Goal: Task Accomplishment & Management: Complete application form

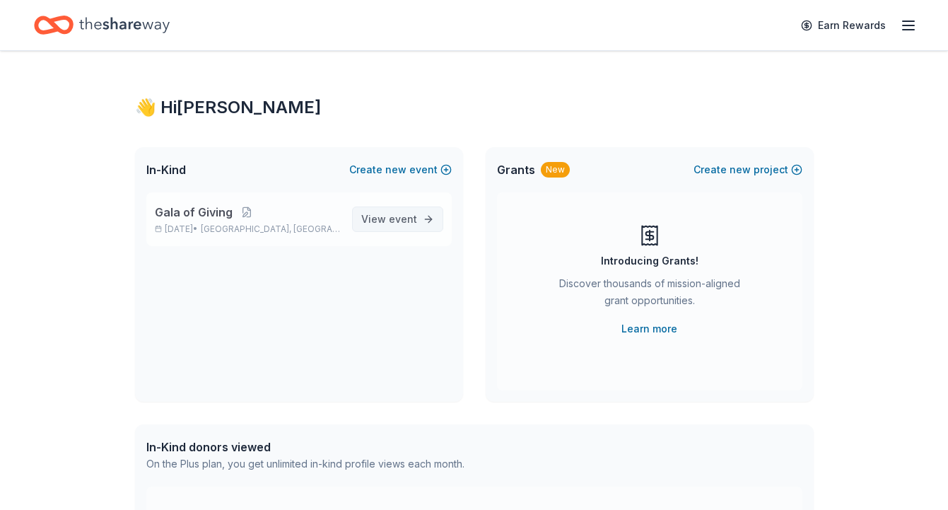
click at [397, 230] on link "View event" at bounding box center [397, 218] width 91 height 25
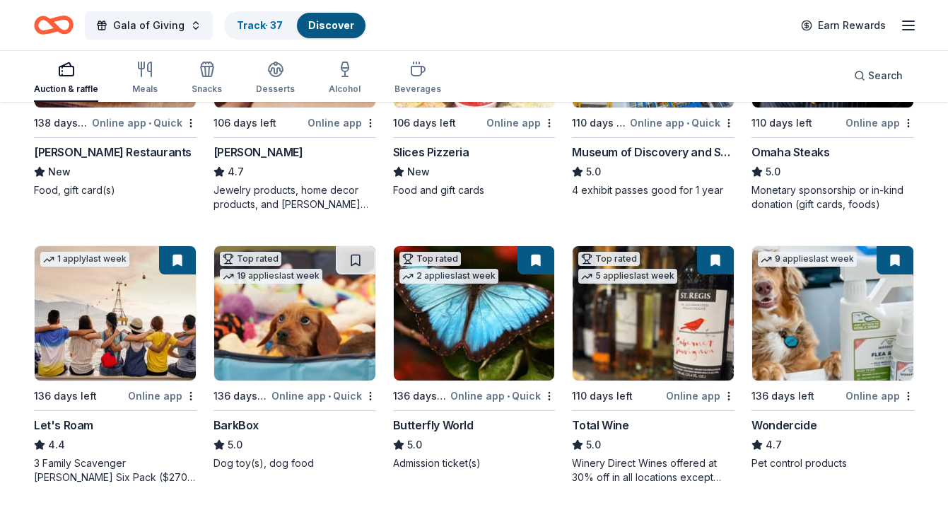
scroll to position [565, 0]
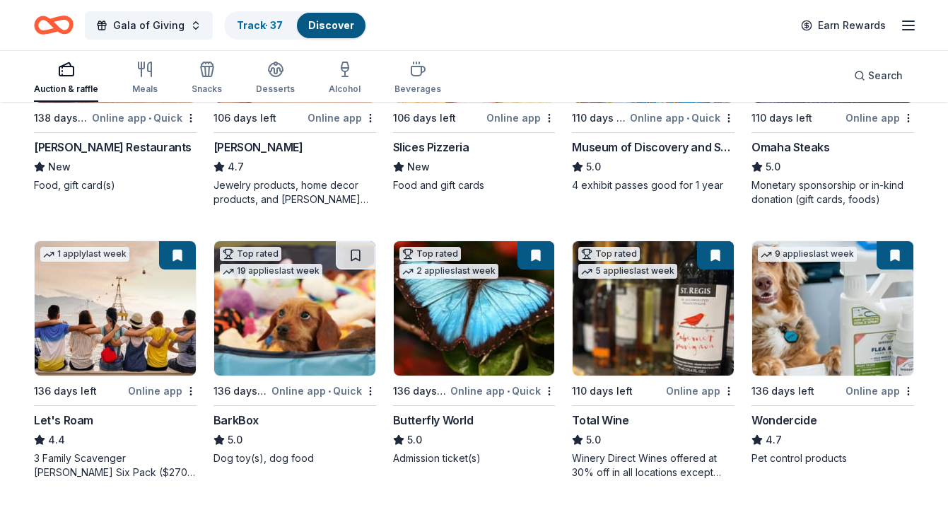
click at [305, 315] on img at bounding box center [294, 308] width 161 height 134
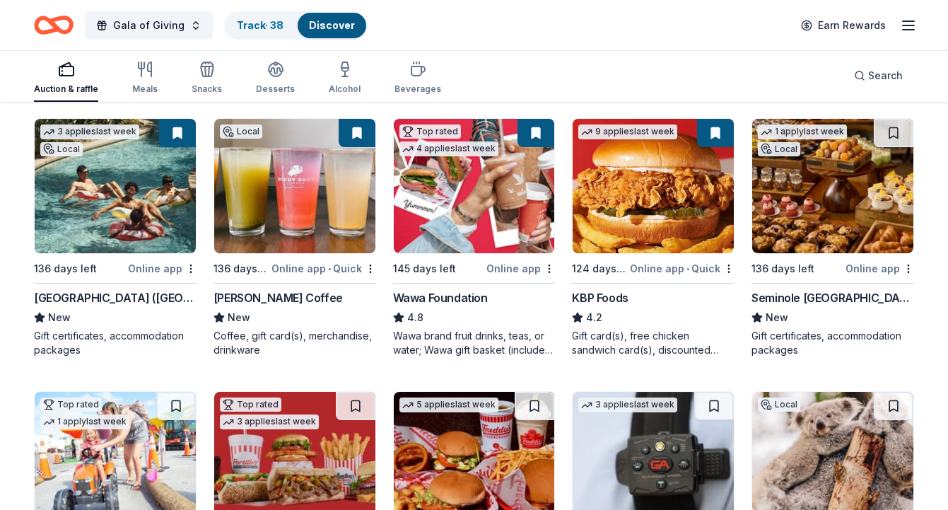
scroll to position [963, 0]
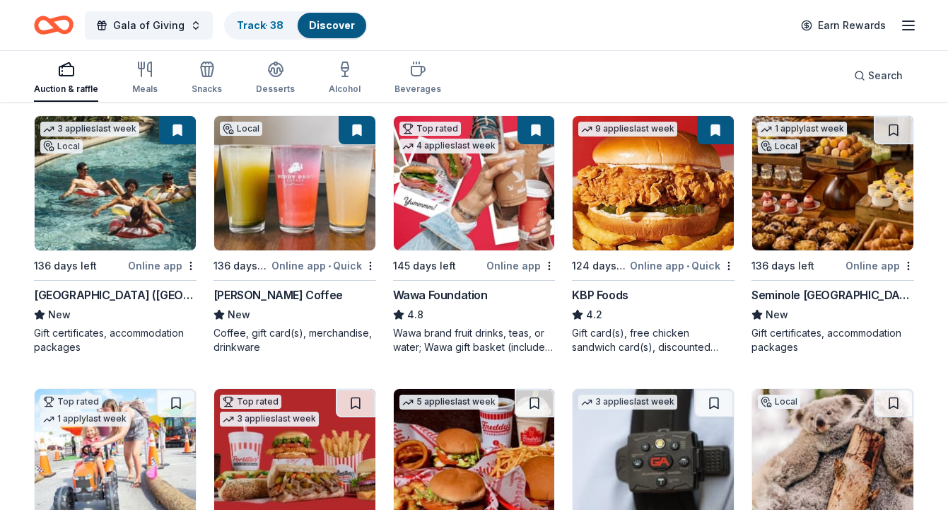
click at [831, 188] on img at bounding box center [832, 183] width 161 height 134
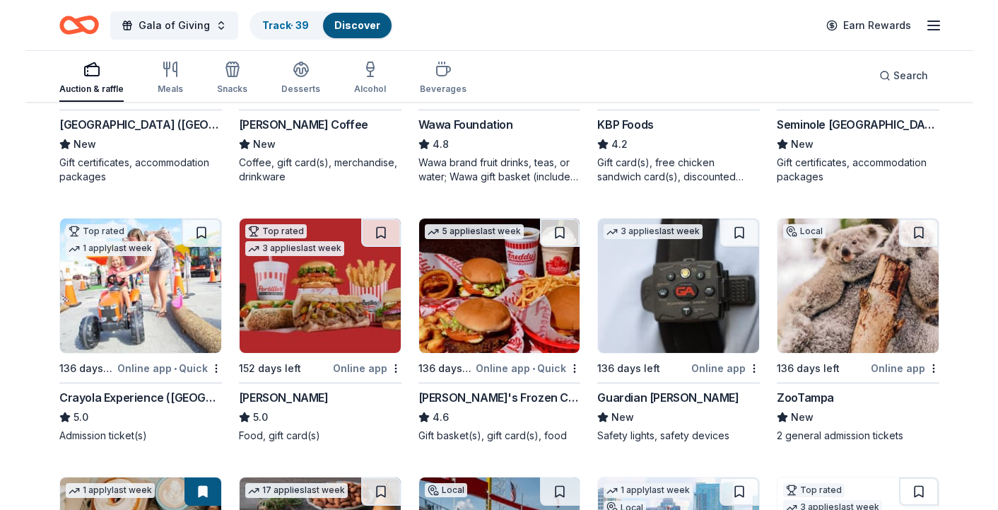
scroll to position [1158, 0]
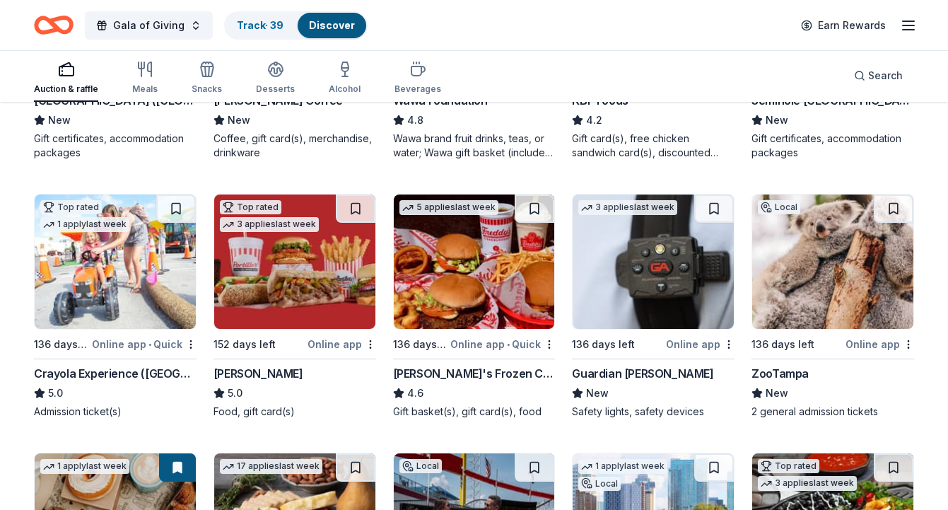
click at [85, 287] on img at bounding box center [115, 261] width 161 height 134
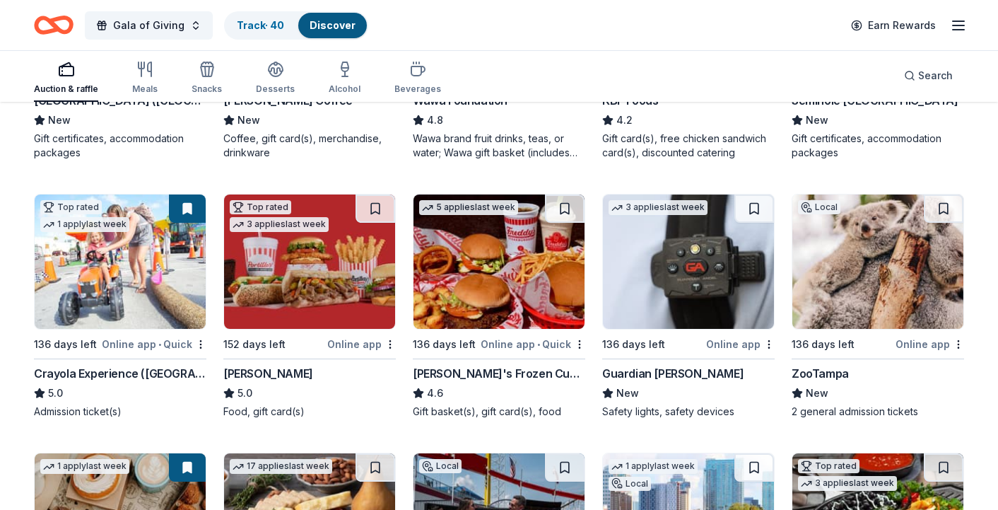
click at [318, 273] on img at bounding box center [309, 261] width 171 height 134
click at [508, 286] on img at bounding box center [499, 261] width 171 height 134
click at [675, 252] on img at bounding box center [688, 261] width 171 height 134
click at [567, 205] on button at bounding box center [565, 208] width 40 height 28
click at [572, 346] on div "Online app • Quick" at bounding box center [533, 344] width 105 height 18
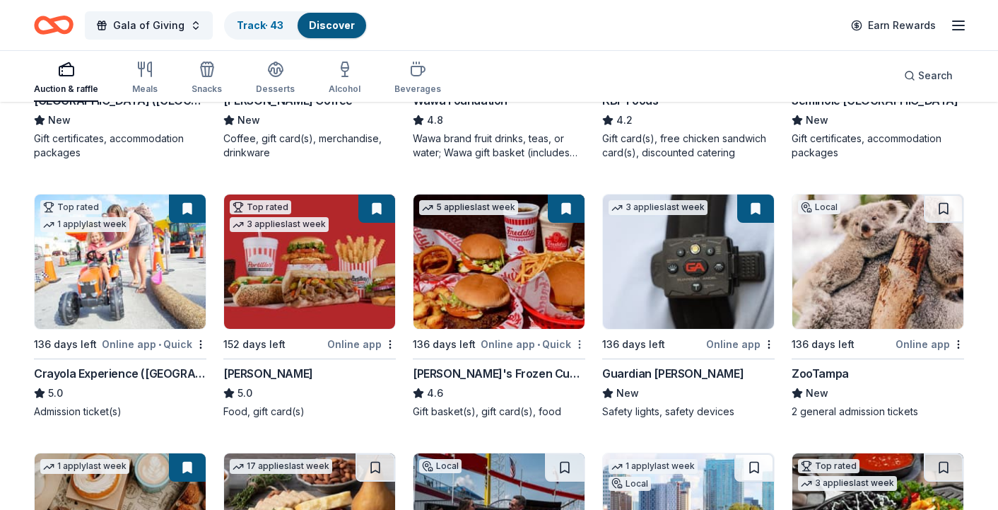
click at [563, 366] on div "Not interested" at bounding box center [535, 368] width 95 height 25
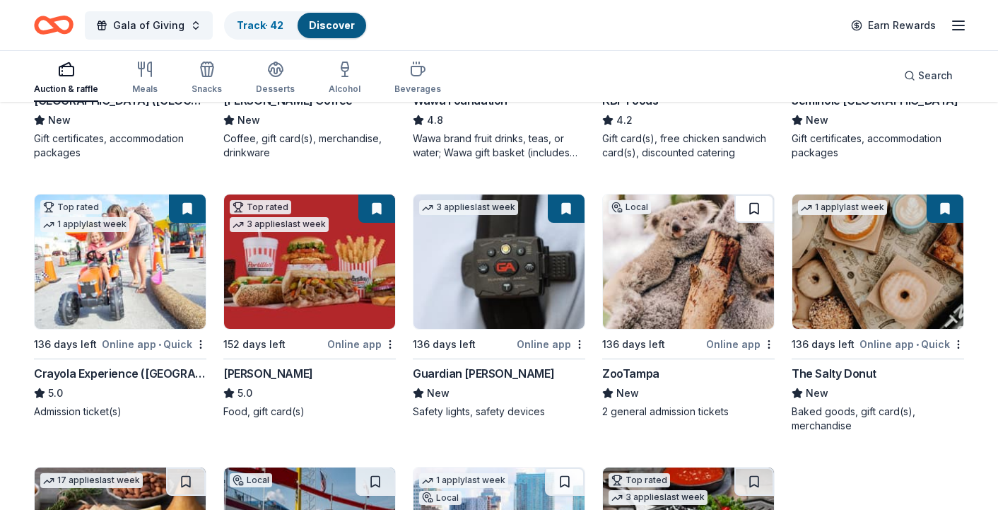
click at [758, 212] on button at bounding box center [754, 208] width 40 height 28
click at [699, 283] on img at bounding box center [688, 261] width 171 height 134
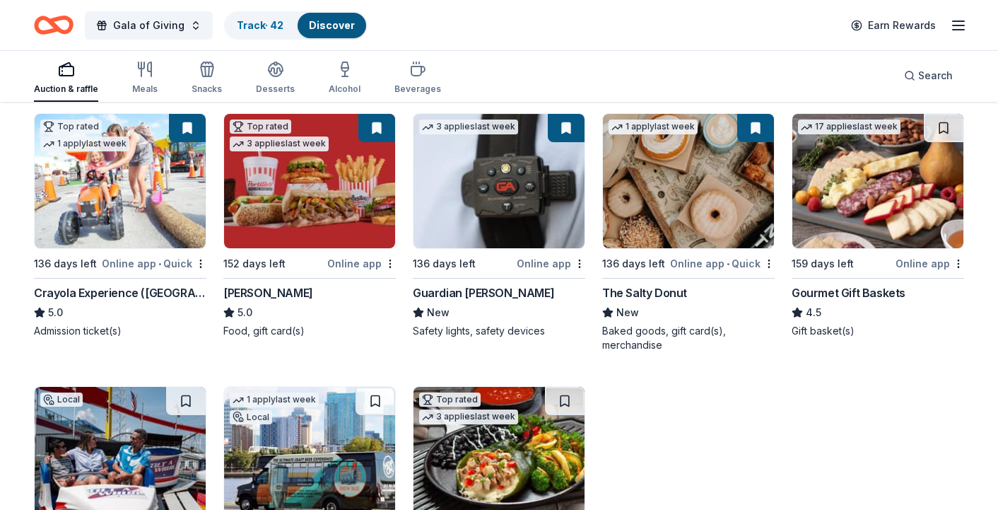
scroll to position [1241, 0]
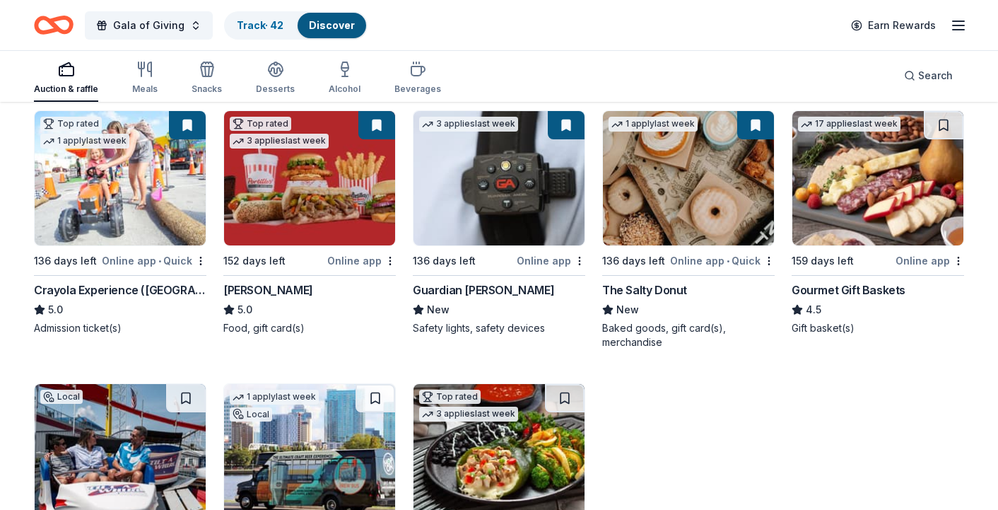
click at [661, 206] on img at bounding box center [688, 178] width 171 height 134
click at [897, 178] on img at bounding box center [877, 178] width 171 height 134
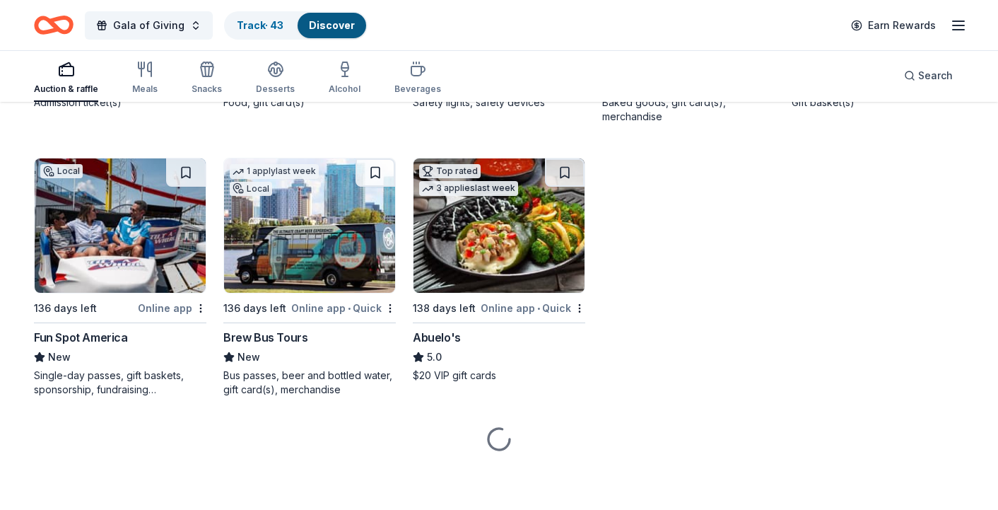
scroll to position [1467, 0]
click at [105, 252] on img at bounding box center [120, 225] width 171 height 134
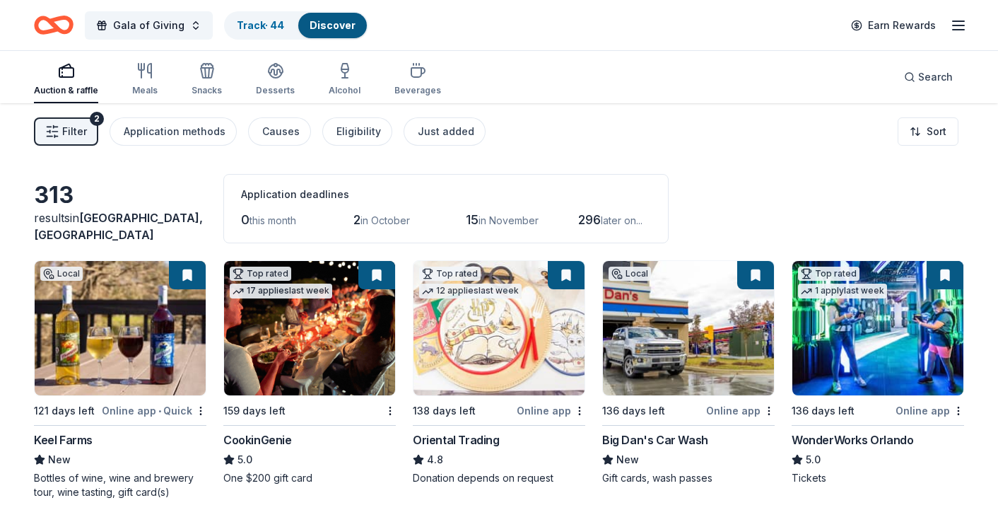
scroll to position [0, 0]
click at [428, 204] on div "Application deadlines 0 this month 2 in October 15 in November 296 later on..." at bounding box center [445, 208] width 445 height 69
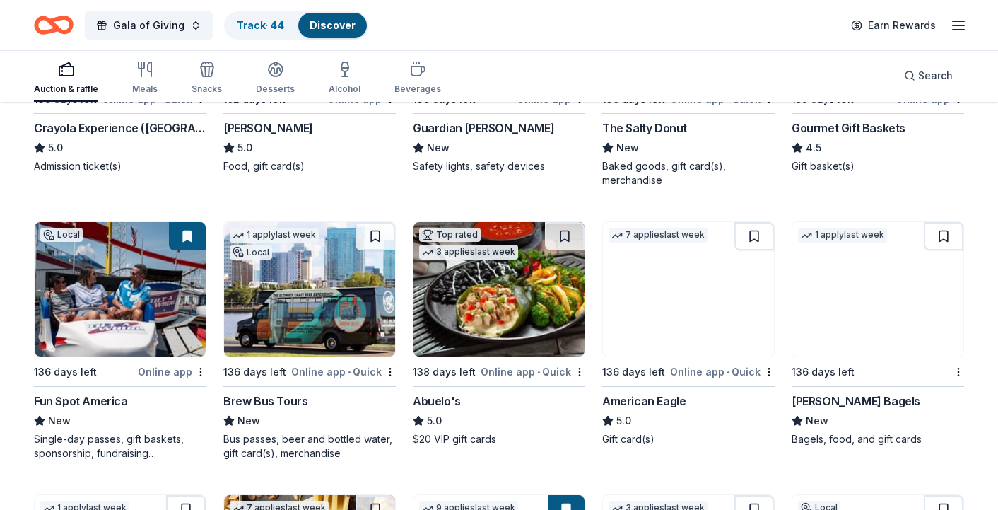
scroll to position [1499, 0]
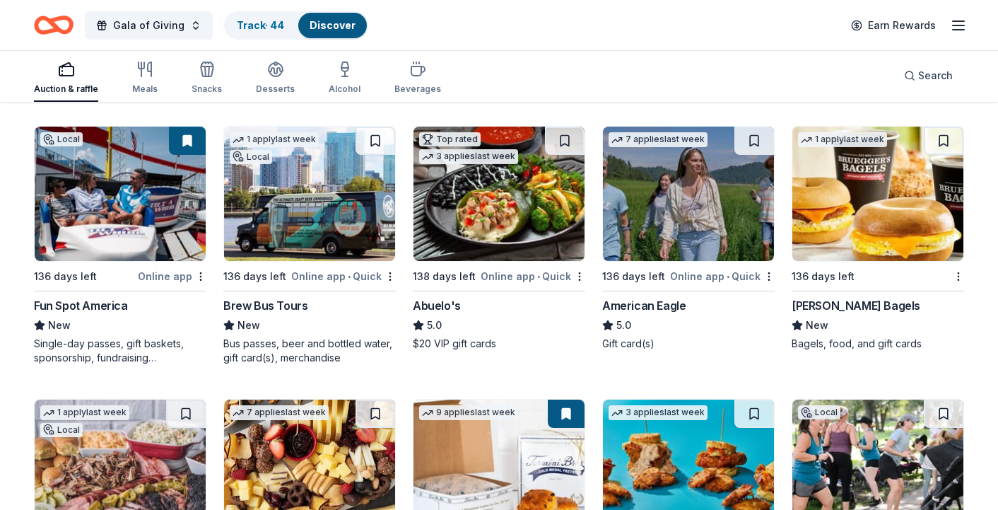
click at [348, 223] on img at bounding box center [309, 194] width 171 height 134
click at [498, 213] on img at bounding box center [499, 194] width 171 height 134
click at [676, 234] on img at bounding box center [688, 194] width 171 height 134
click at [746, 148] on button at bounding box center [754, 141] width 40 height 28
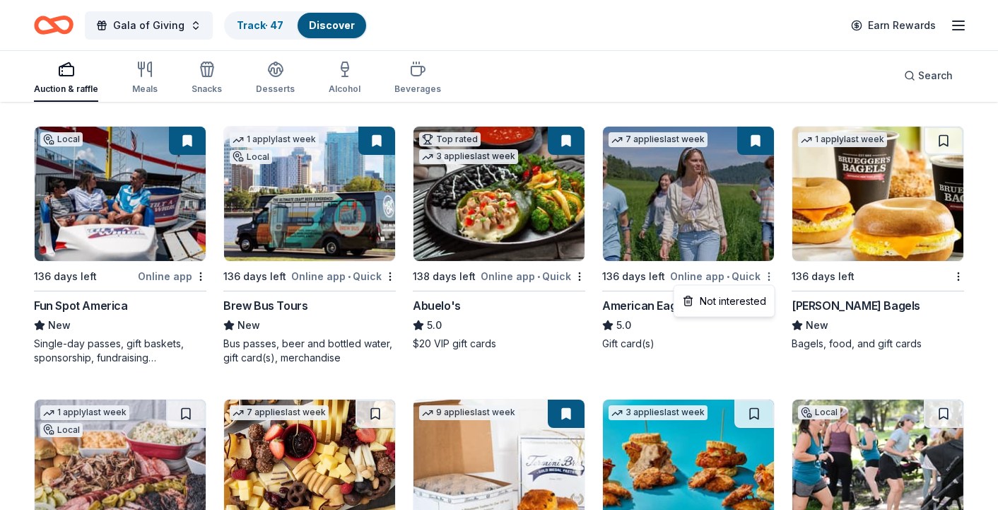
drag, startPoint x: 756, startPoint y: 286, endPoint x: 778, endPoint y: 271, distance: 26.1
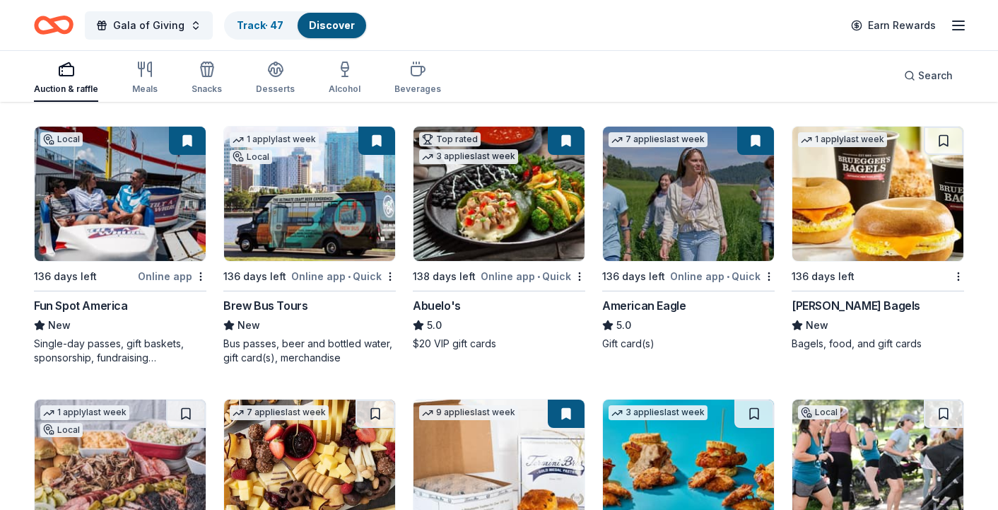
click at [761, 141] on button at bounding box center [755, 141] width 37 height 28
click at [714, 167] on img at bounding box center [688, 194] width 171 height 134
click at [867, 214] on img at bounding box center [877, 194] width 171 height 134
click at [873, 218] on img at bounding box center [877, 194] width 171 height 134
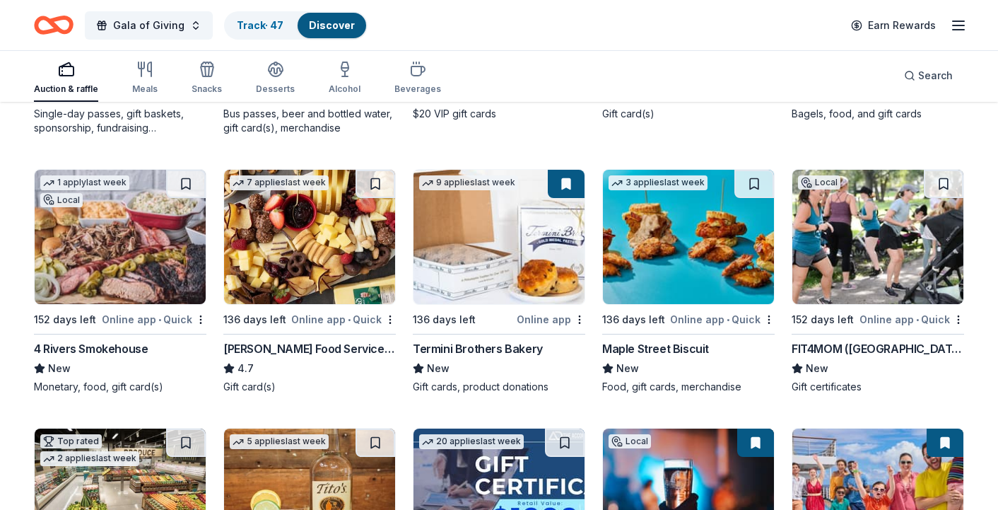
scroll to position [1754, 0]
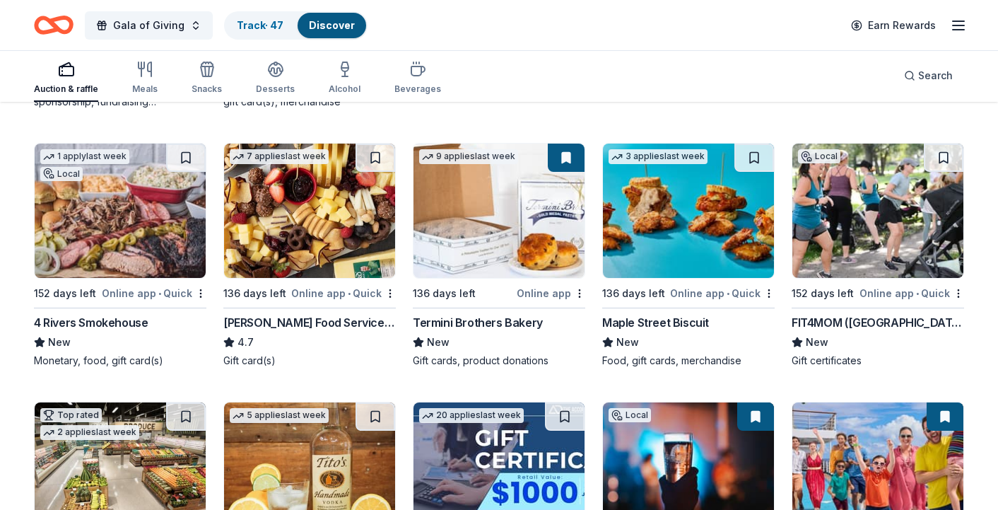
click at [177, 228] on img at bounding box center [120, 210] width 171 height 134
click at [323, 245] on img at bounding box center [309, 210] width 171 height 134
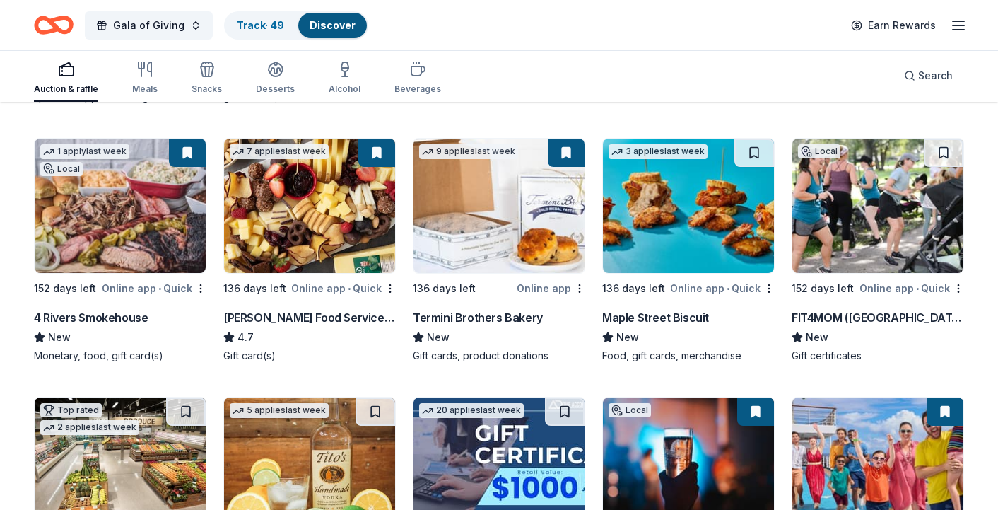
scroll to position [1763, 0]
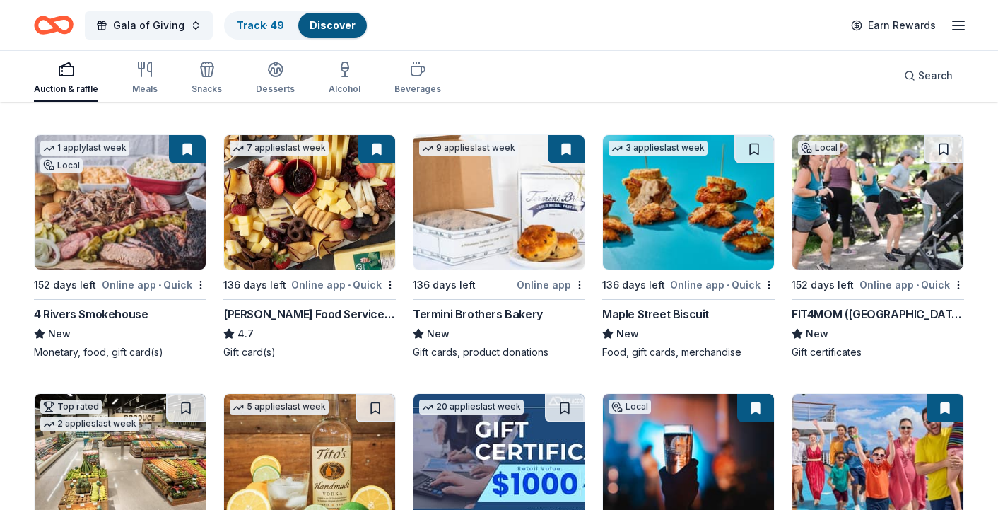
click at [502, 249] on img at bounding box center [499, 202] width 171 height 134
click at [700, 260] on img at bounding box center [688, 202] width 171 height 134
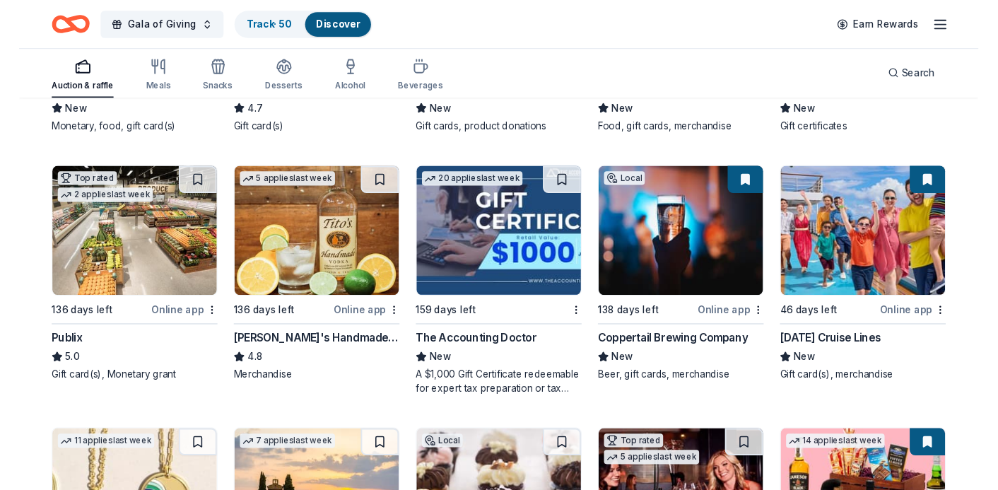
scroll to position [2028, 0]
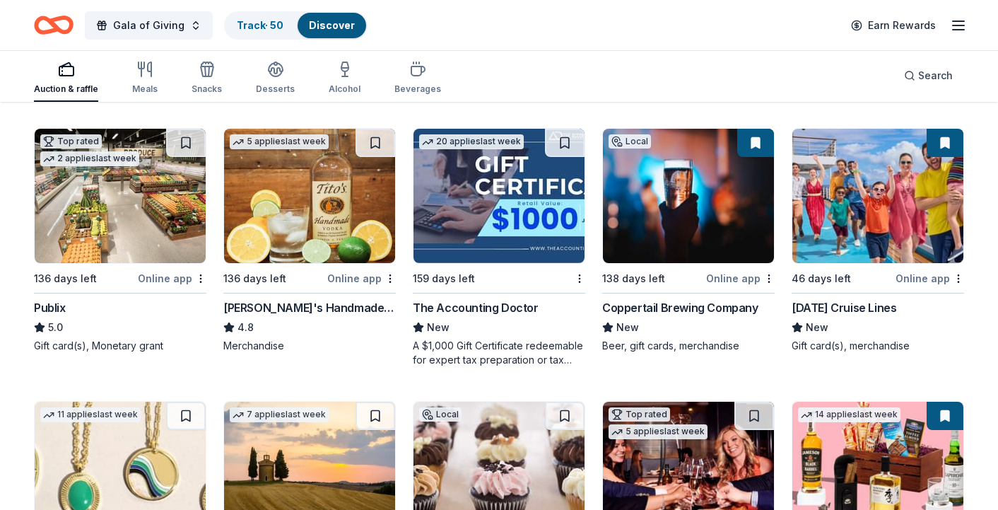
click at [140, 208] on img at bounding box center [120, 196] width 171 height 134
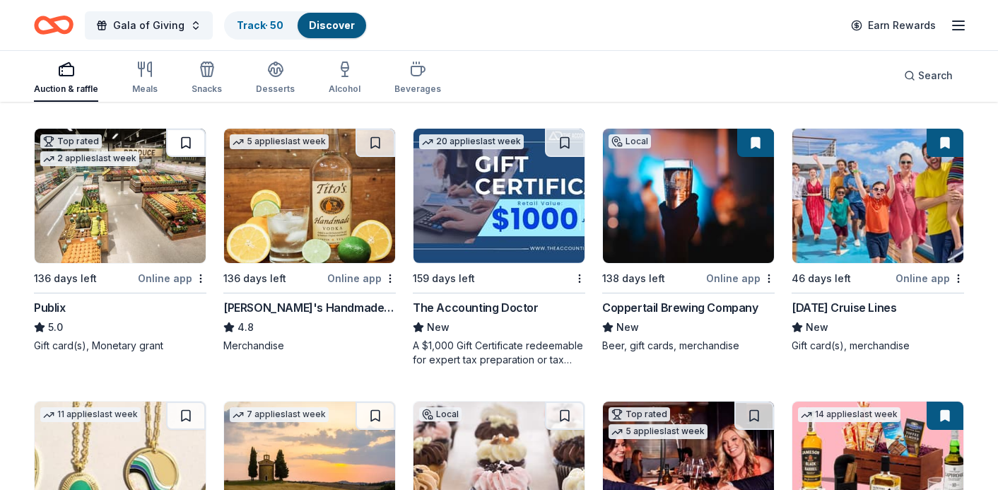
click at [197, 141] on button at bounding box center [186, 143] width 40 height 28
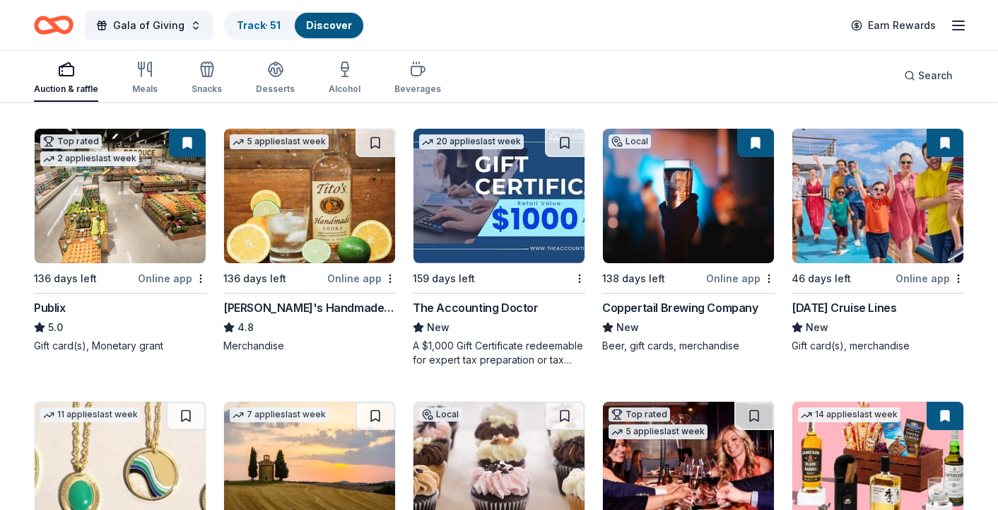
click at [297, 223] on img at bounding box center [309, 196] width 171 height 134
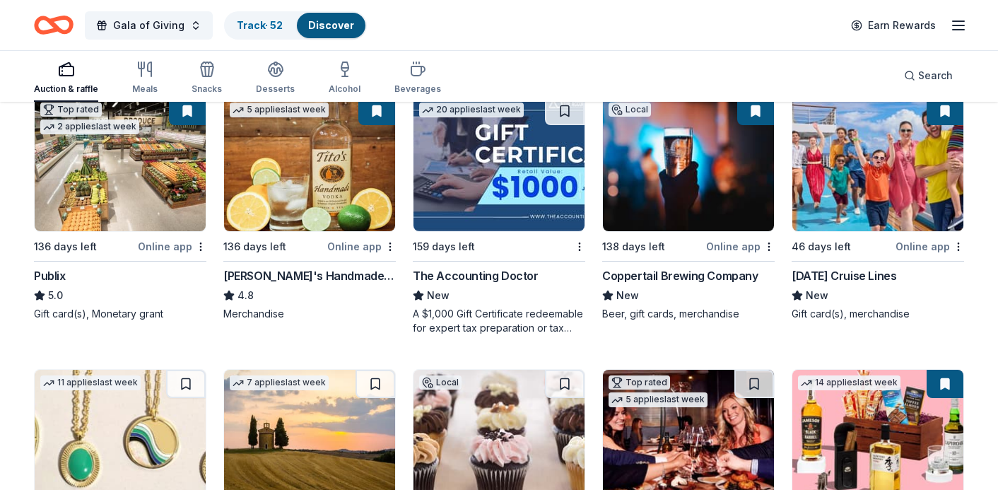
scroll to position [2034, 0]
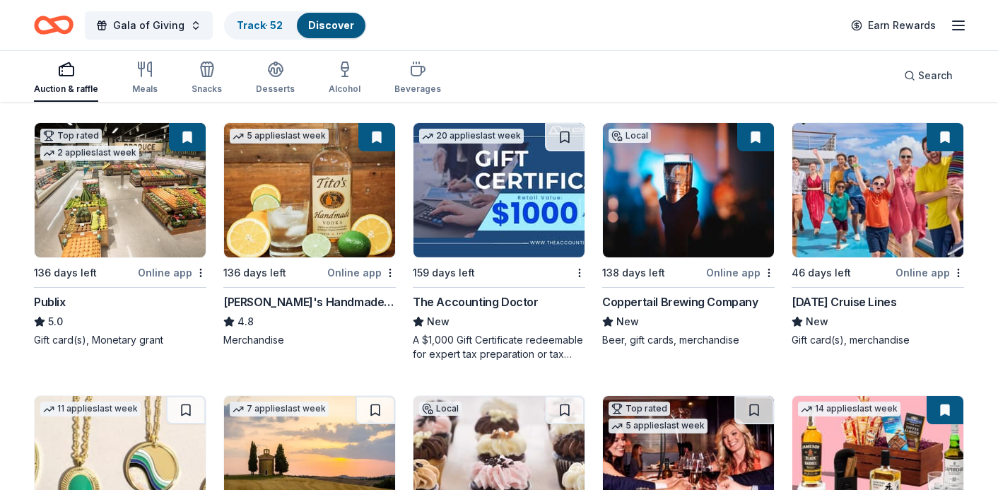
click at [485, 194] on img at bounding box center [499, 190] width 171 height 134
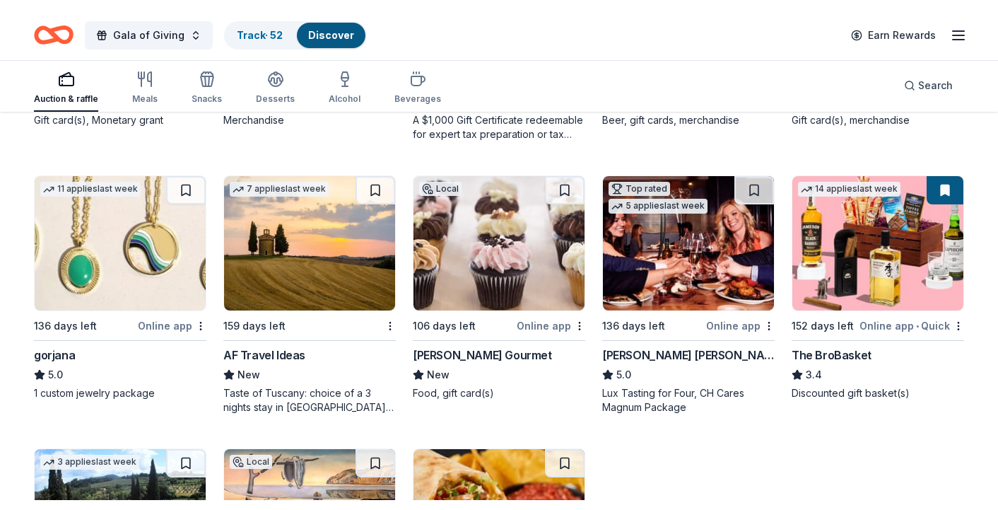
scroll to position [2261, 0]
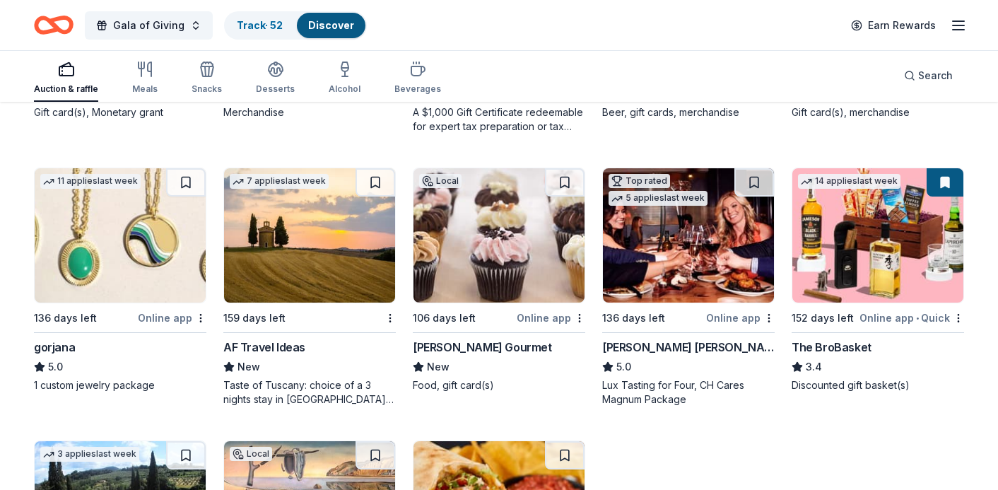
click at [127, 238] on img at bounding box center [120, 235] width 171 height 134
click at [517, 243] on img at bounding box center [499, 235] width 171 height 134
click at [557, 184] on button at bounding box center [565, 182] width 40 height 28
click at [667, 229] on img at bounding box center [688, 235] width 171 height 134
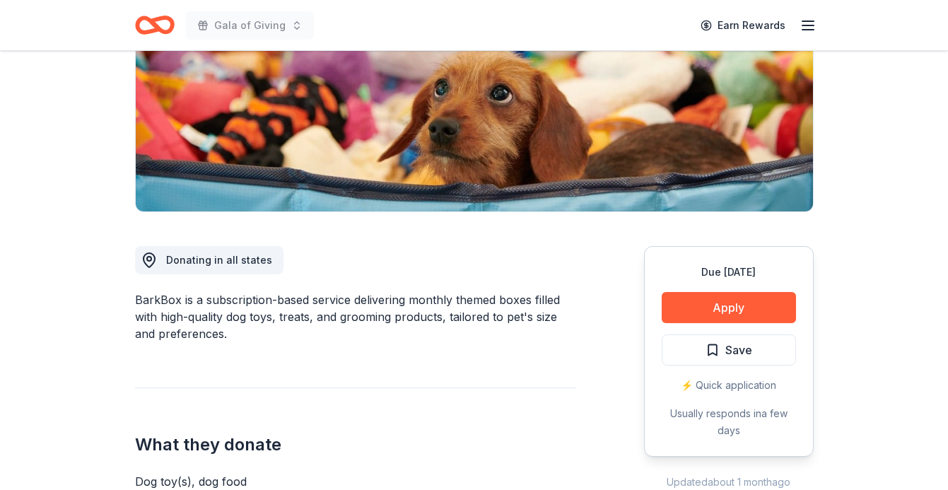
scroll to position [231, 0]
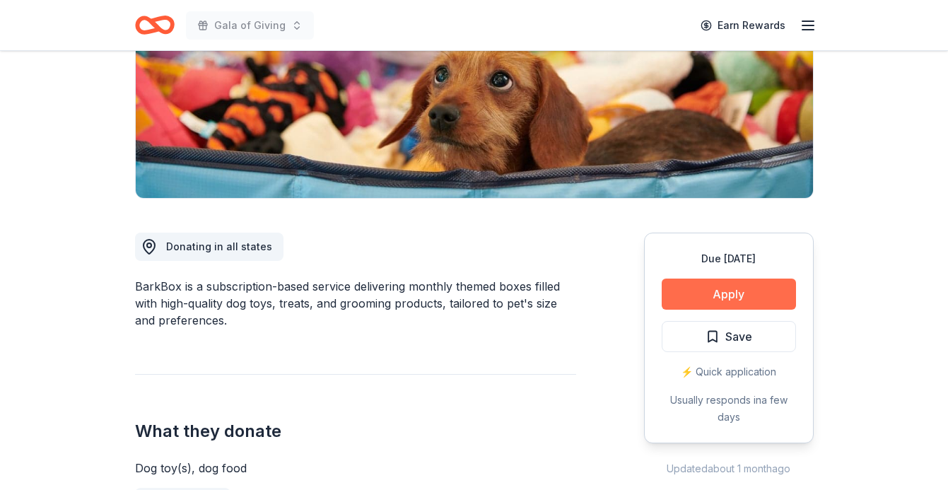
click at [720, 295] on button "Apply" at bounding box center [729, 294] width 134 height 31
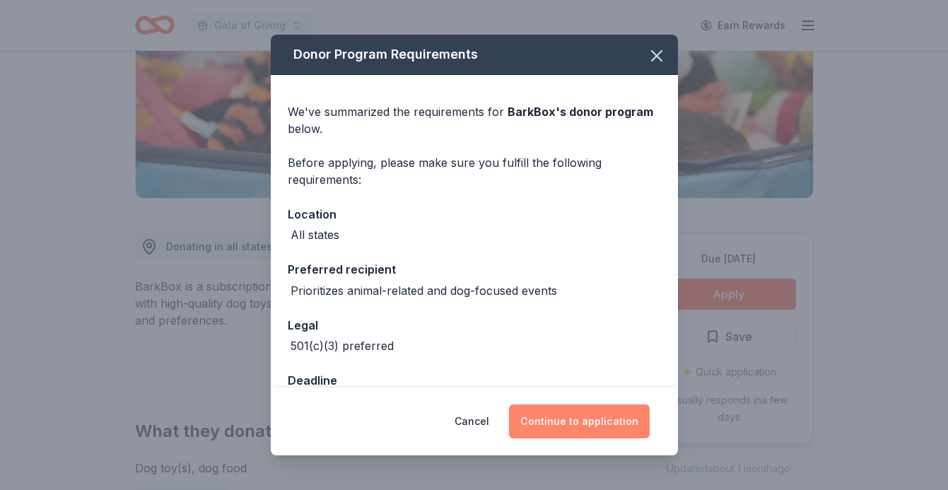
click at [550, 432] on button "Continue to application" at bounding box center [579, 421] width 141 height 34
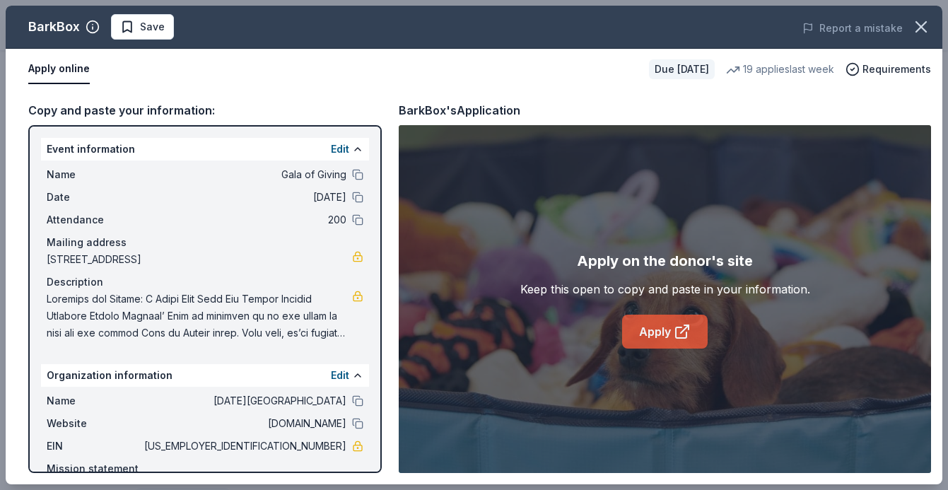
click at [657, 335] on link "Apply" at bounding box center [665, 332] width 86 height 34
click at [133, 21] on span "Save" at bounding box center [142, 26] width 45 height 17
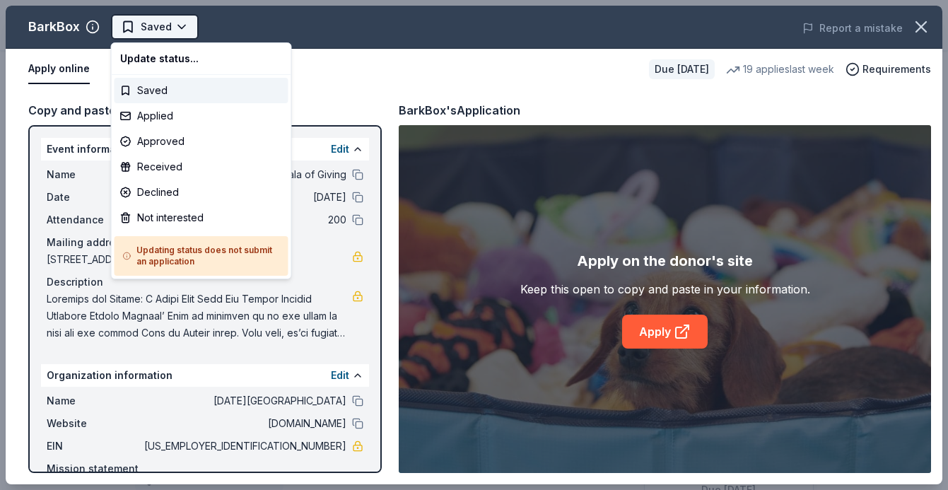
click at [174, 31] on html "Gala of Giving Earn Rewards Due in 136 days Share BarkBox 5.0 • 123 reviews 19 …" at bounding box center [474, 245] width 948 height 490
click at [154, 115] on div "Applied" at bounding box center [202, 115] width 174 height 25
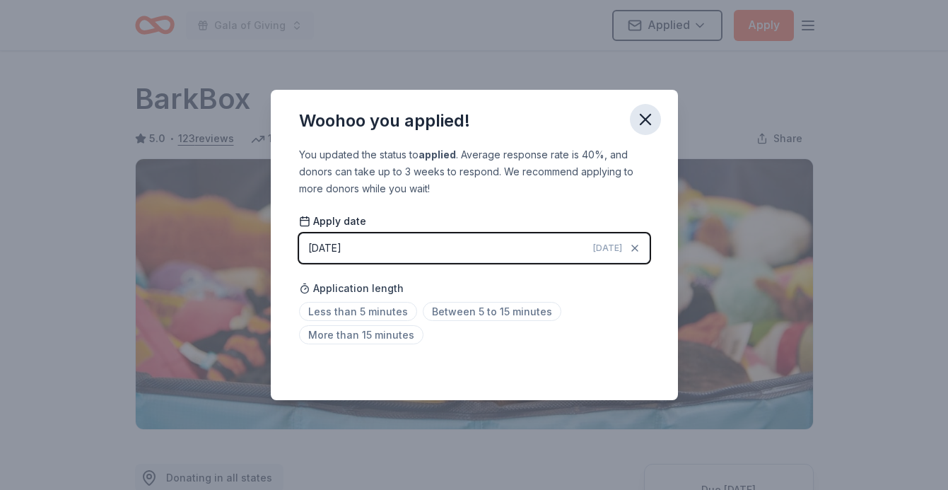
click at [652, 114] on icon "button" at bounding box center [645, 120] width 20 height 20
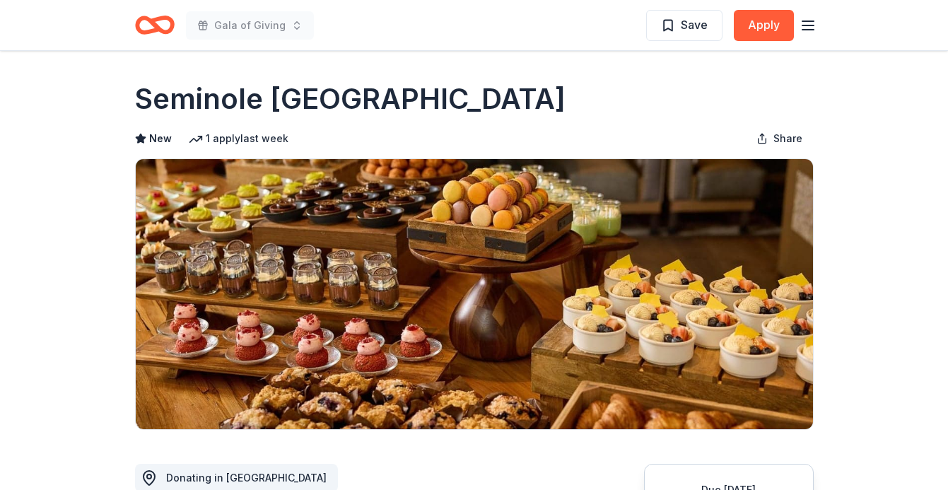
scroll to position [78, 0]
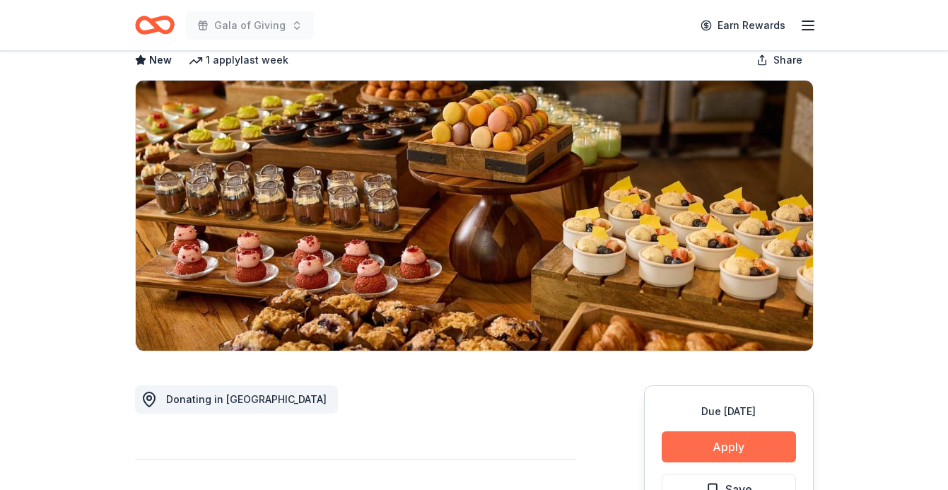
click at [714, 450] on button "Apply" at bounding box center [729, 446] width 134 height 31
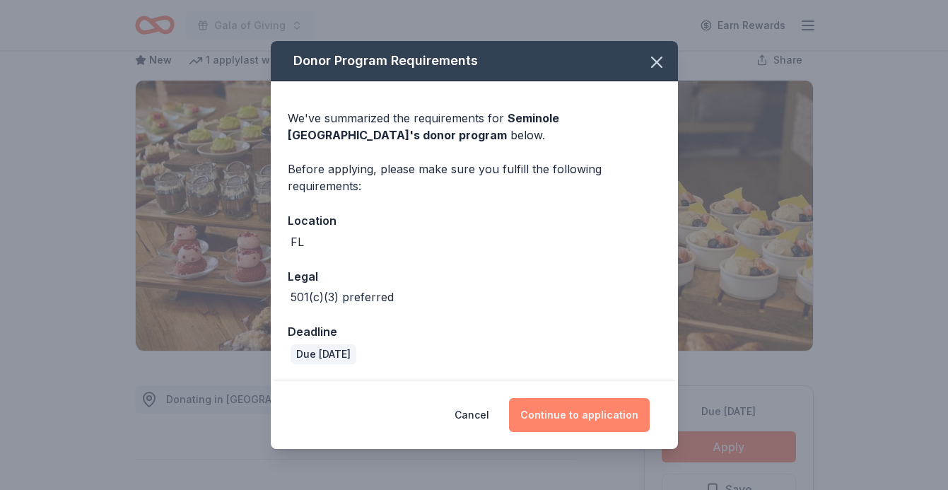
click at [568, 409] on button "Continue to application" at bounding box center [579, 415] width 141 height 34
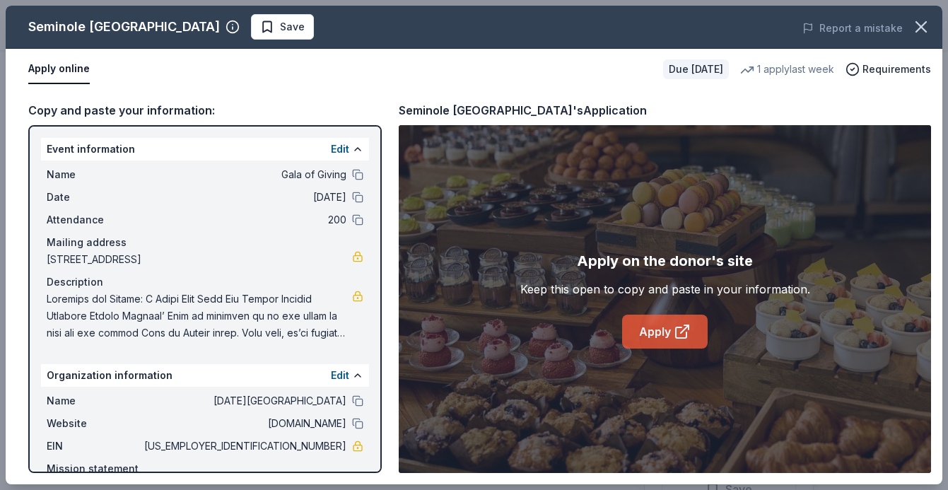
click at [686, 317] on link "Apply" at bounding box center [665, 332] width 86 height 34
click at [305, 23] on span "Save" at bounding box center [292, 26] width 25 height 17
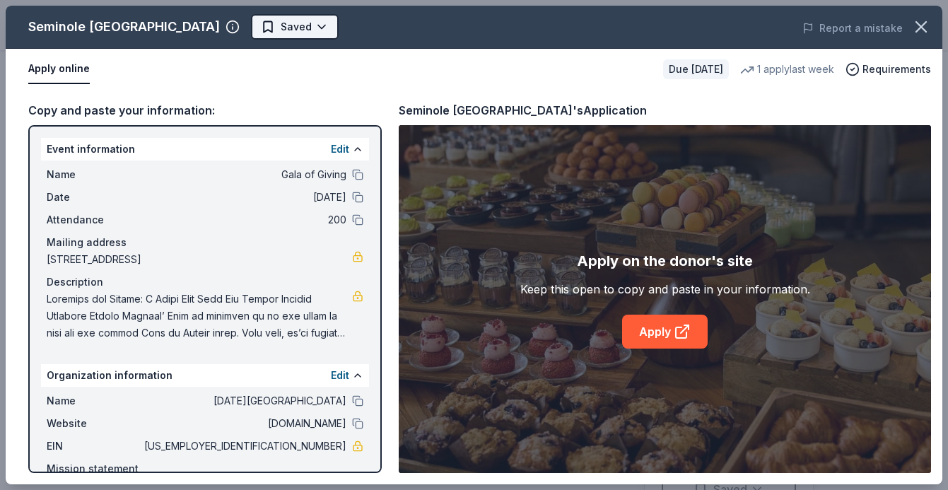
click at [426, 31] on html "Gala of Giving Earn Rewards Due in 136 days Share Seminole Hard Rock Hotel & Ca…" at bounding box center [474, 167] width 948 height 490
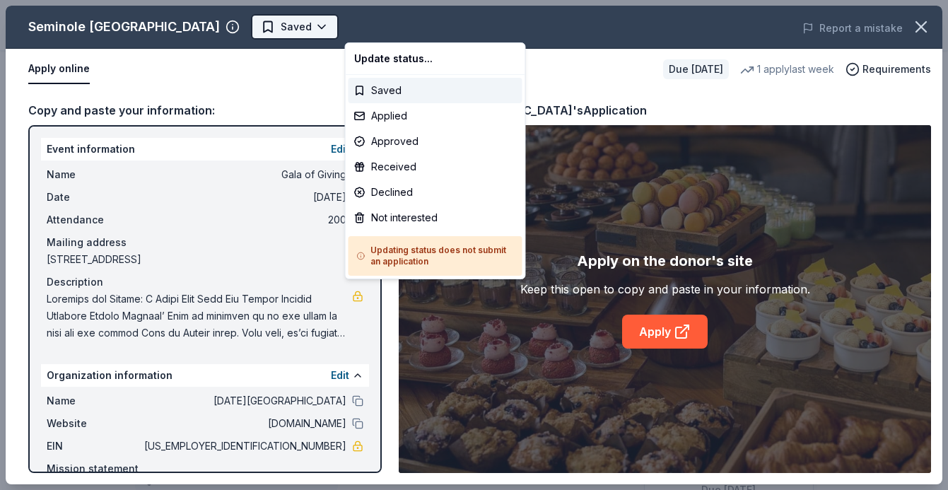
scroll to position [0, 0]
click at [406, 134] on div "Approved" at bounding box center [435, 141] width 174 height 25
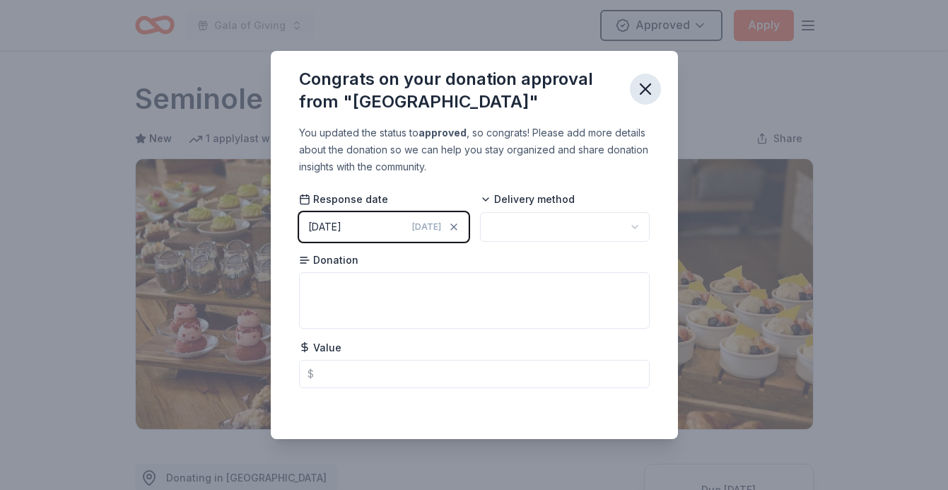
click at [645, 86] on icon "button" at bounding box center [645, 89] width 20 height 20
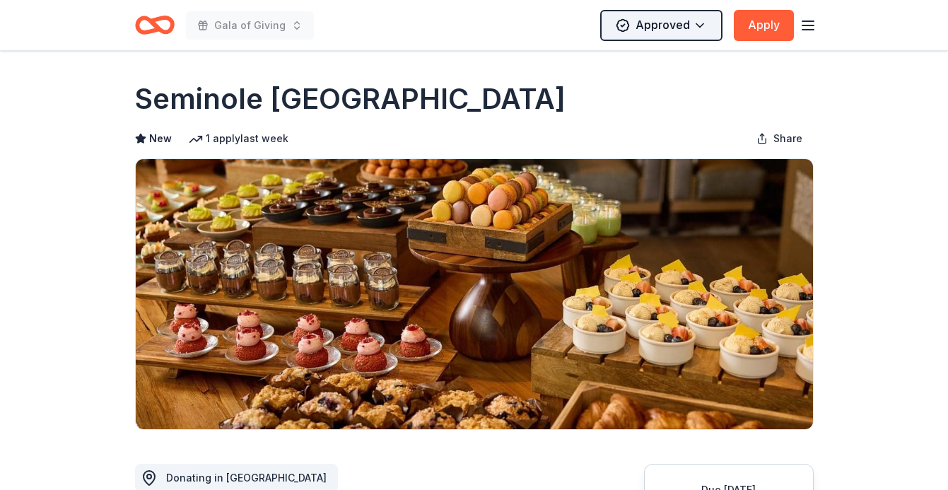
click at [705, 21] on html "Gala of Giving Approved Apply Due in 136 days Share Seminole Hard Rock Hotel & …" at bounding box center [474, 245] width 948 height 490
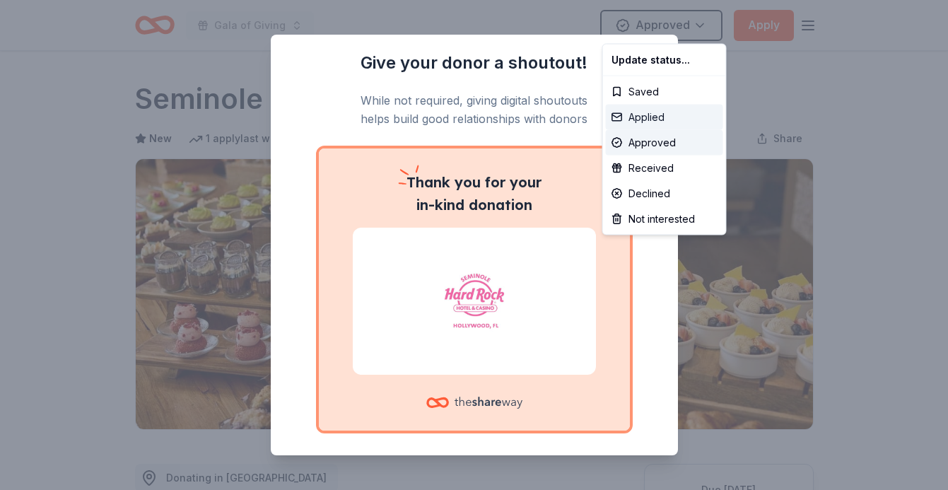
click at [653, 118] on div "Applied" at bounding box center [664, 117] width 117 height 25
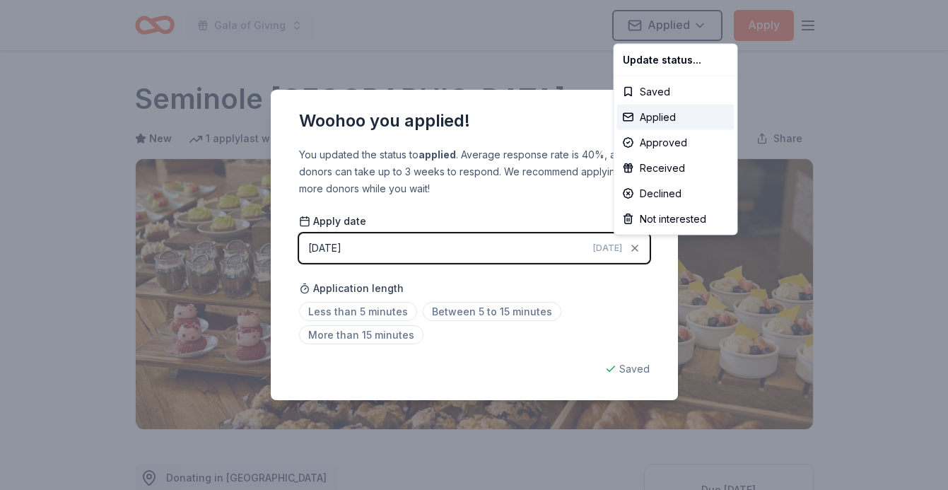
click at [517, 115] on html "Gala of Giving Applied Apply Due in 136 days Share Seminole Hard Rock Hotel & C…" at bounding box center [474, 245] width 948 height 490
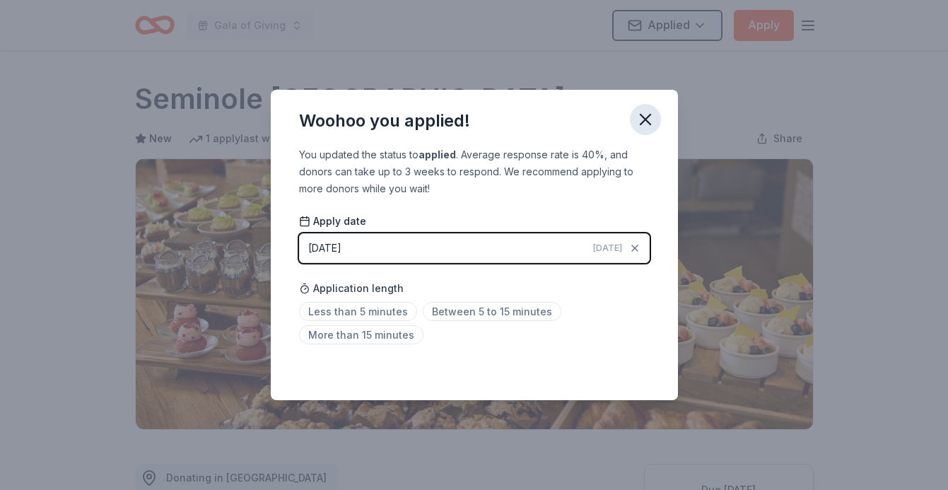
click at [638, 117] on icon "button" at bounding box center [645, 120] width 20 height 20
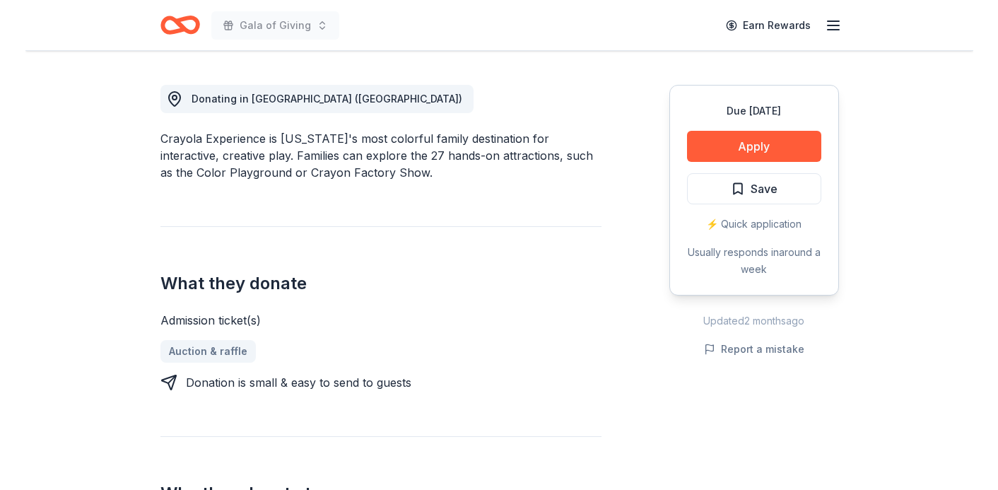
scroll to position [429, 0]
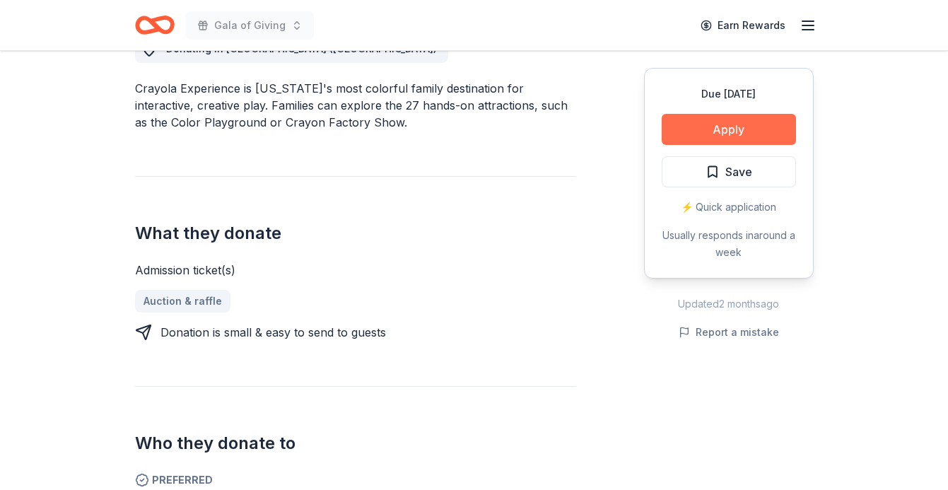
click at [707, 127] on button "Apply" at bounding box center [729, 129] width 134 height 31
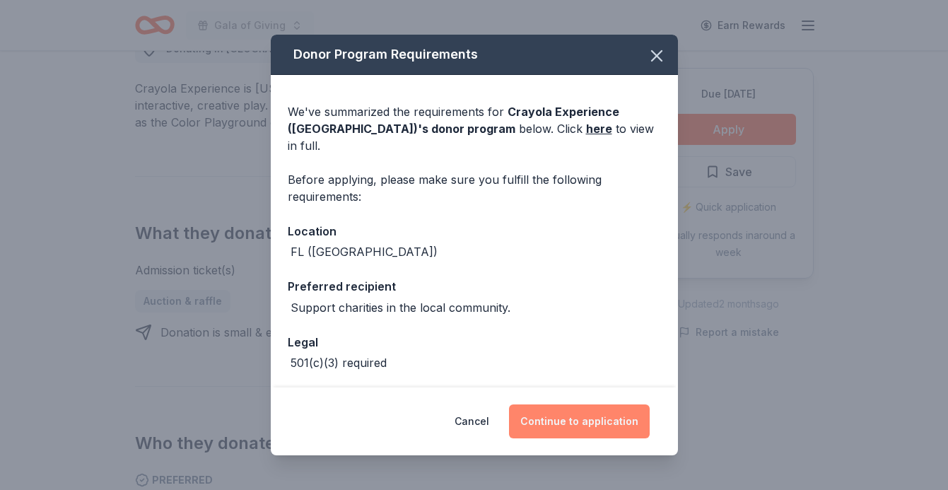
click at [598, 420] on button "Continue to application" at bounding box center [579, 421] width 141 height 34
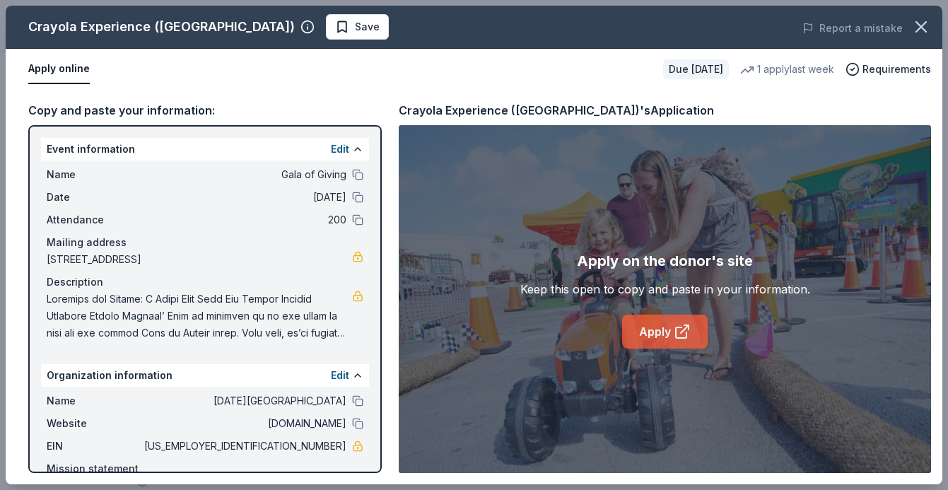
click at [657, 343] on link "Apply" at bounding box center [665, 332] width 86 height 34
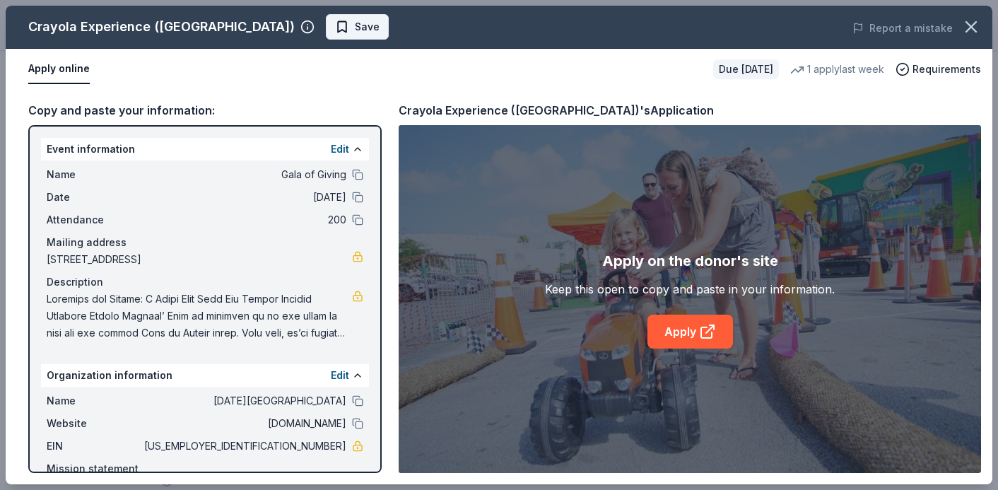
click at [335, 31] on span "Save" at bounding box center [357, 26] width 45 height 17
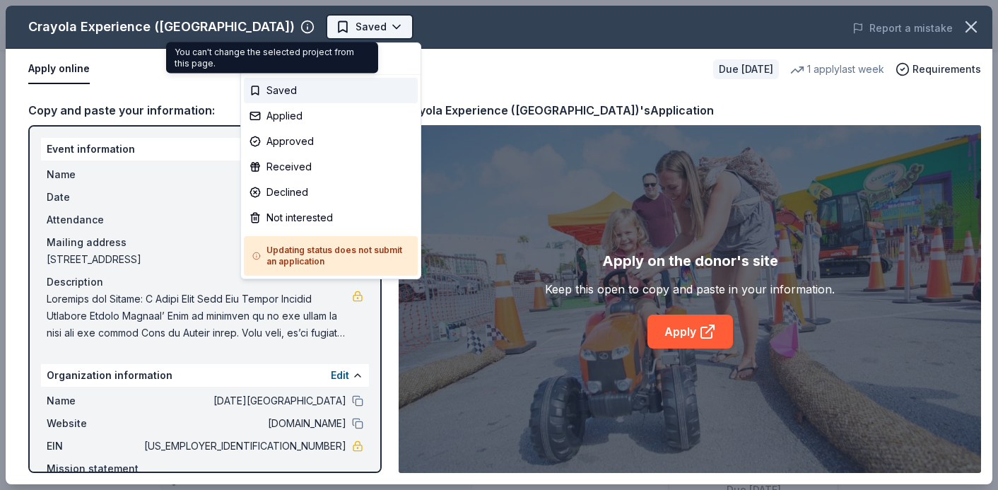
scroll to position [0, 0]
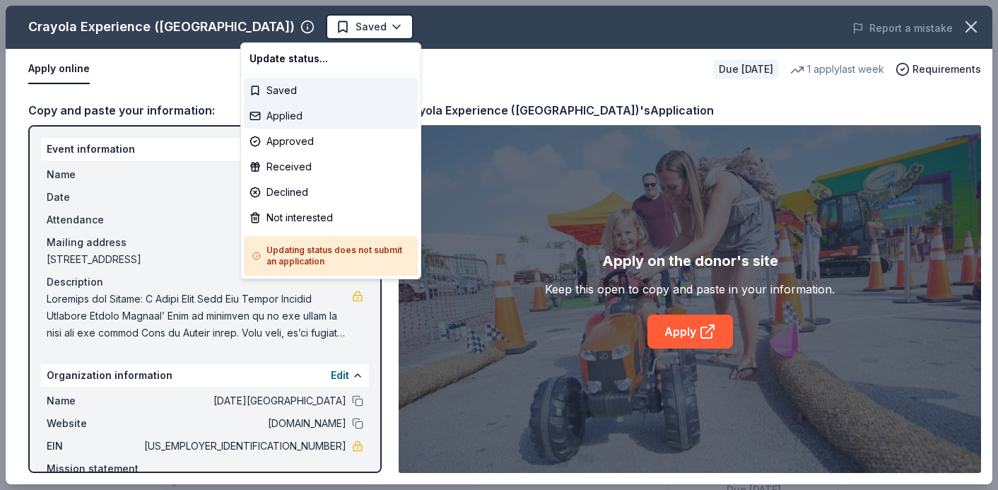
click at [312, 125] on div "Applied" at bounding box center [331, 115] width 174 height 25
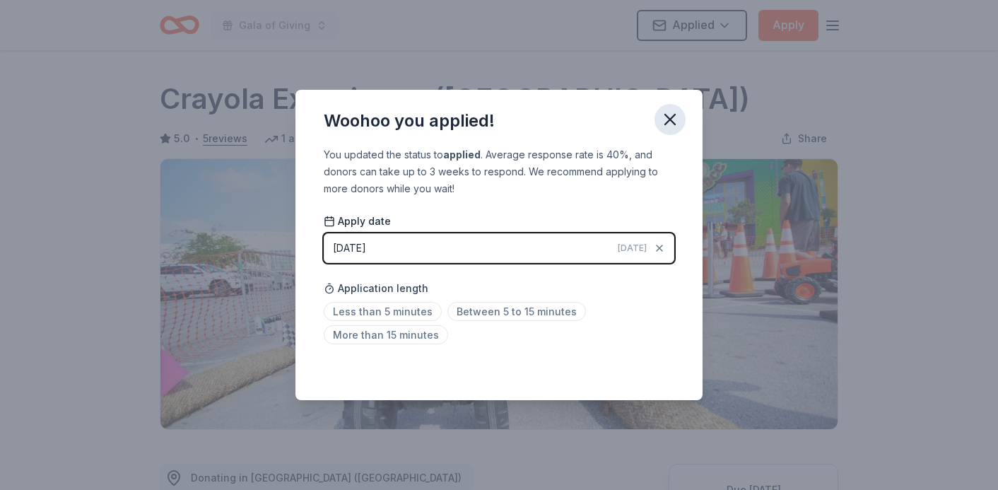
click at [668, 117] on icon "button" at bounding box center [670, 120] width 10 height 10
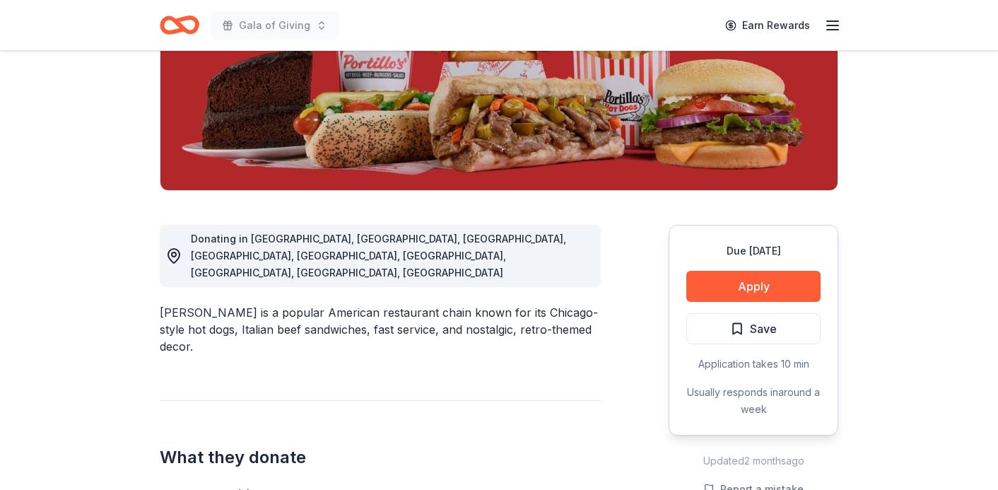
scroll to position [289, 0]
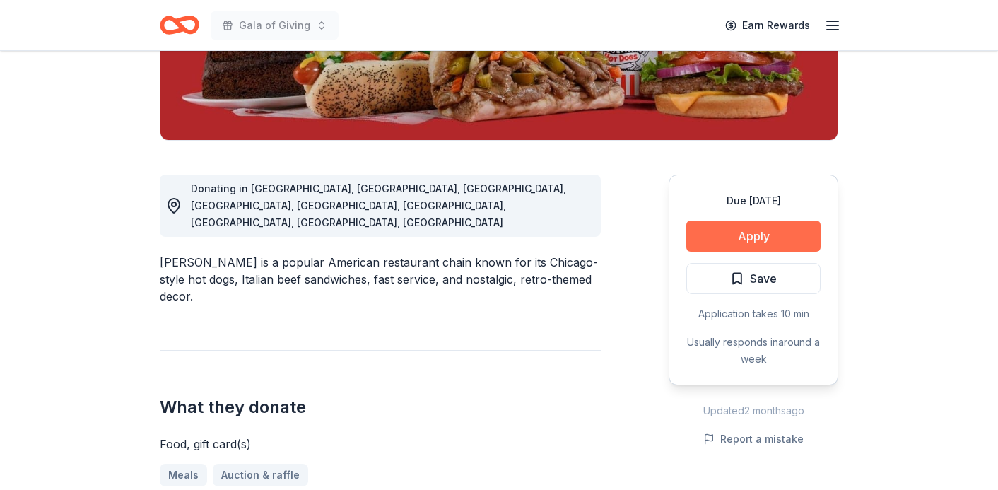
click at [723, 240] on button "Apply" at bounding box center [753, 236] width 134 height 31
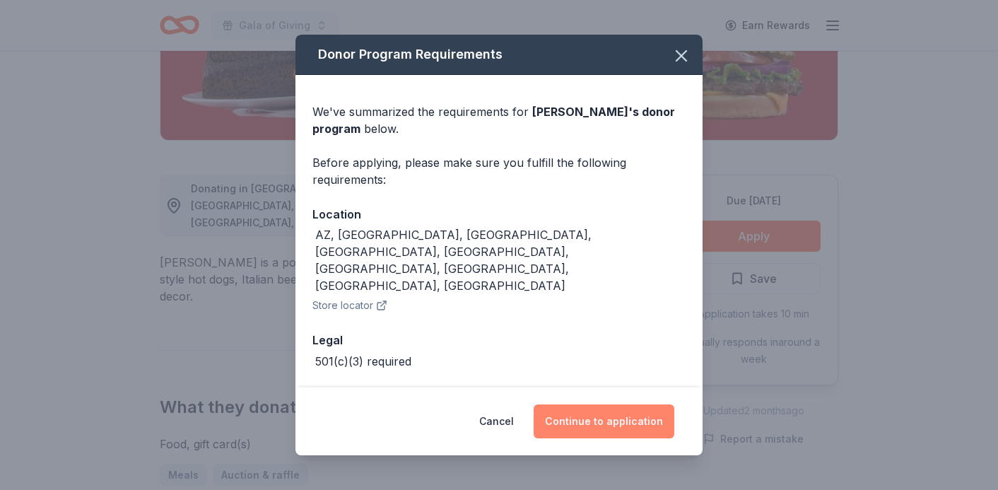
click at [613, 411] on button "Continue to application" at bounding box center [604, 421] width 141 height 34
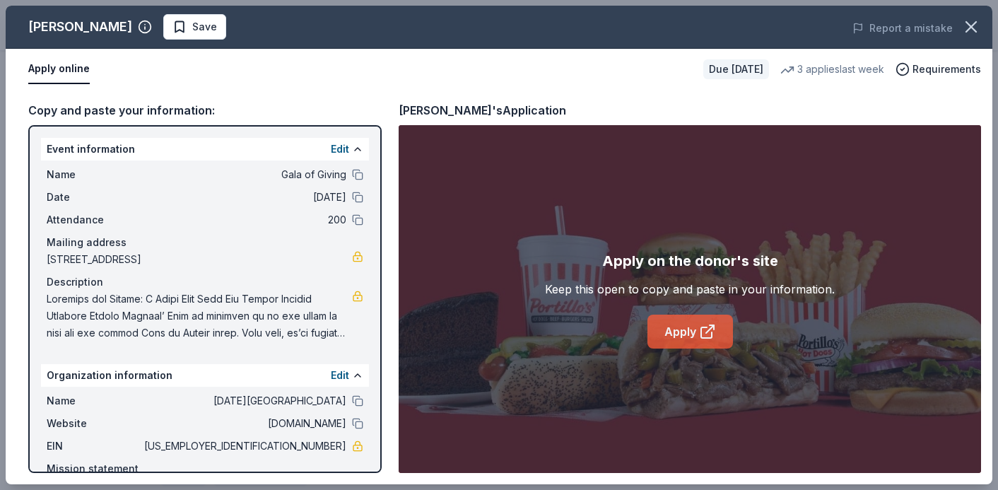
click at [674, 339] on link "Apply" at bounding box center [690, 332] width 86 height 34
click at [192, 29] on span "Save" at bounding box center [204, 26] width 25 height 17
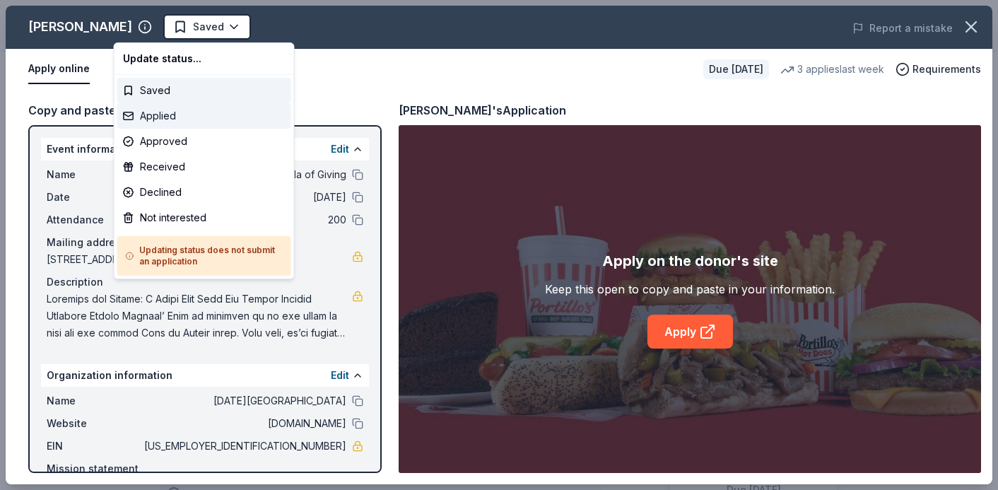
click at [175, 115] on div "Applied" at bounding box center [204, 115] width 174 height 25
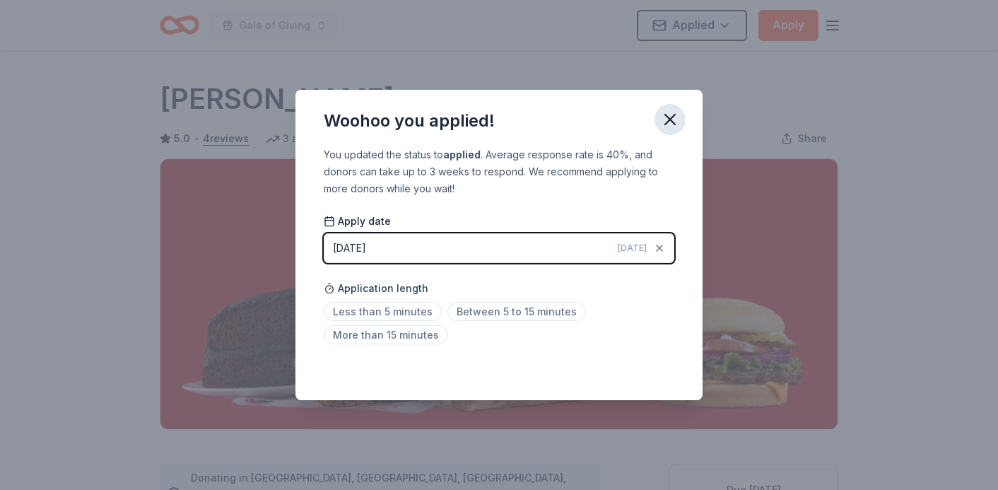
click at [664, 109] on button "button" at bounding box center [670, 119] width 31 height 31
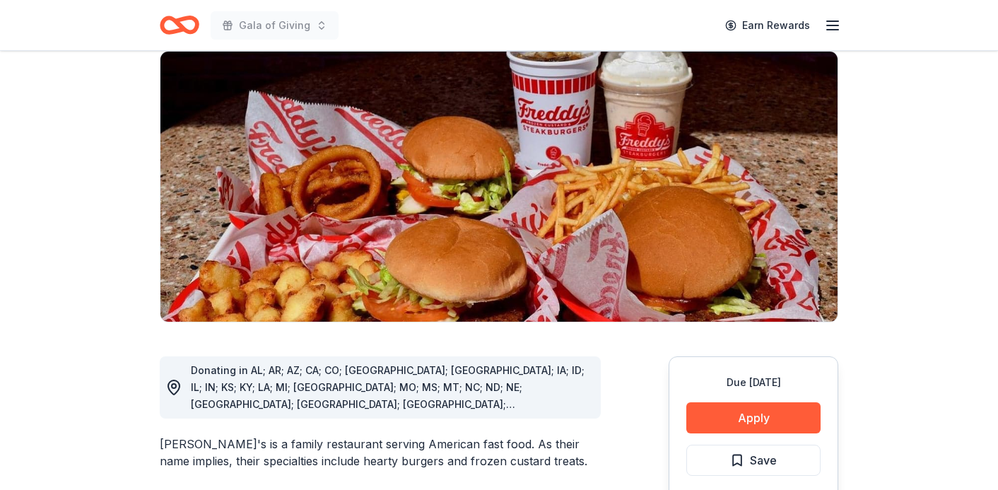
scroll to position [177, 0]
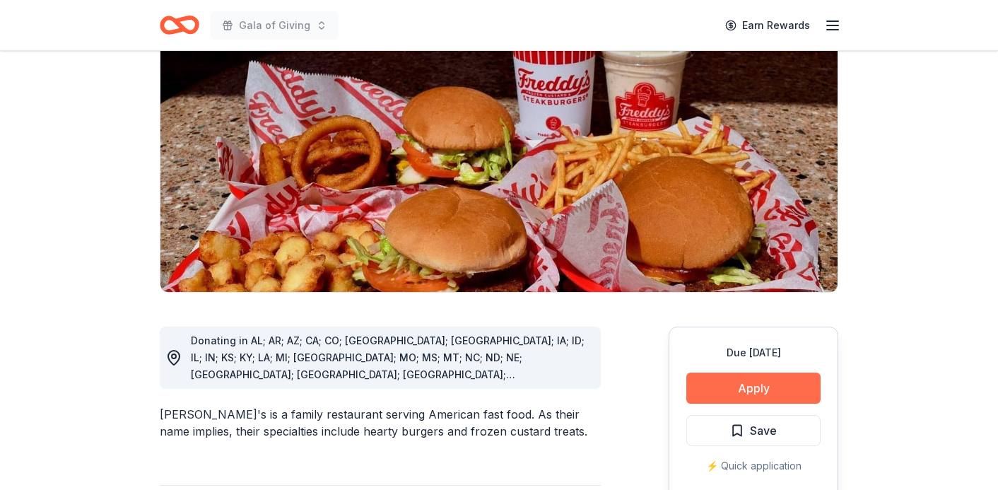
click at [750, 373] on button "Apply" at bounding box center [753, 388] width 134 height 31
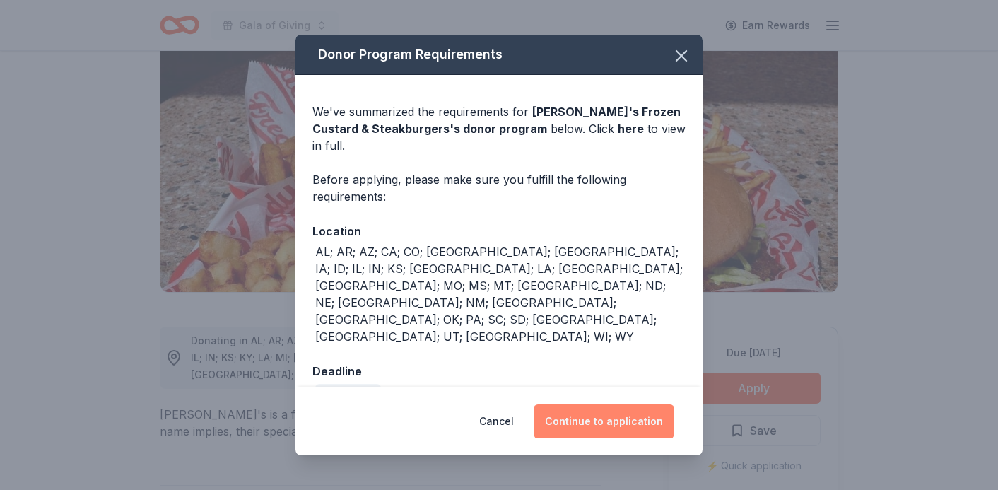
click at [599, 404] on button "Continue to application" at bounding box center [604, 421] width 141 height 34
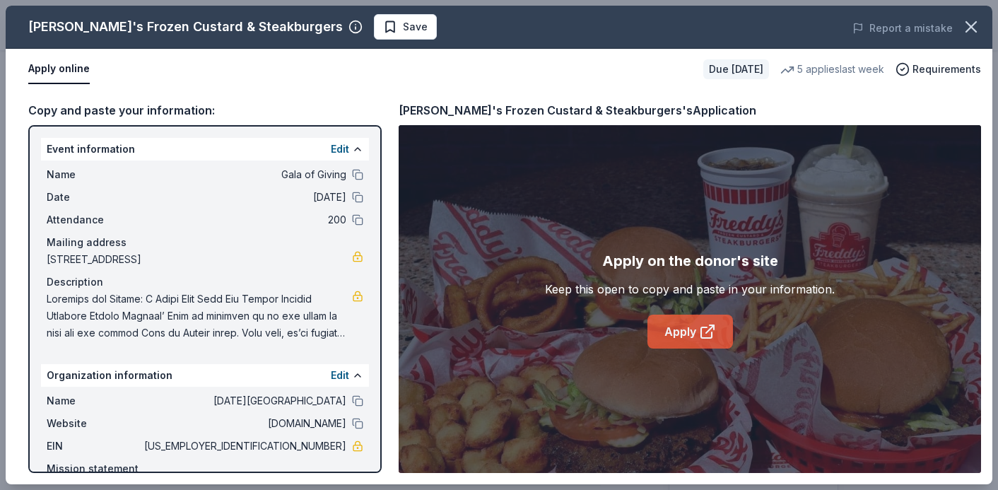
click at [660, 337] on link "Apply" at bounding box center [690, 332] width 86 height 34
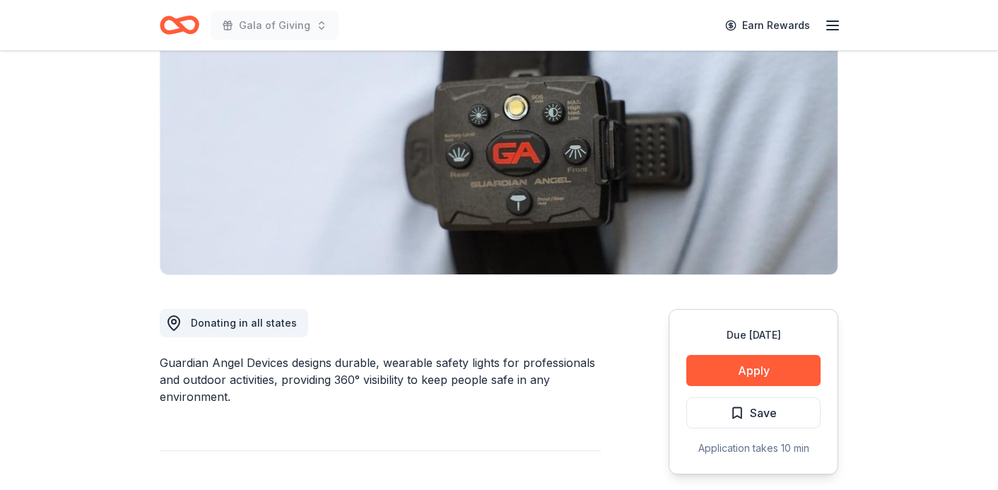
scroll to position [211, 0]
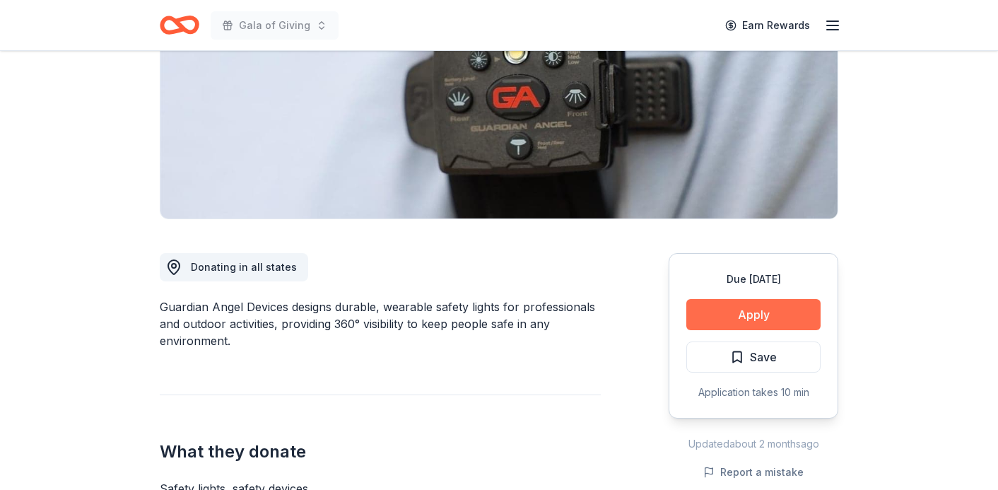
click at [746, 317] on button "Apply" at bounding box center [753, 314] width 134 height 31
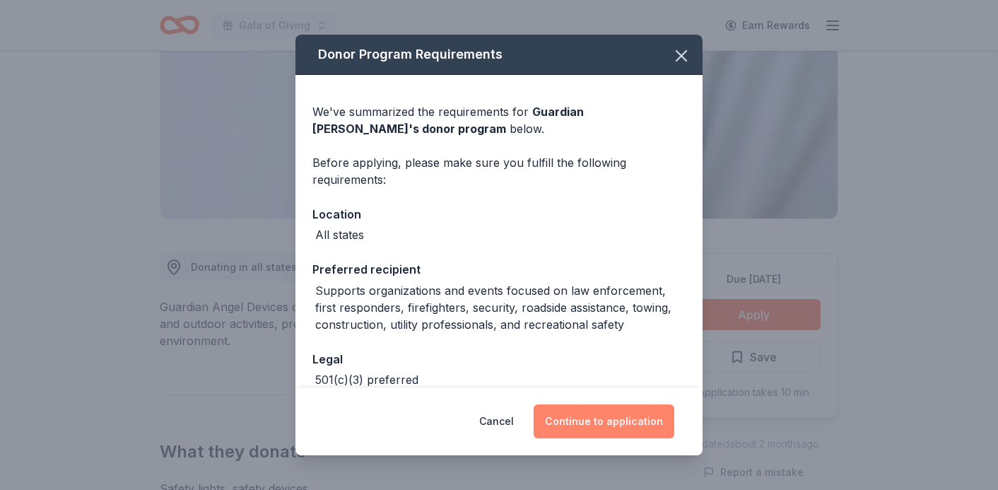
click at [631, 425] on button "Continue to application" at bounding box center [604, 421] width 141 height 34
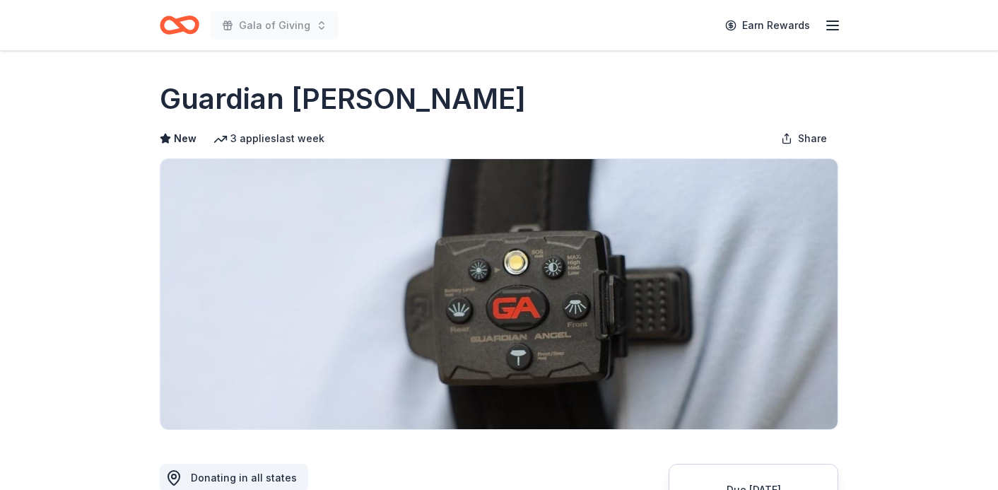
scroll to position [211, 0]
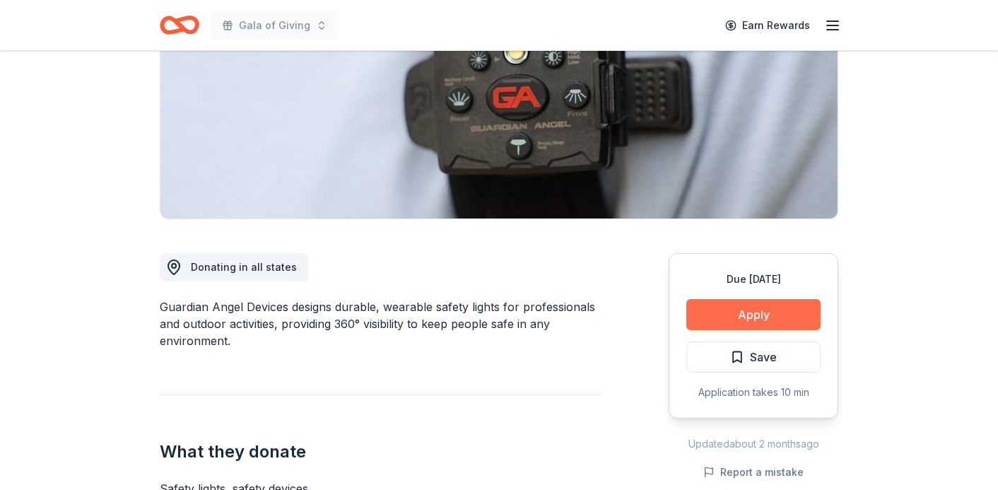
click at [716, 312] on button "Apply" at bounding box center [753, 314] width 134 height 31
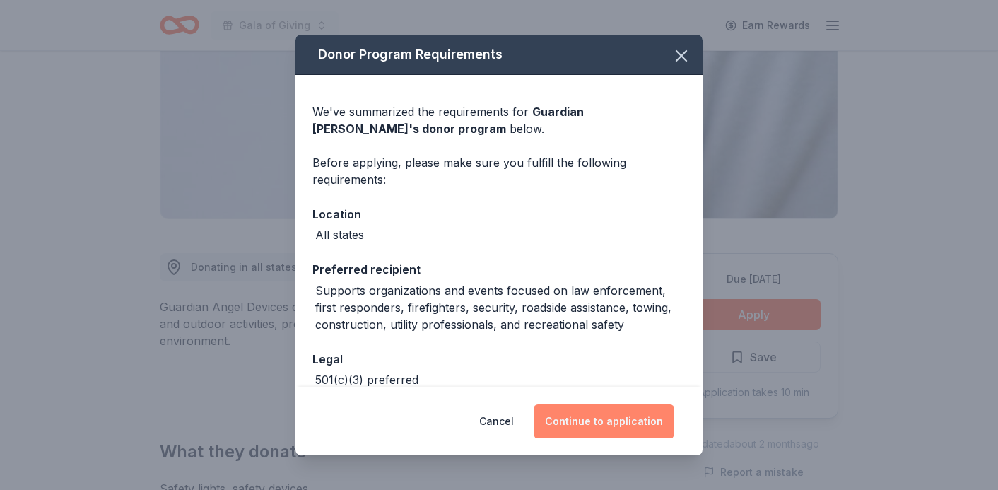
click at [604, 421] on button "Continue to application" at bounding box center [604, 421] width 141 height 34
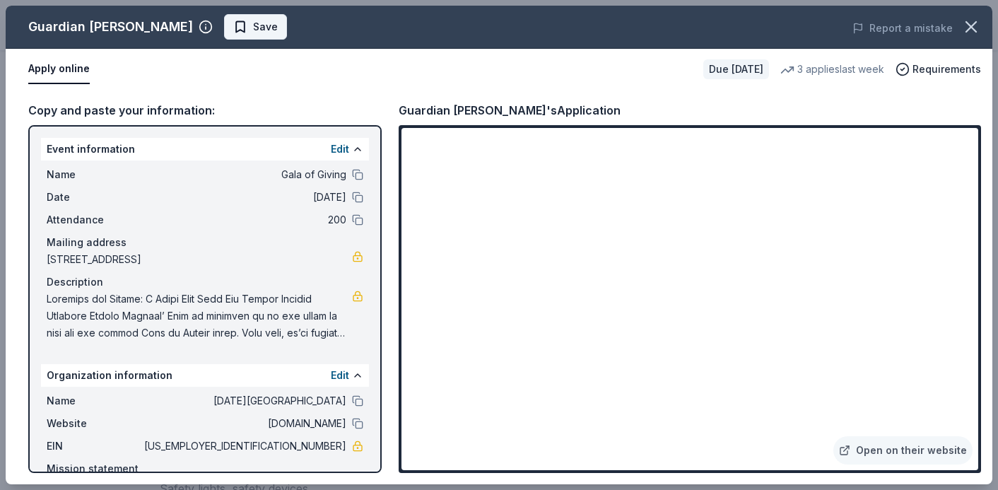
click at [233, 26] on span "Save" at bounding box center [255, 26] width 45 height 17
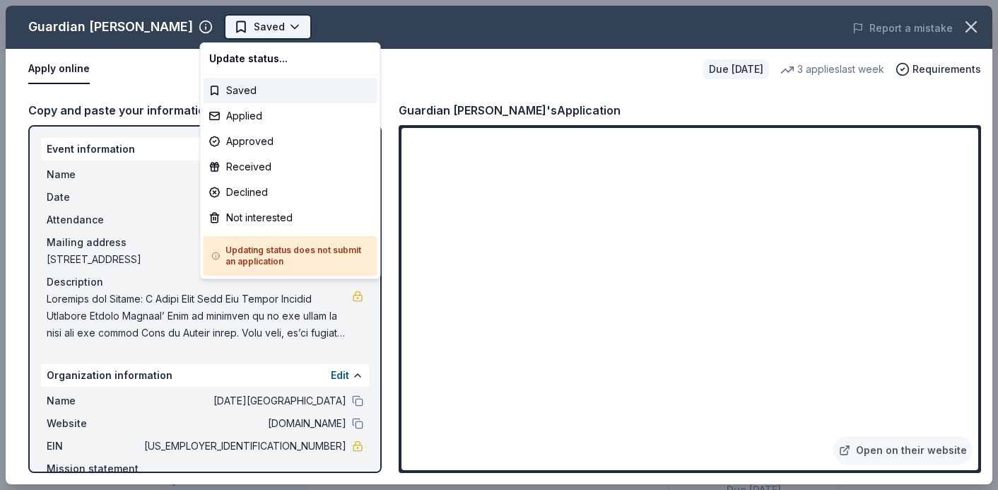
click at [269, 27] on body "Gala of Giving Earn Rewards Due in 136 days Share Guardian Angel Device New 3 a…" at bounding box center [499, 245] width 998 height 490
click at [259, 117] on div "Applied" at bounding box center [291, 115] width 174 height 25
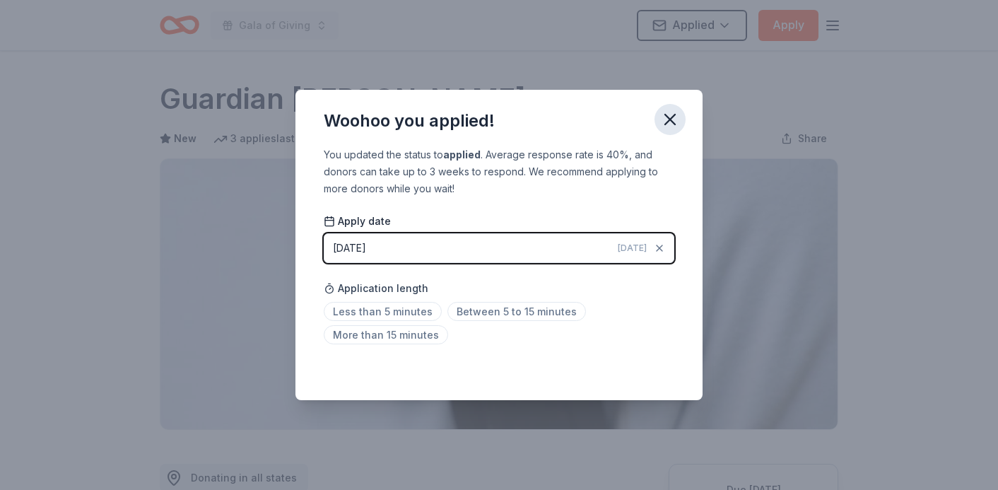
click at [672, 116] on icon "button" at bounding box center [670, 120] width 20 height 20
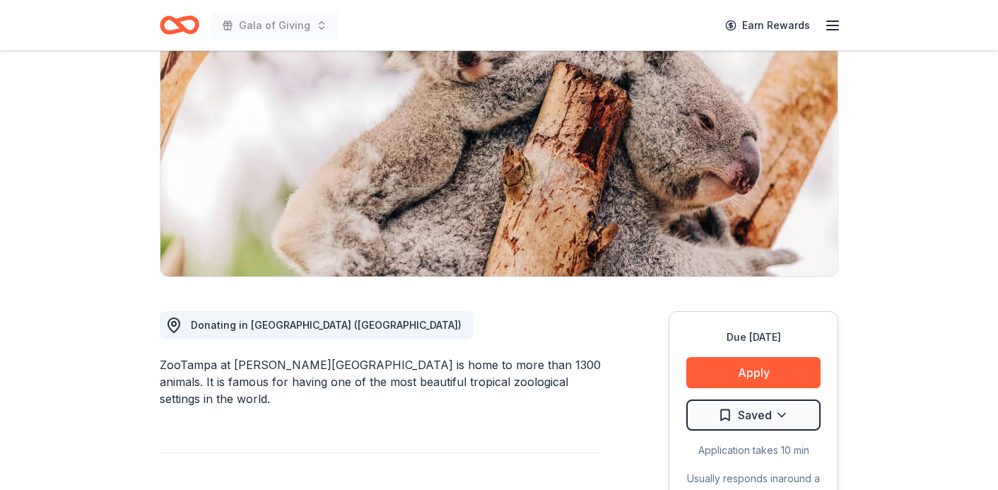
scroll to position [277, 0]
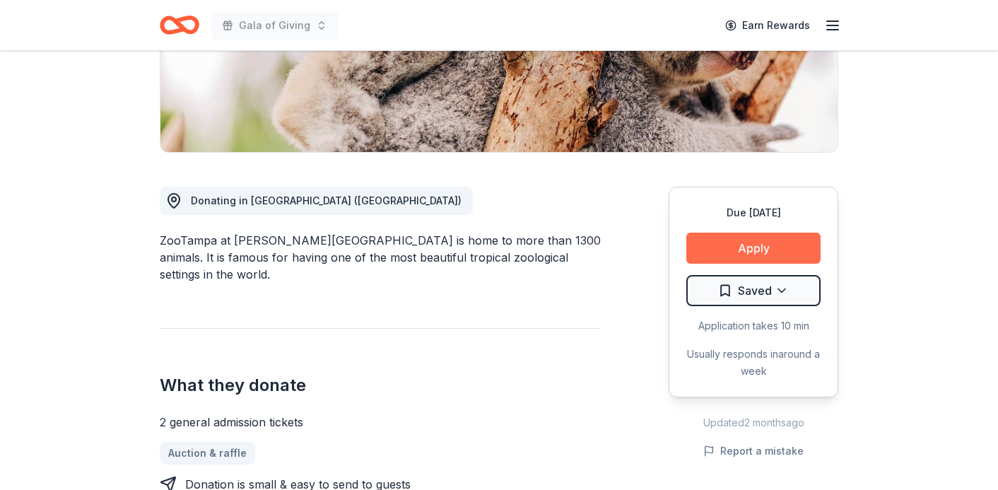
click at [742, 250] on button "Apply" at bounding box center [753, 248] width 134 height 31
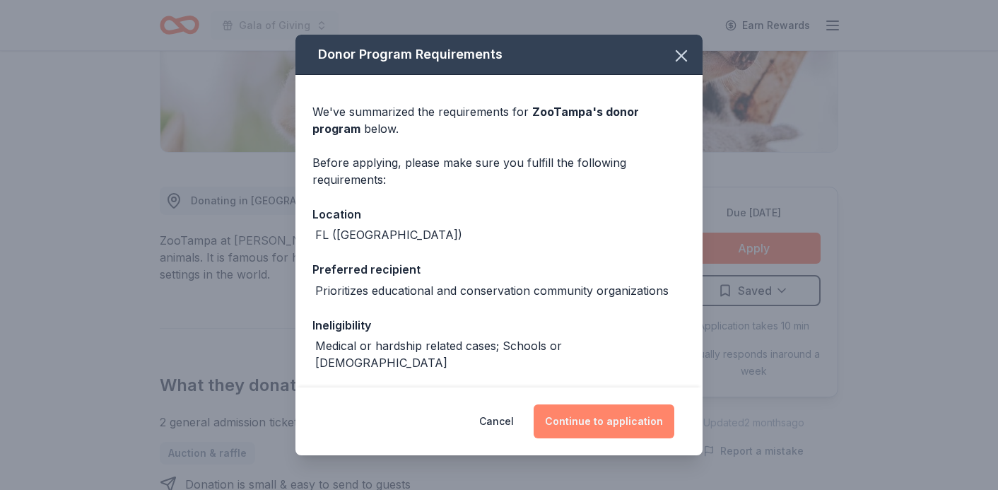
click at [578, 412] on button "Continue to application" at bounding box center [604, 421] width 141 height 34
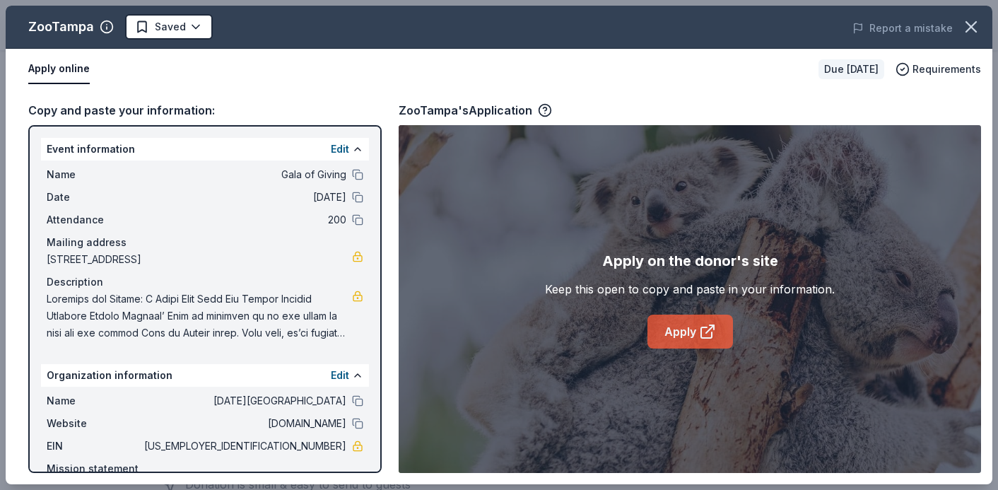
click at [692, 339] on link "Apply" at bounding box center [690, 332] width 86 height 34
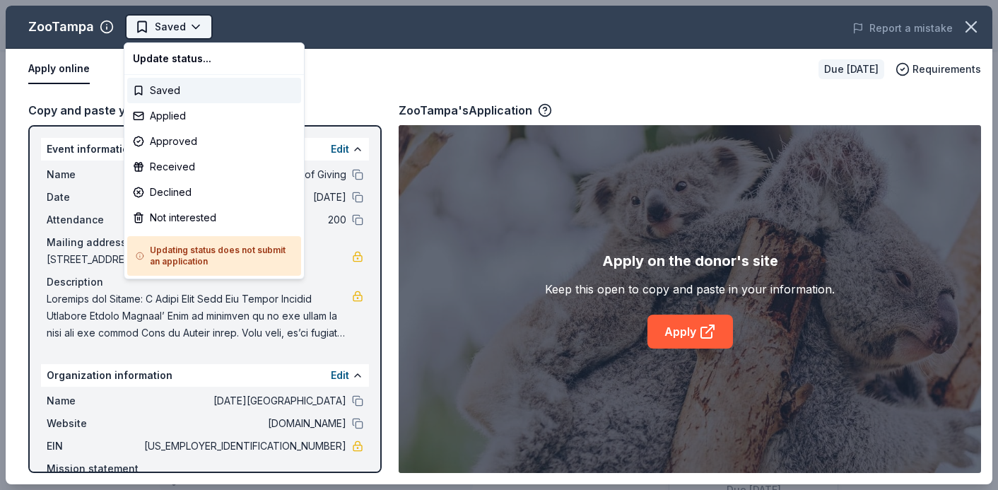
scroll to position [0, 0]
click at [172, 218] on div "Not interested" at bounding box center [214, 217] width 174 height 25
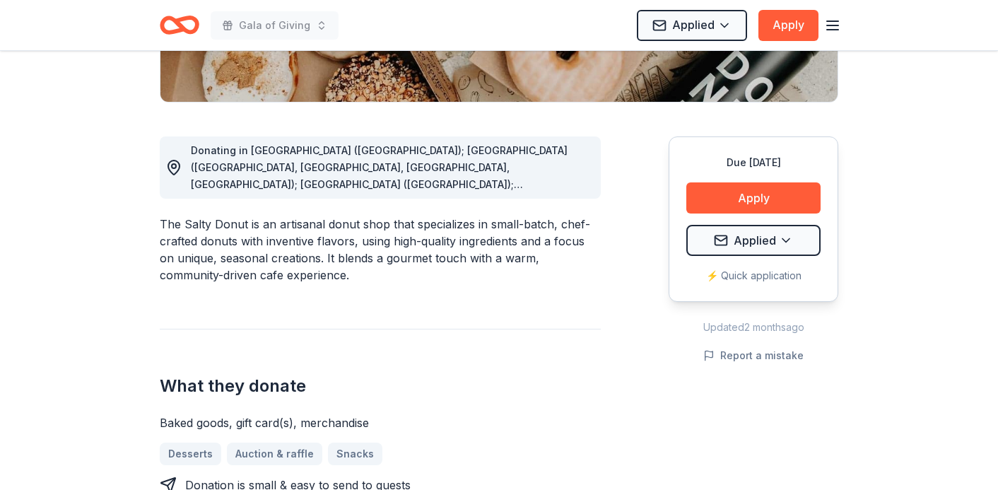
scroll to position [327, 0]
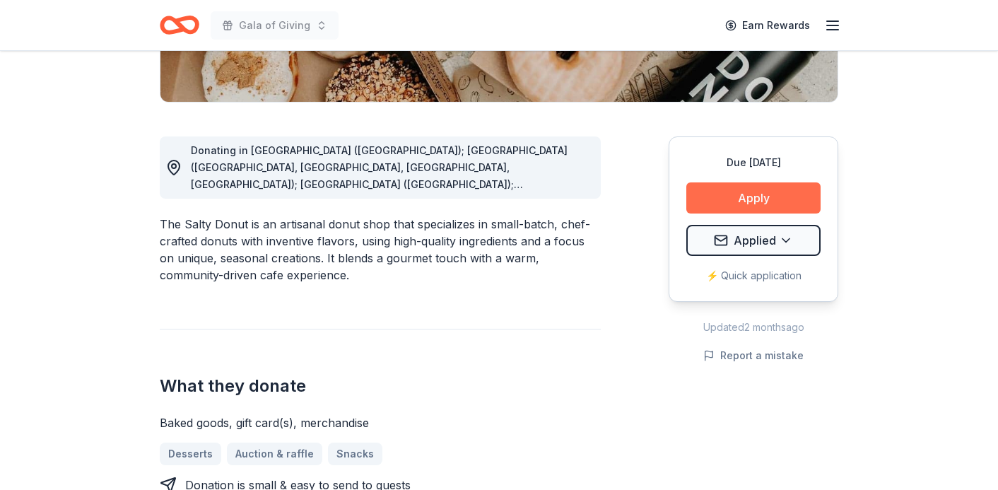
click at [714, 198] on button "Apply" at bounding box center [753, 197] width 134 height 31
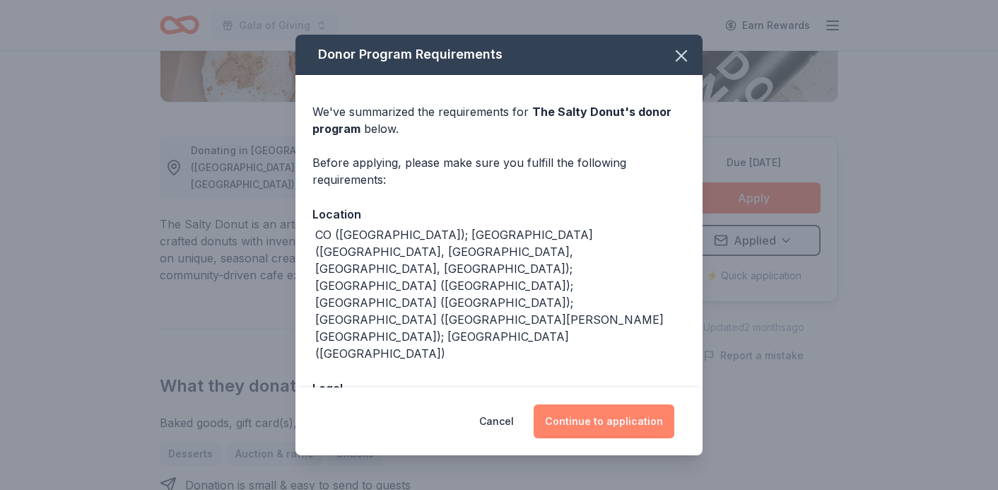
click at [587, 417] on button "Continue to application" at bounding box center [604, 421] width 141 height 34
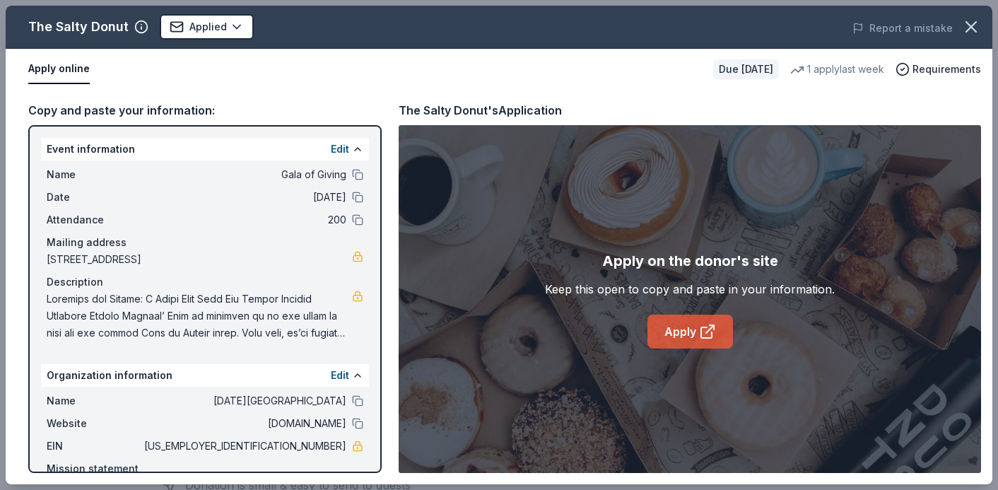
click at [697, 337] on link "Apply" at bounding box center [690, 332] width 86 height 34
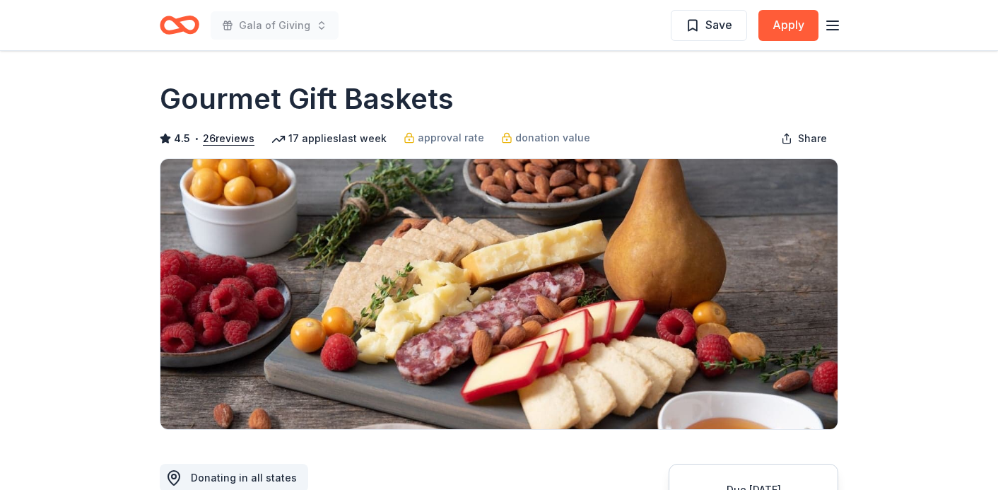
scroll to position [303, 0]
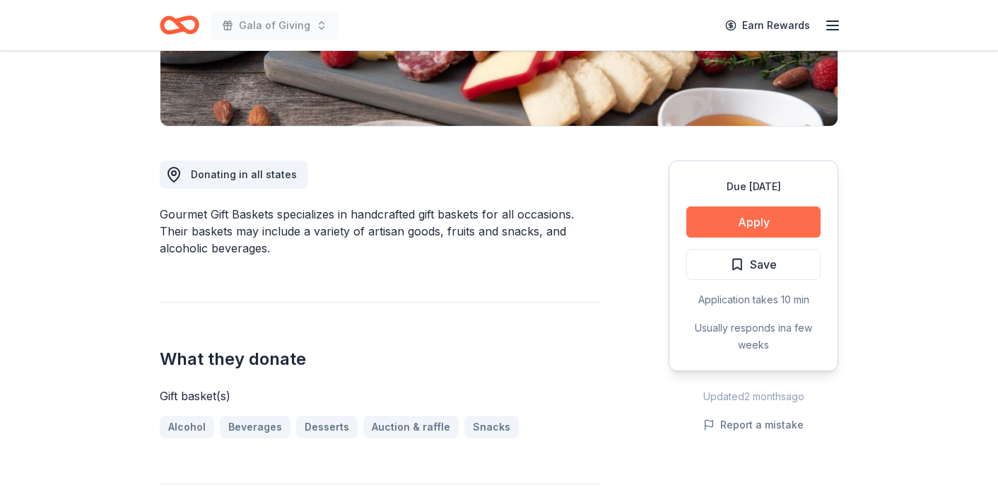
click at [764, 206] on button "Apply" at bounding box center [753, 221] width 134 height 31
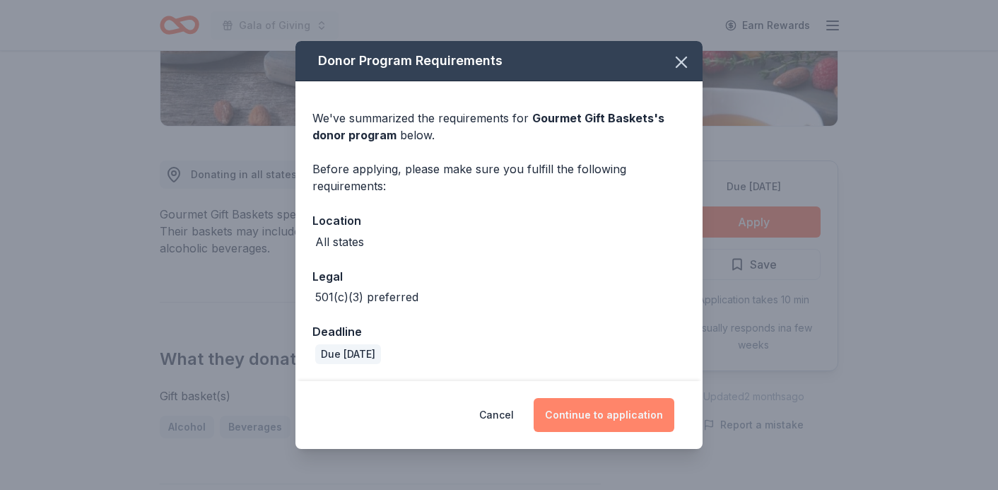
click at [593, 406] on button "Continue to application" at bounding box center [604, 415] width 141 height 34
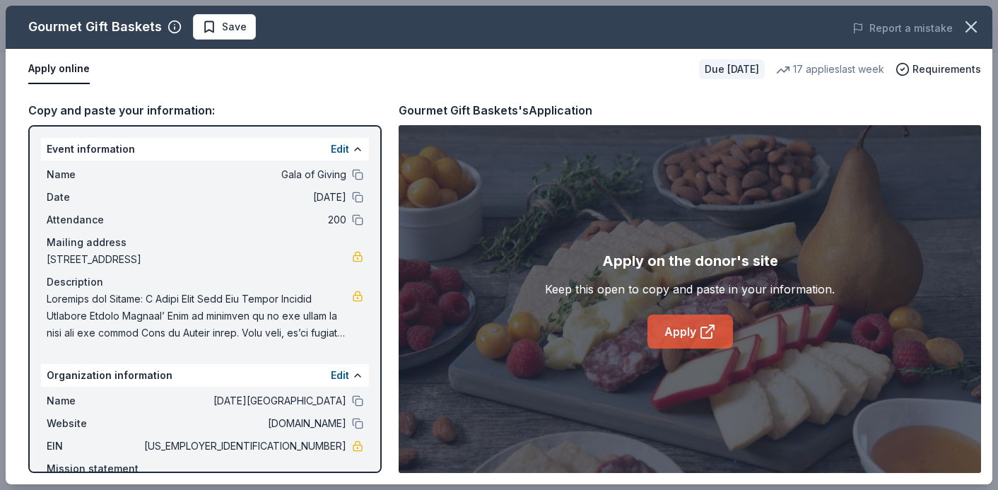
click at [686, 338] on link "Apply" at bounding box center [690, 332] width 86 height 34
click at [216, 35] on button "Save" at bounding box center [224, 26] width 63 height 25
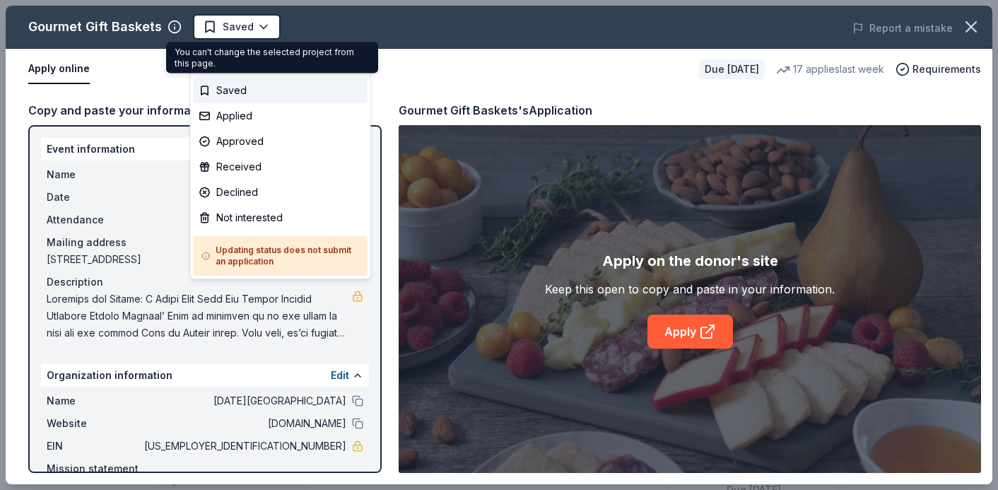
scroll to position [0, 0]
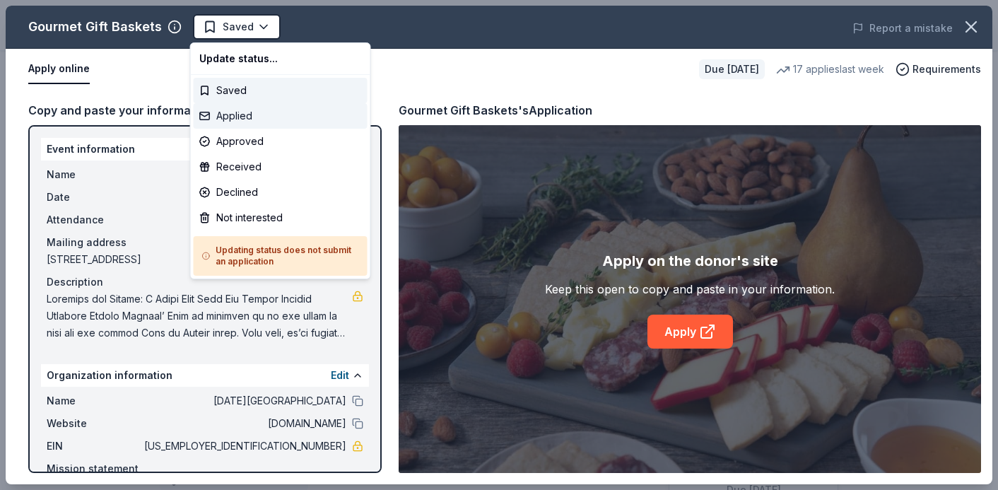
click at [251, 116] on div "Applied" at bounding box center [281, 115] width 174 height 25
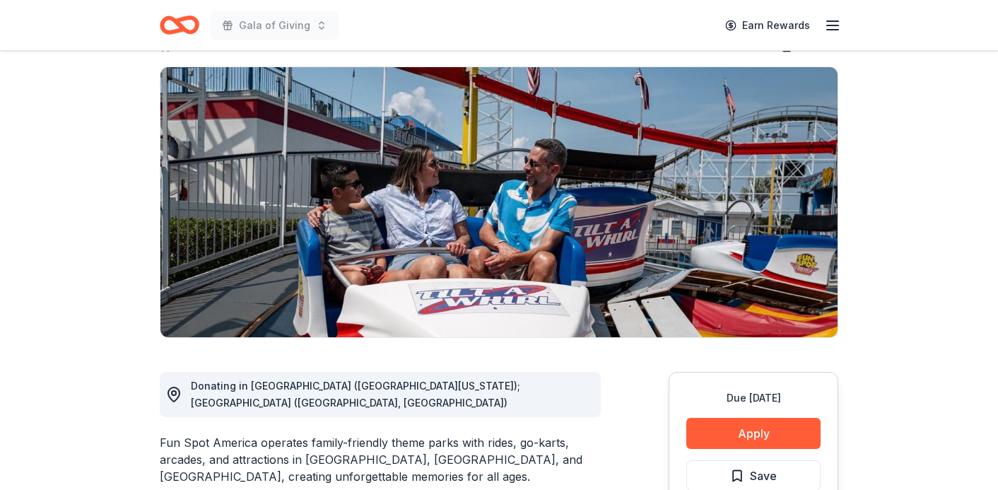
scroll to position [180, 0]
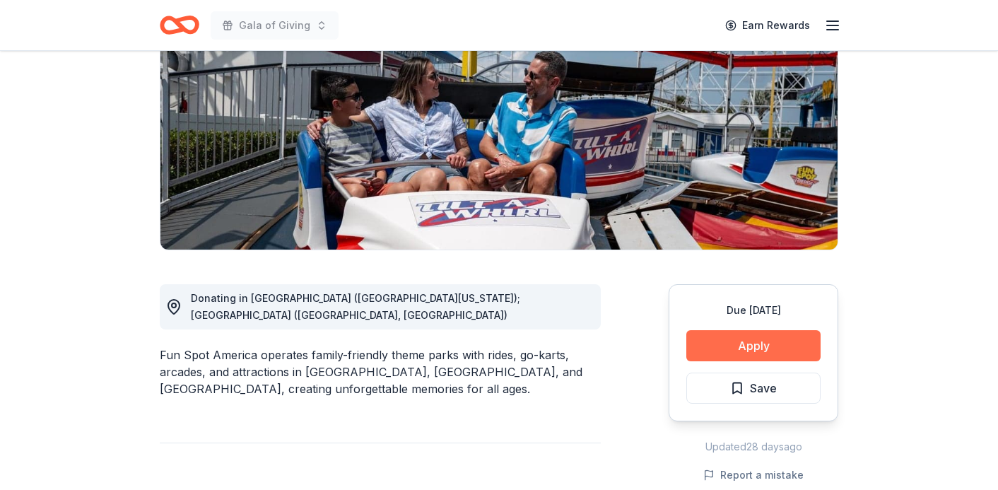
click at [748, 347] on button "Apply" at bounding box center [753, 345] width 134 height 31
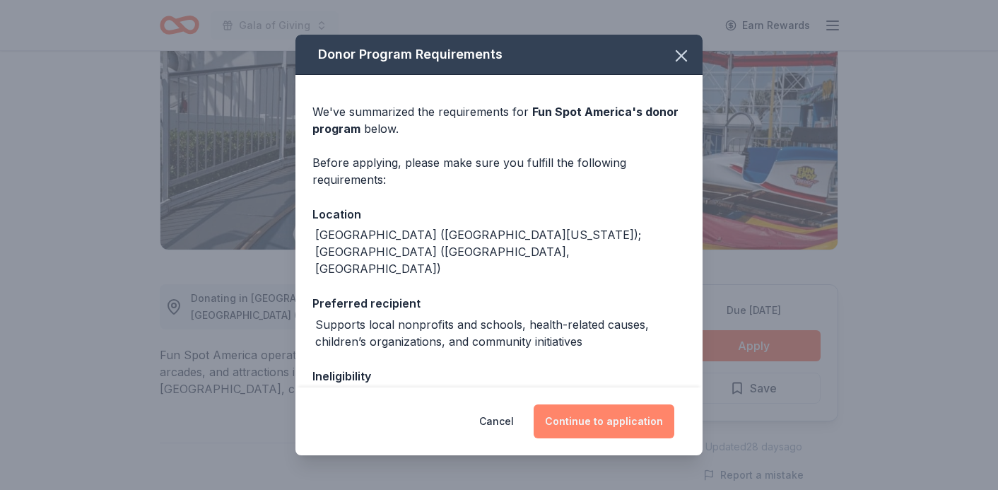
click at [596, 421] on button "Continue to application" at bounding box center [604, 421] width 141 height 34
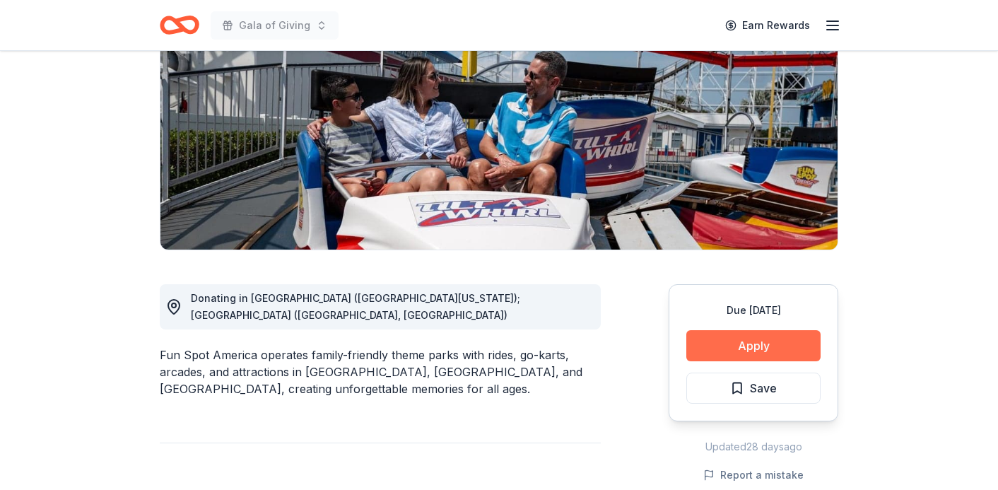
scroll to position [180, 0]
click at [730, 354] on button "Apply" at bounding box center [753, 345] width 134 height 31
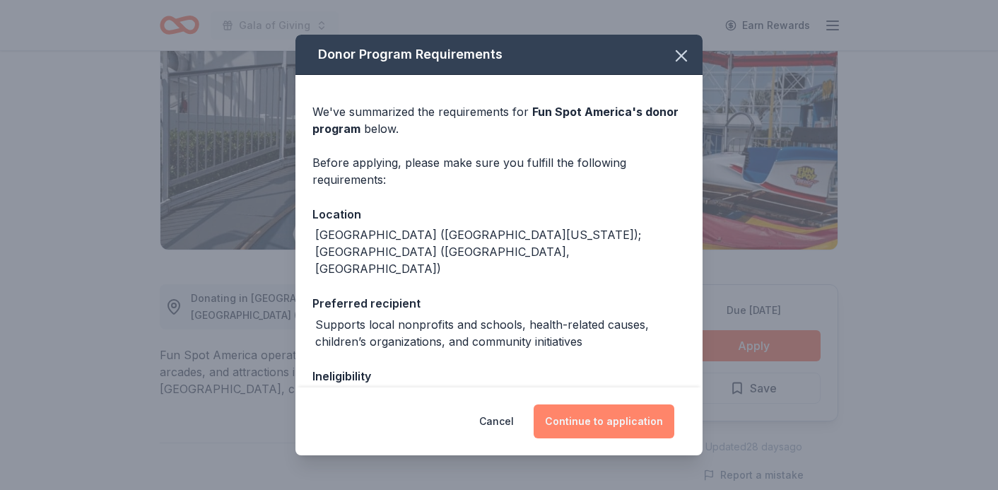
click at [590, 426] on button "Continue to application" at bounding box center [604, 421] width 141 height 34
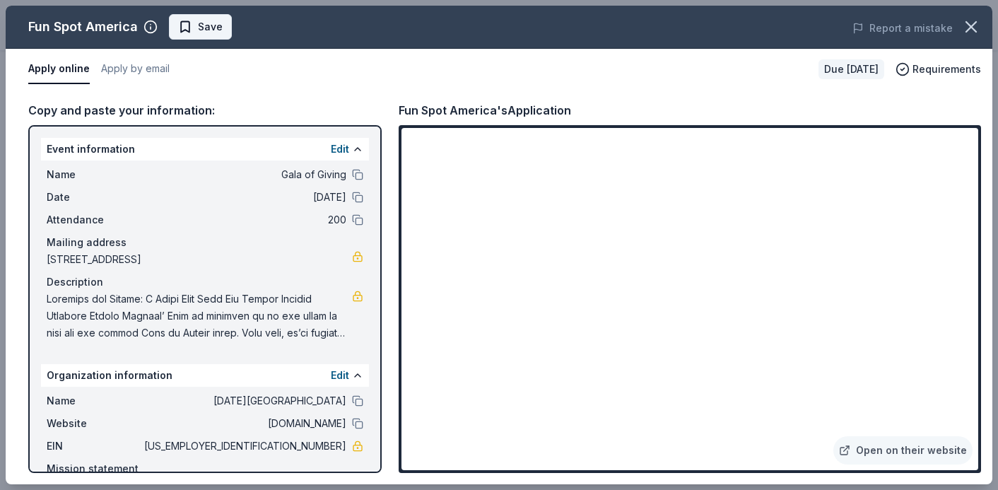
click at [207, 35] on button "Save" at bounding box center [200, 26] width 63 height 25
click at [235, 25] on body "Gala of Giving Earn Rewards Due in 136 days Share Fun Spot America New Share Do…" at bounding box center [499, 65] width 998 height 490
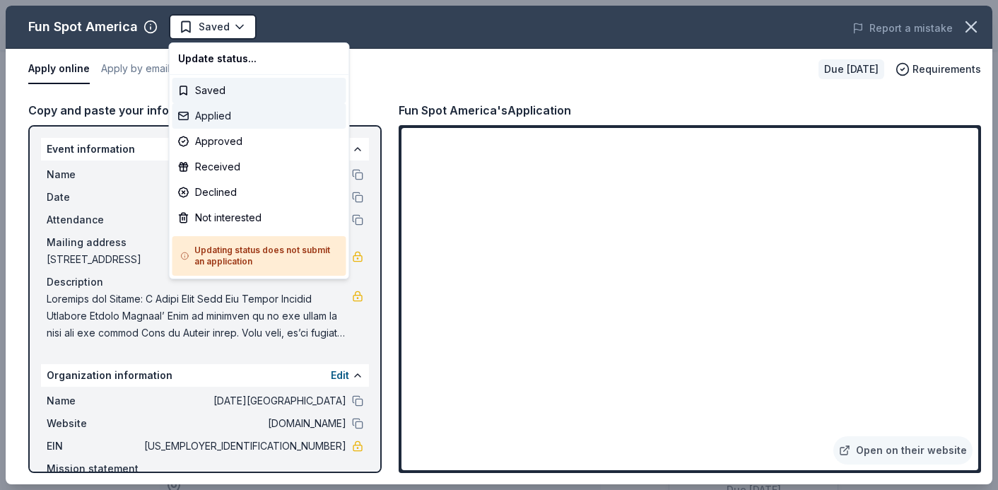
click at [230, 115] on div "Applied" at bounding box center [259, 115] width 174 height 25
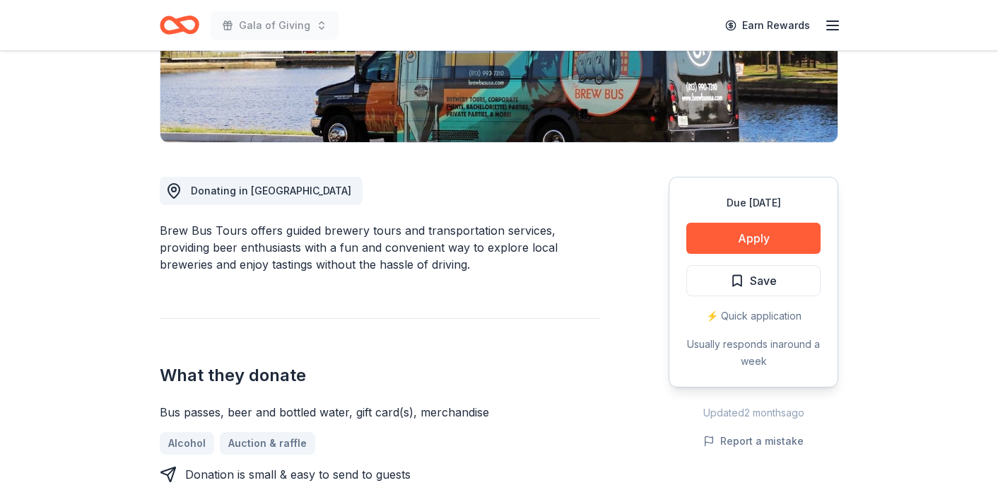
scroll to position [309, 0]
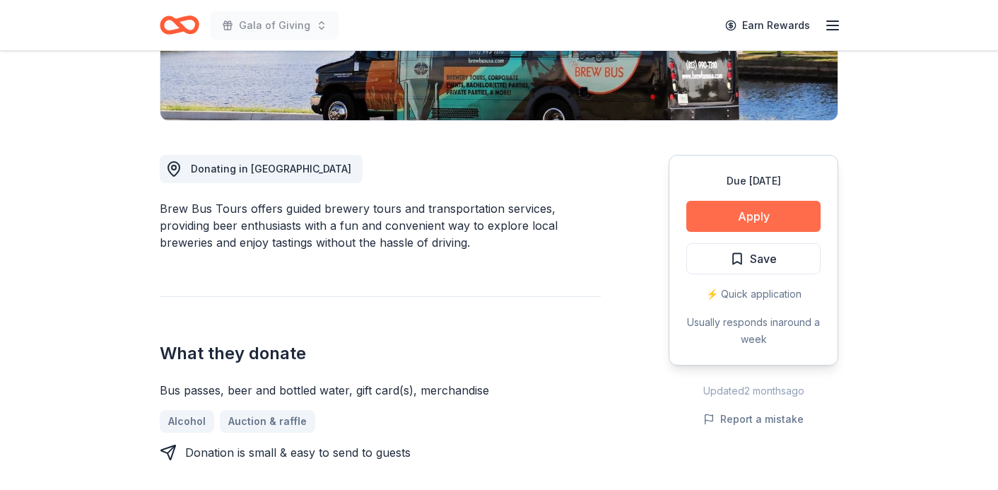
click at [756, 213] on button "Apply" at bounding box center [753, 216] width 134 height 31
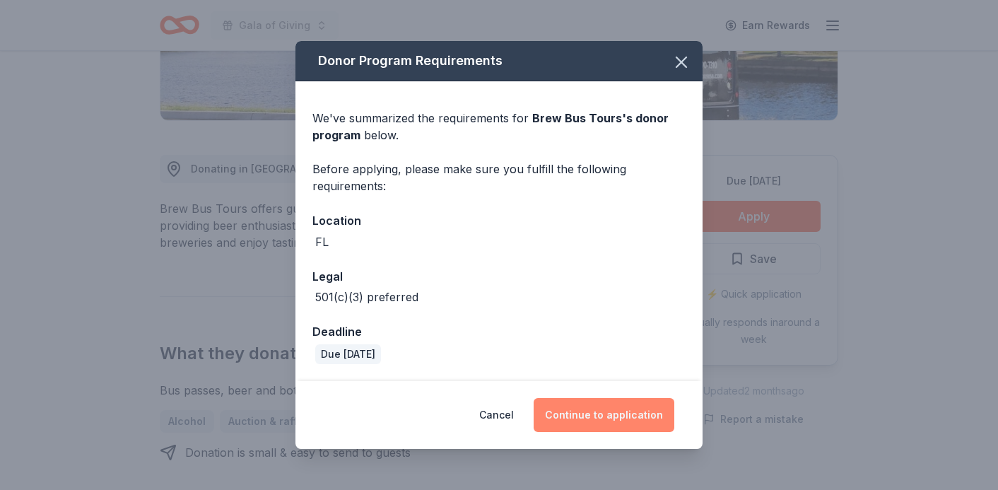
click at [594, 421] on button "Continue to application" at bounding box center [604, 415] width 141 height 34
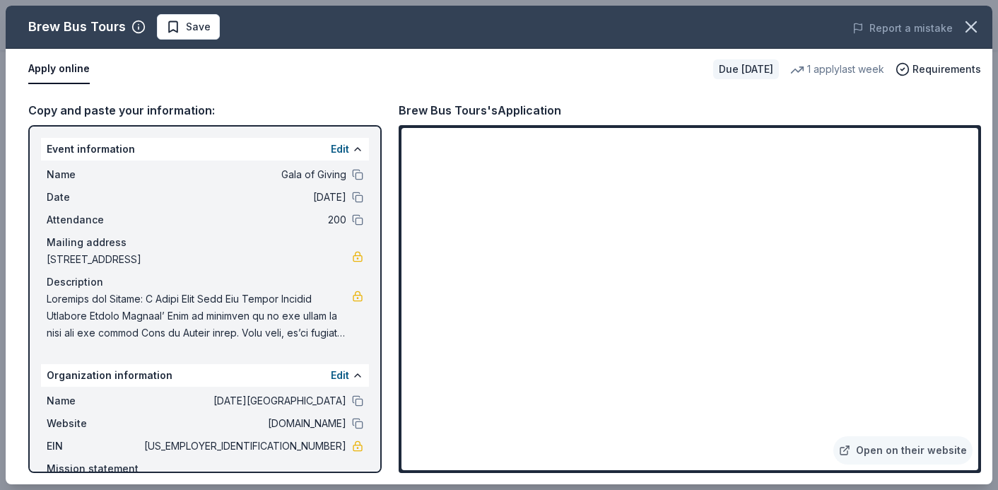
click at [197, 13] on div "Brew Bus Tours Save Report a mistake" at bounding box center [499, 27] width 987 height 43
click at [194, 24] on span "Save" at bounding box center [198, 26] width 25 height 17
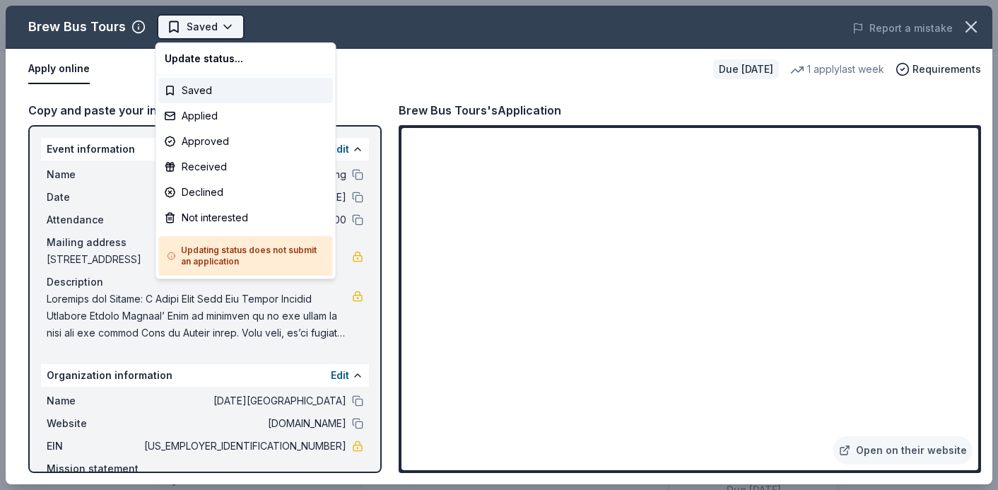
scroll to position [0, 0]
click at [211, 121] on div "Applied" at bounding box center [246, 115] width 174 height 25
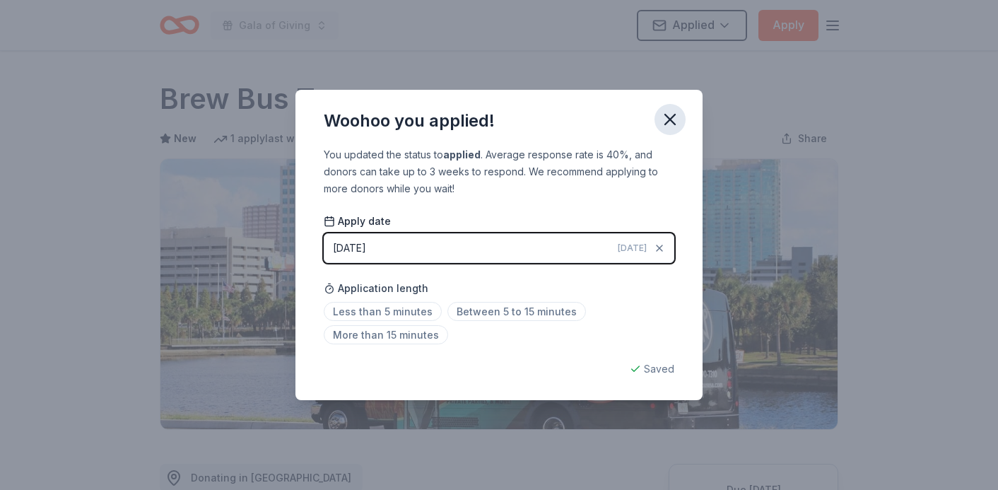
click at [676, 116] on icon "button" at bounding box center [670, 120] width 20 height 20
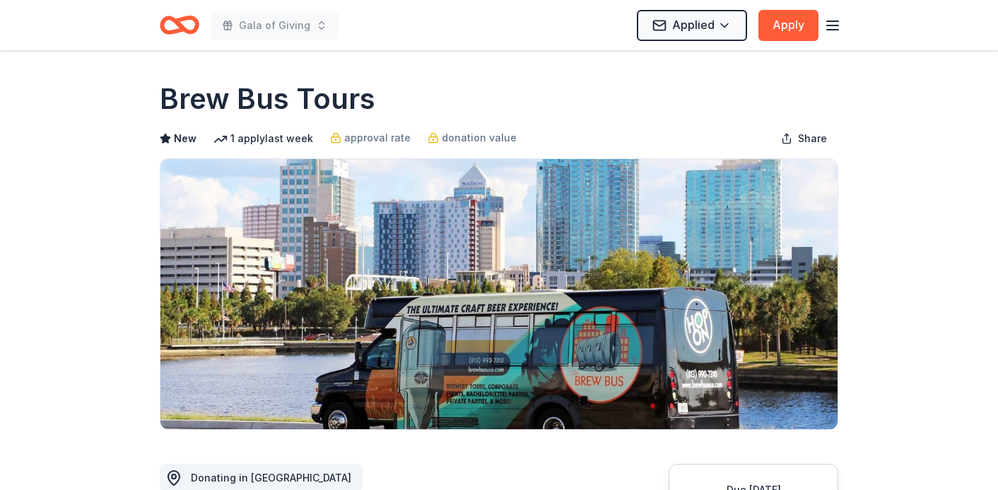
click at [510, 2] on div "Gala of Giving Applied Apply" at bounding box center [499, 25] width 724 height 50
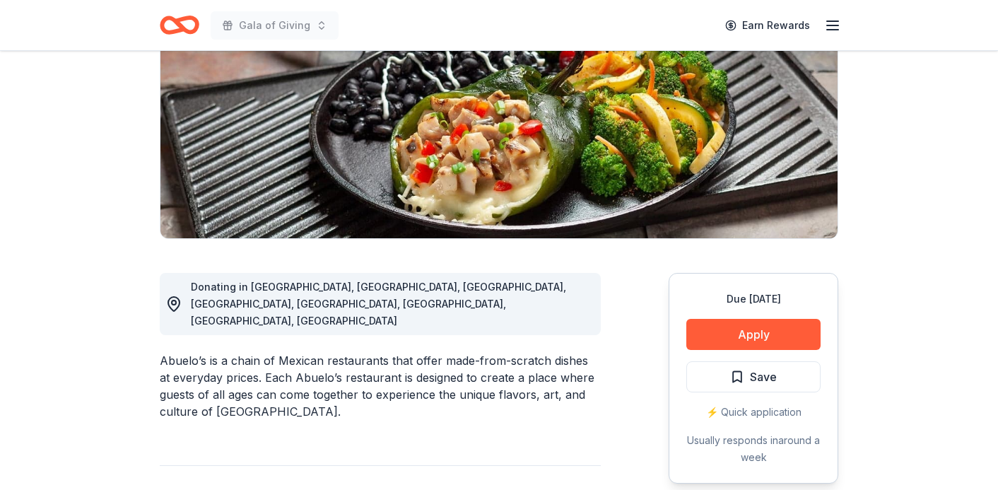
scroll to position [210, 0]
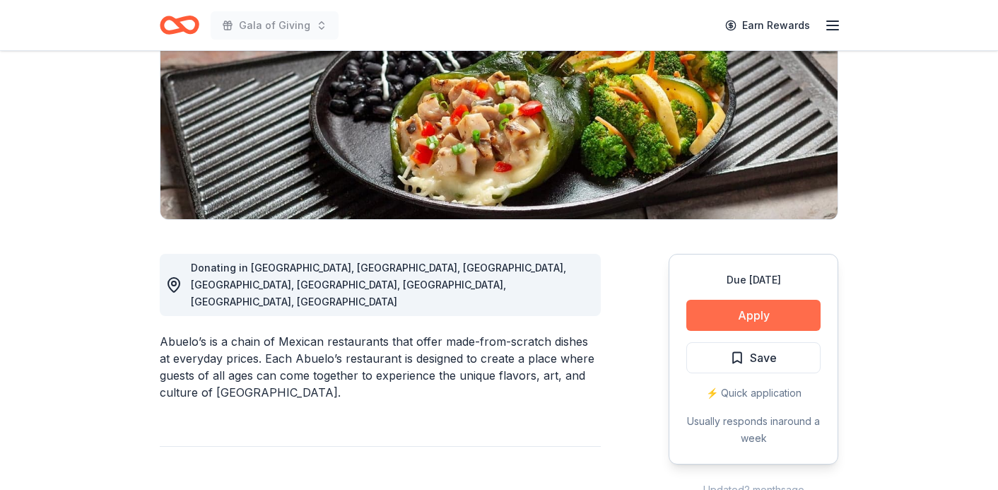
click at [739, 319] on button "Apply" at bounding box center [753, 315] width 134 height 31
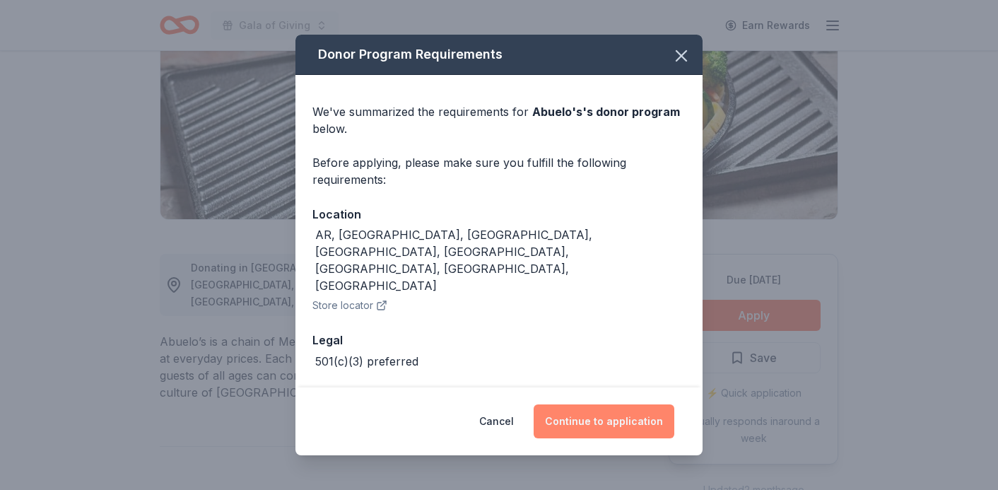
click at [600, 428] on button "Continue to application" at bounding box center [604, 421] width 141 height 34
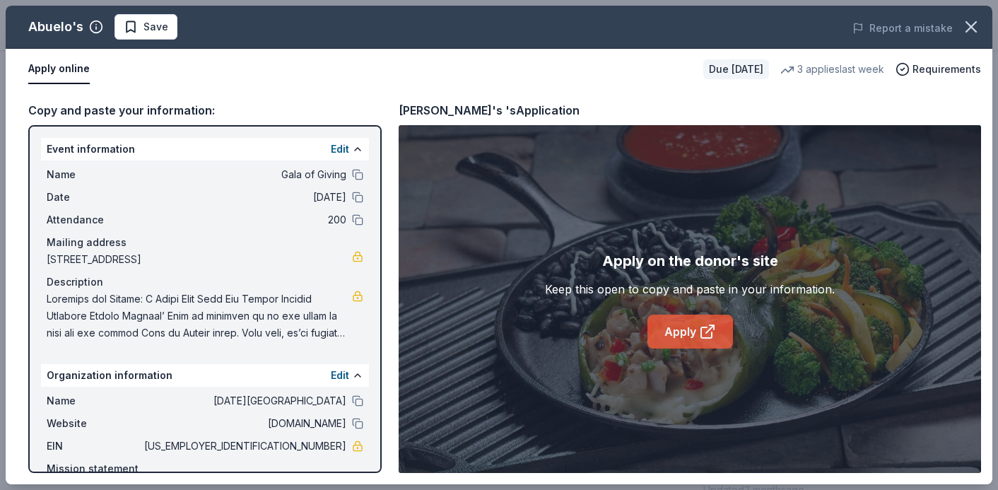
click at [695, 323] on link "Apply" at bounding box center [690, 332] width 86 height 34
click at [160, 41] on div "[PERSON_NAME]'s Save Report a mistake" at bounding box center [499, 27] width 987 height 43
click at [156, 26] on span "Save" at bounding box center [155, 26] width 25 height 17
click at [184, 25] on html "Gala of Giving Earn Rewards Due in 138 days Share Abuelo's 5.0 • 20 reviews 3 a…" at bounding box center [499, 35] width 998 height 490
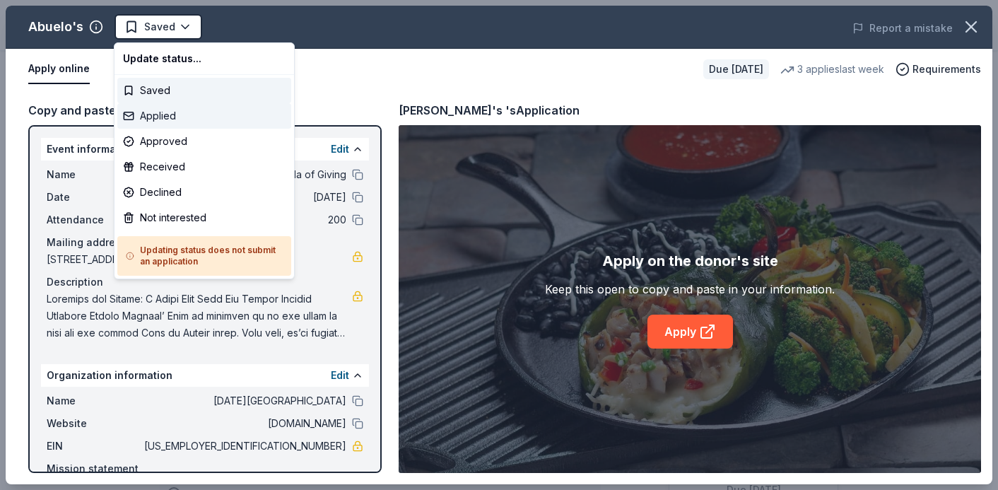
click at [177, 115] on div "Applied" at bounding box center [204, 115] width 174 height 25
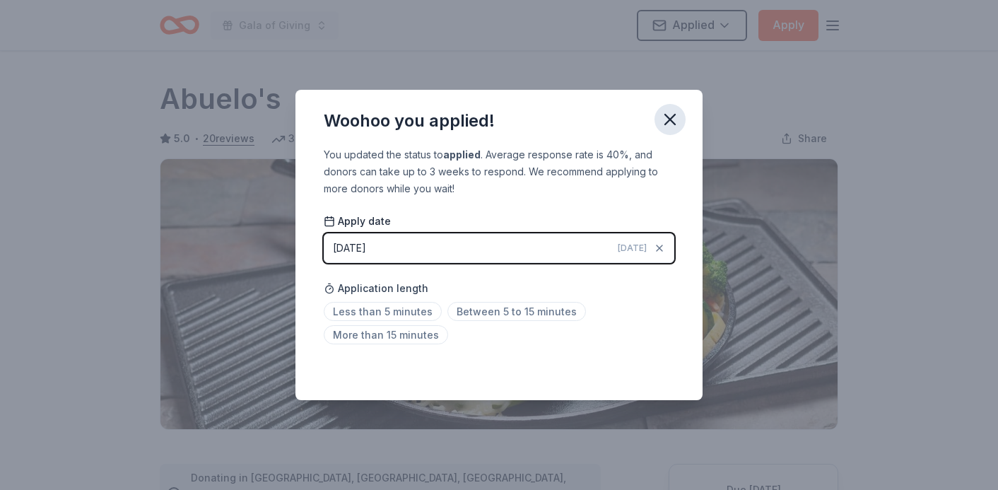
click at [674, 115] on icon "button" at bounding box center [670, 120] width 10 height 10
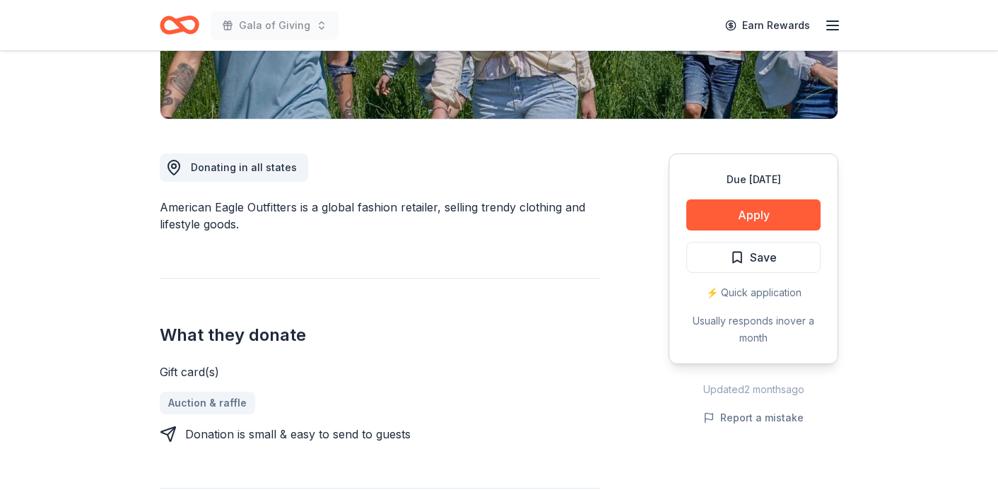
scroll to position [415, 0]
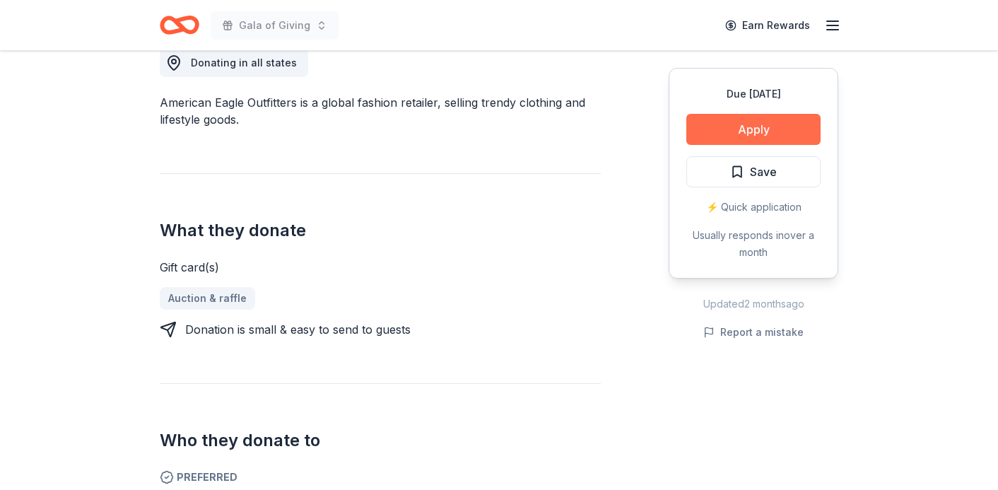
click at [758, 125] on button "Apply" at bounding box center [753, 129] width 134 height 31
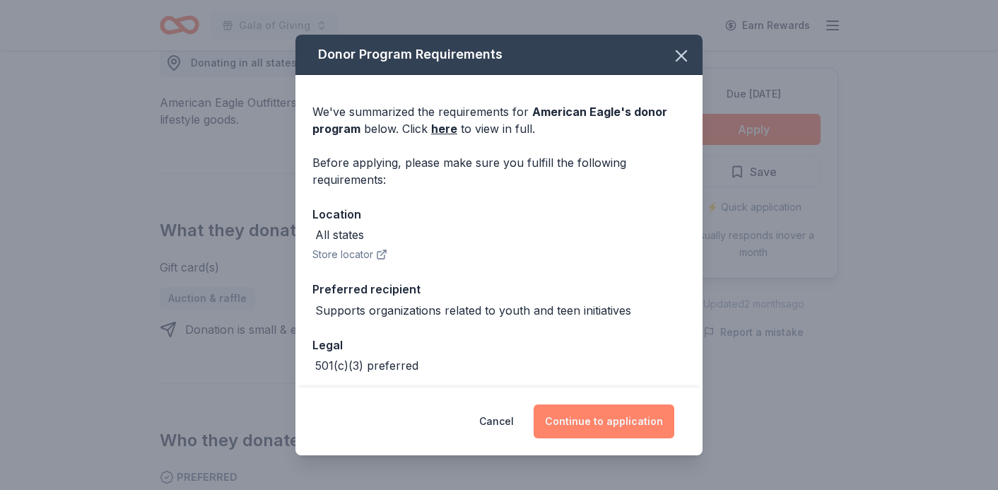
click at [625, 416] on button "Continue to application" at bounding box center [604, 421] width 141 height 34
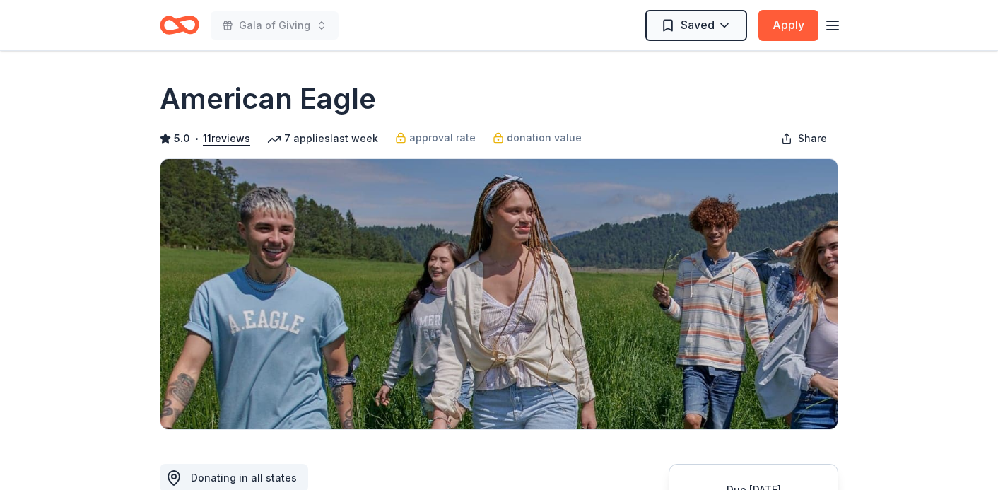
scroll to position [308, 0]
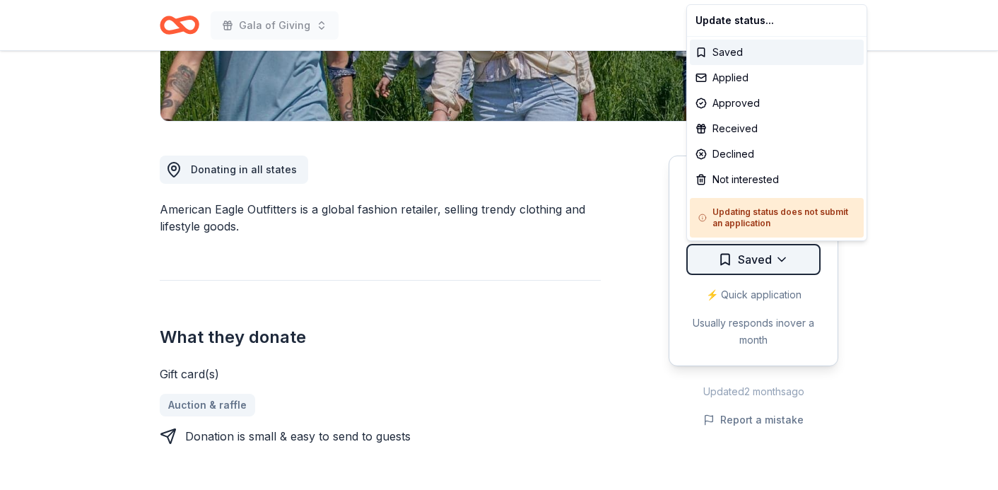
click at [744, 76] on div "Applied" at bounding box center [777, 77] width 174 height 25
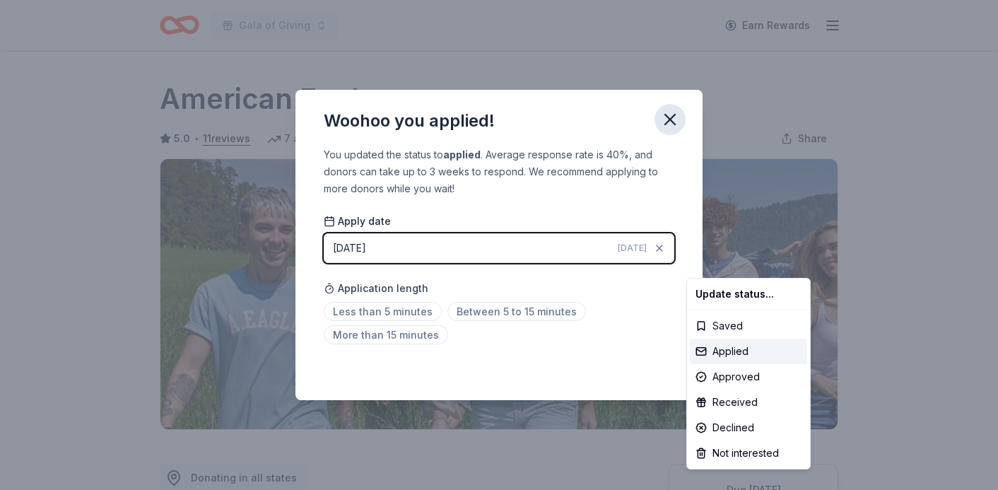
click at [668, 117] on html "Gala of Giving Earn Rewards Due in 136 days Share American Eagle 5.0 • 11 revie…" at bounding box center [499, 245] width 998 height 490
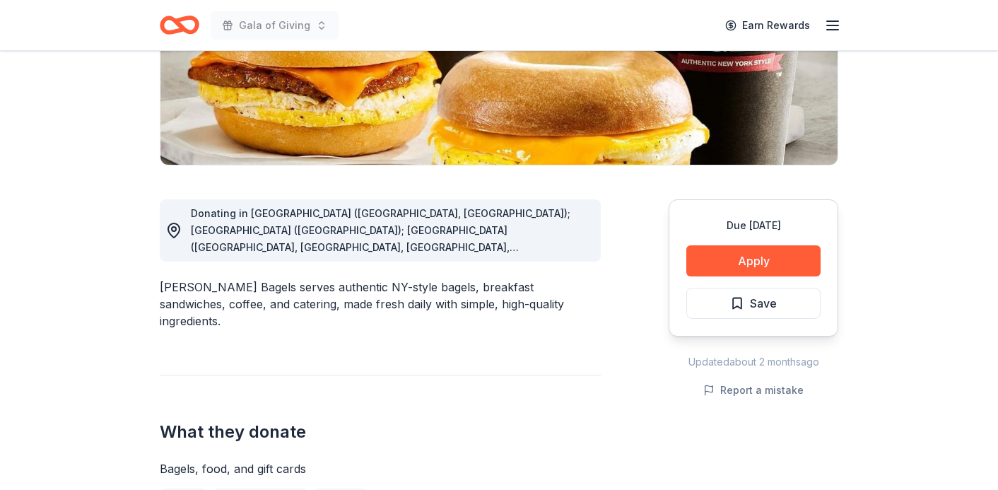
scroll to position [305, 0]
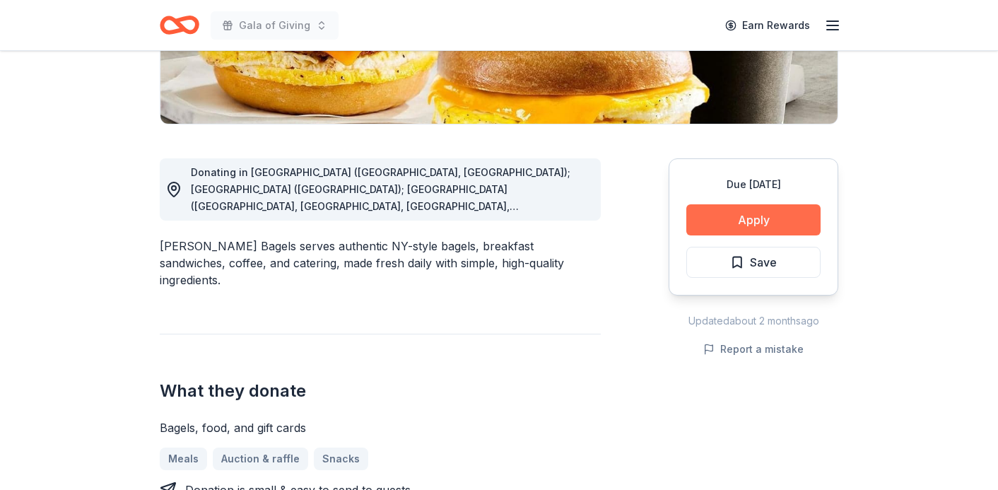
click at [729, 231] on button "Apply" at bounding box center [753, 219] width 134 height 31
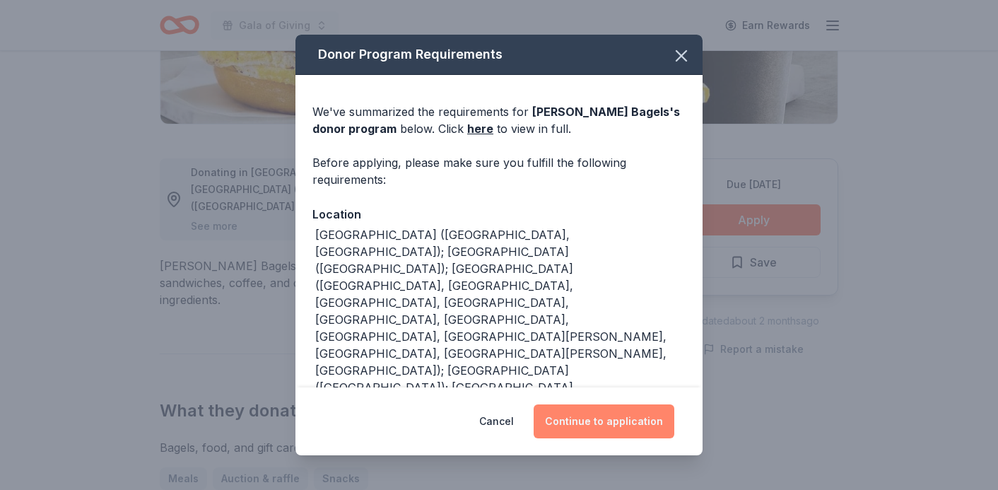
click at [609, 422] on button "Continue to application" at bounding box center [604, 421] width 141 height 34
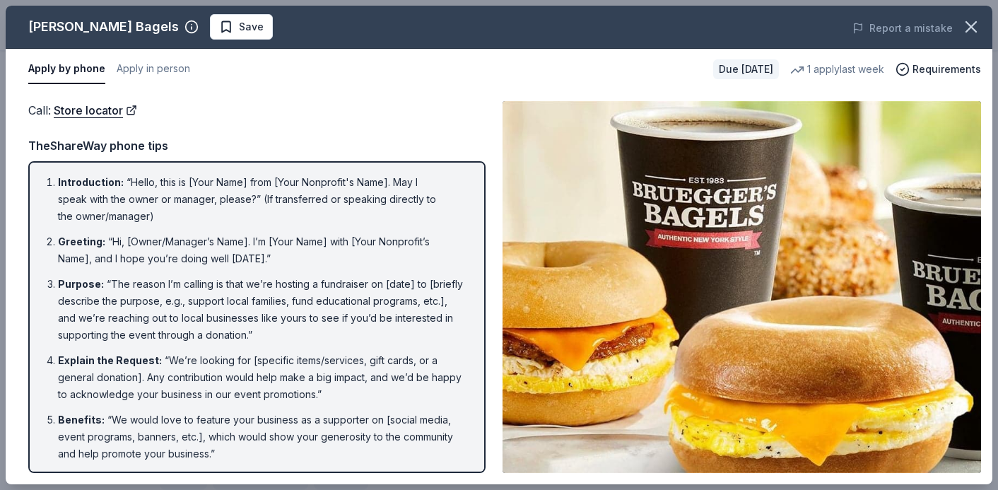
scroll to position [0, 0]
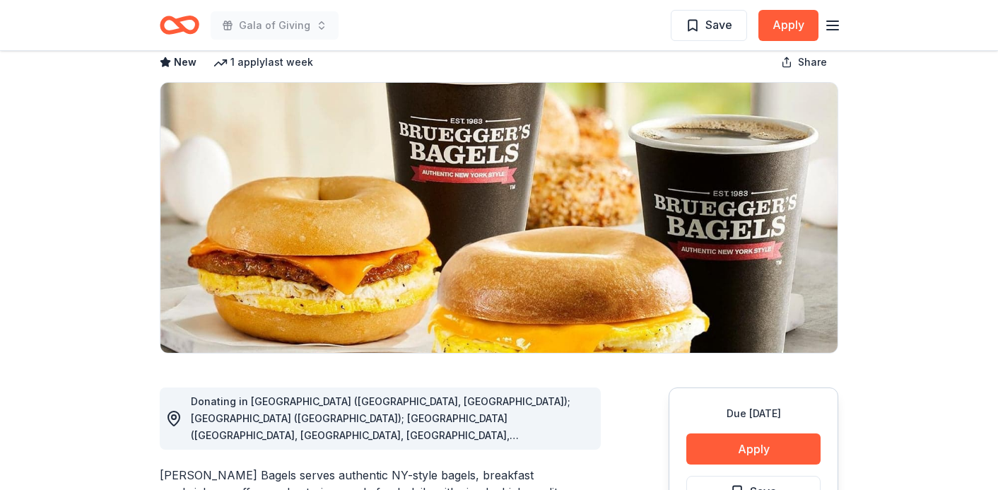
scroll to position [270, 0]
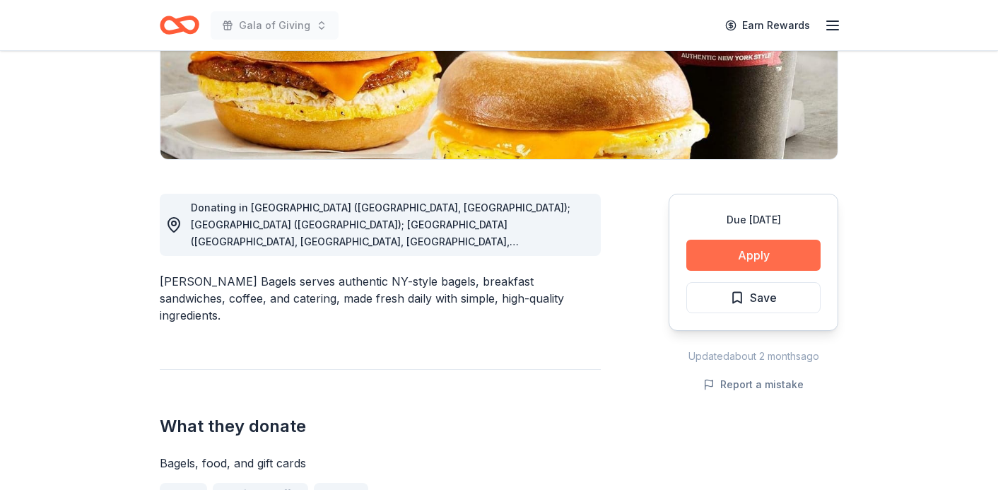
click at [751, 254] on button "Apply" at bounding box center [753, 255] width 134 height 31
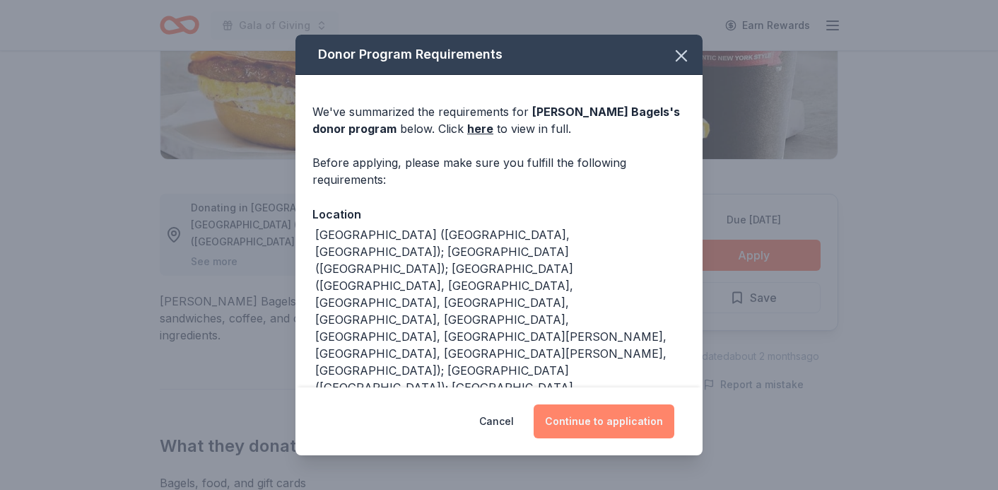
click at [600, 419] on button "Continue to application" at bounding box center [604, 421] width 141 height 34
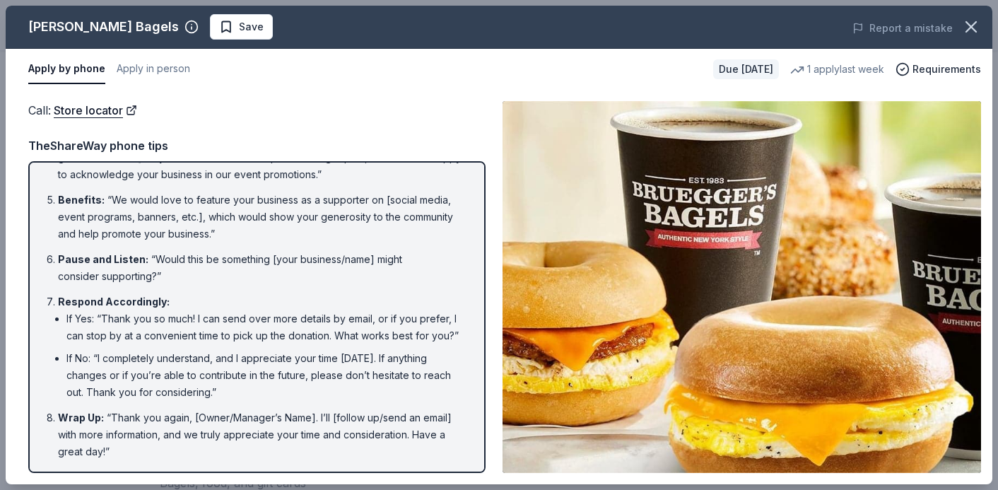
scroll to position [219, 0]
click at [147, 66] on button "Apply in person" at bounding box center [154, 69] width 74 height 30
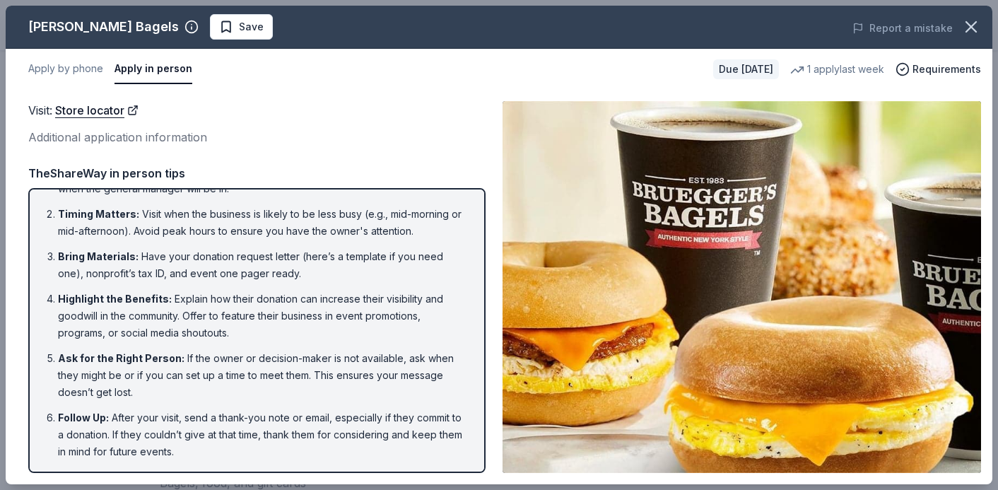
scroll to position [37, 0]
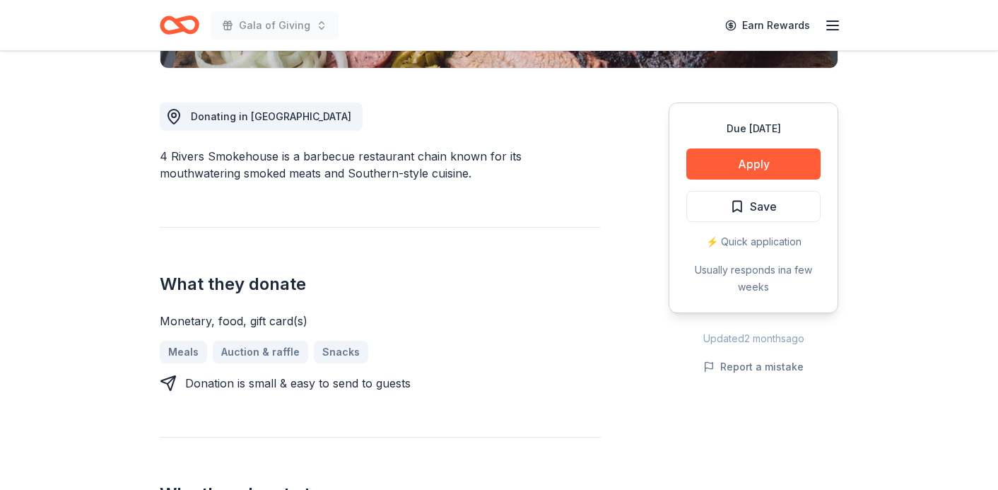
scroll to position [460, 0]
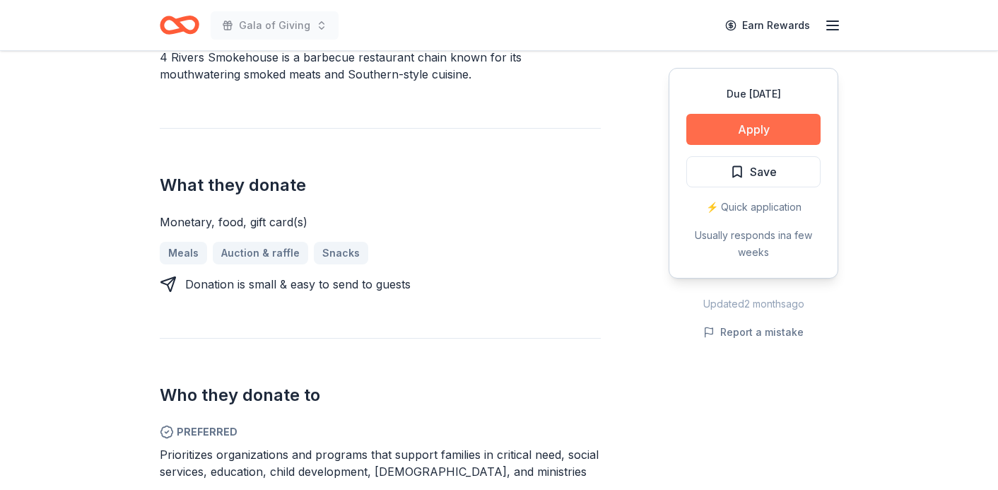
click at [725, 128] on button "Apply" at bounding box center [753, 129] width 134 height 31
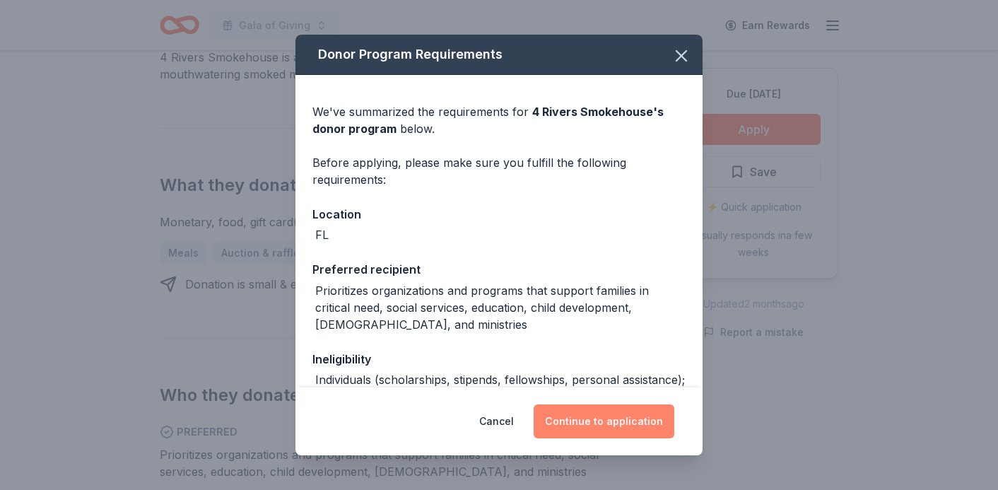
click at [608, 427] on button "Continue to application" at bounding box center [604, 421] width 141 height 34
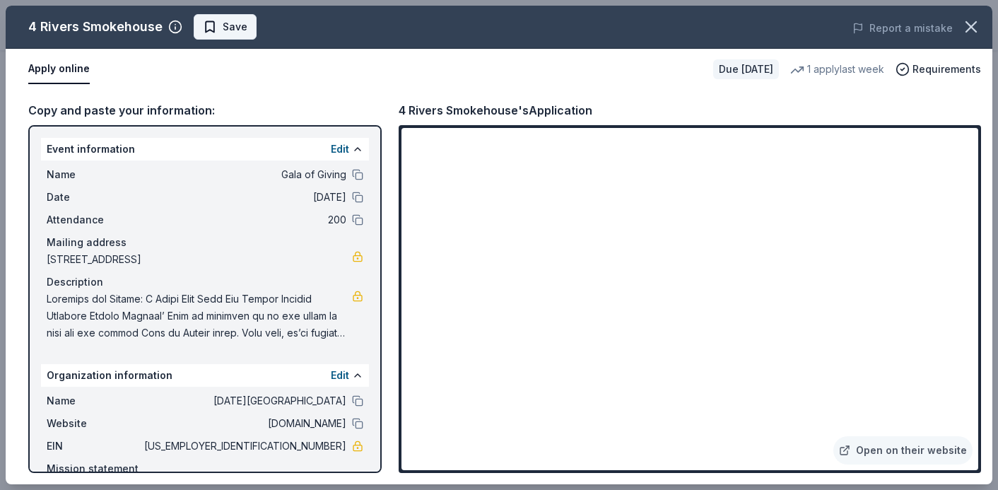
click at [228, 25] on span "Save" at bounding box center [235, 26] width 25 height 17
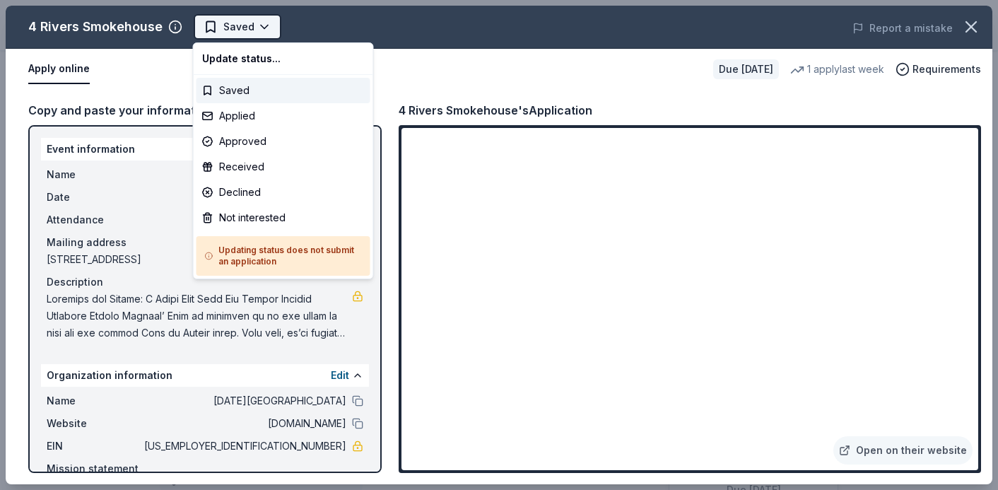
click at [254, 30] on body "Gala of Giving Earn Rewards Due in 152 days Share 4 Rivers Smokehouse New 1 app…" at bounding box center [499, 245] width 998 height 490
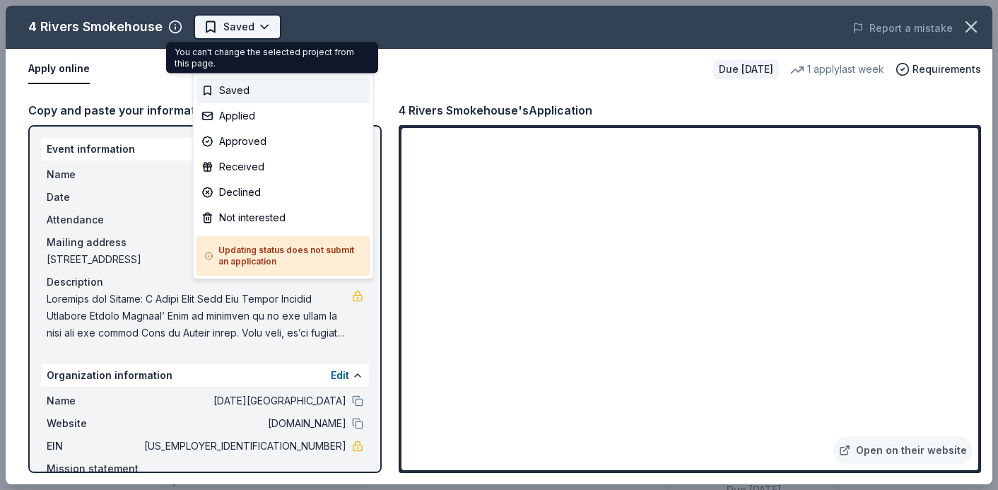
scroll to position [0, 0]
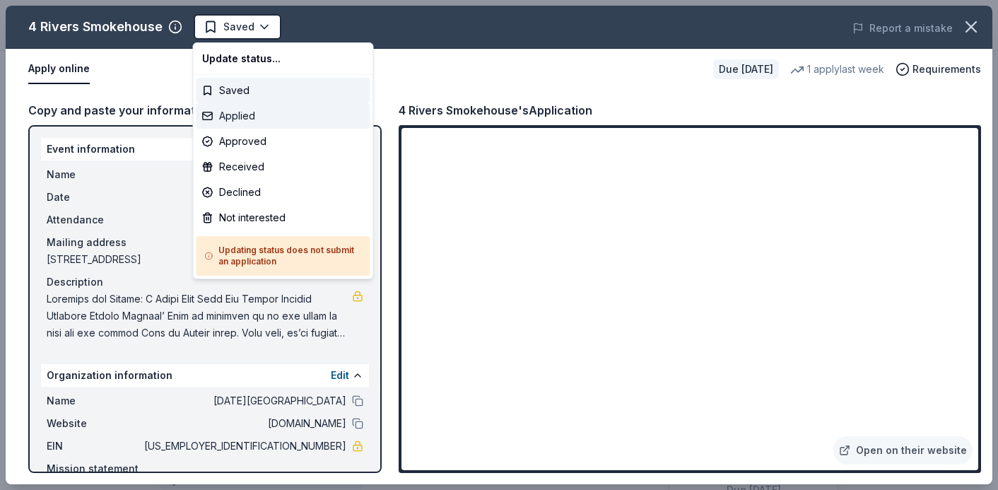
click at [229, 115] on div "Applied" at bounding box center [284, 115] width 174 height 25
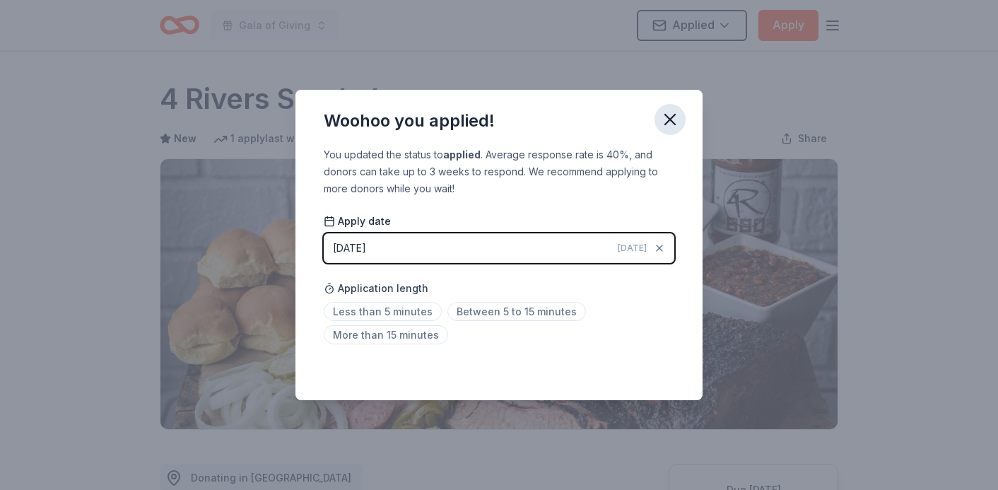
click at [668, 119] on icon "button" at bounding box center [670, 120] width 20 height 20
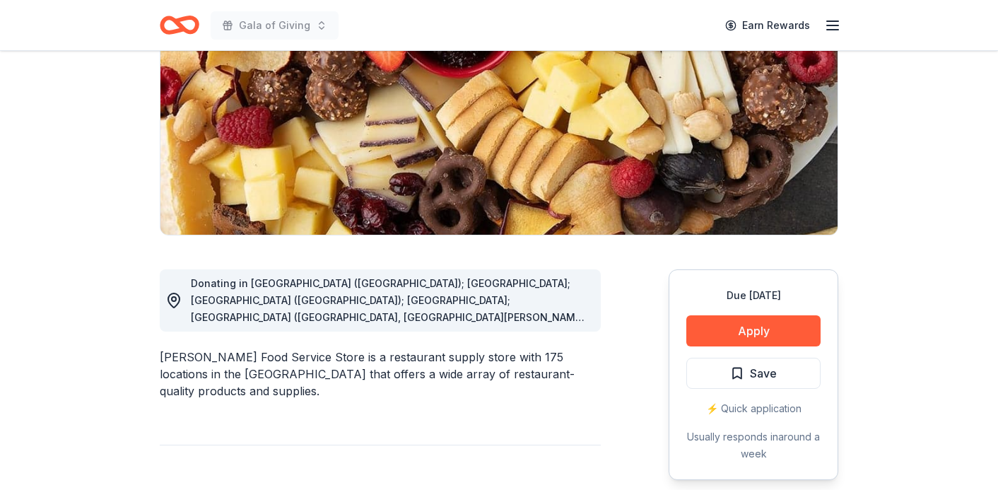
scroll to position [279, 0]
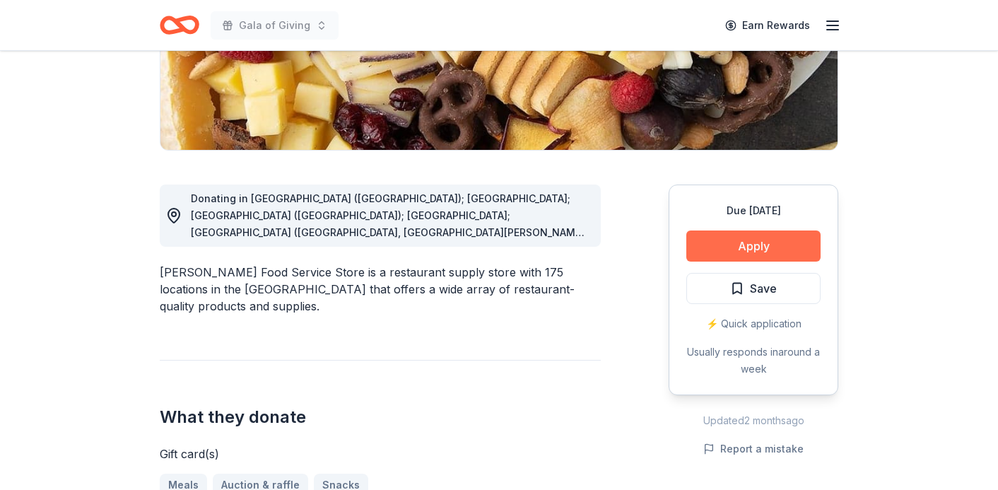
click at [726, 251] on button "Apply" at bounding box center [753, 245] width 134 height 31
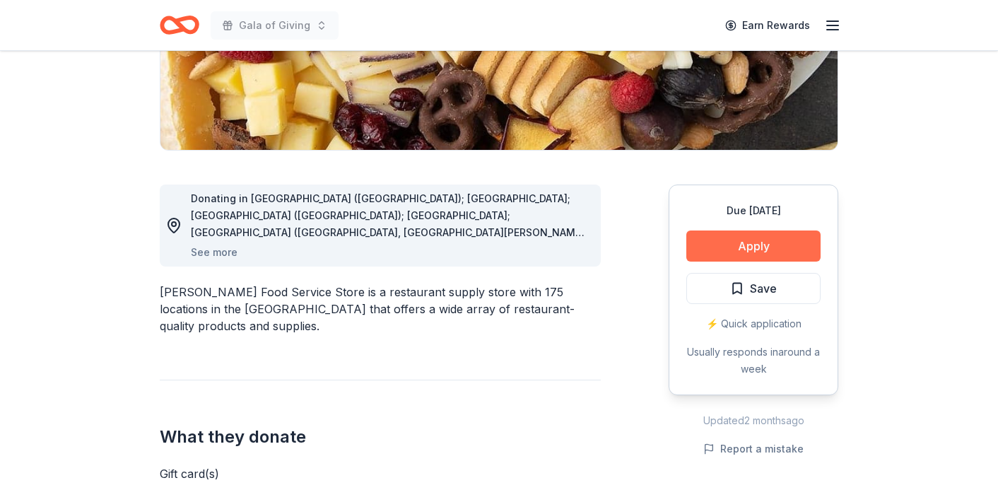
click at [726, 251] on div "Donor Program Requirements We've summarized the requirements for Gordon Food Se…" at bounding box center [499, 245] width 998 height 490
click at [729, 245] on button "Apply" at bounding box center [753, 245] width 134 height 31
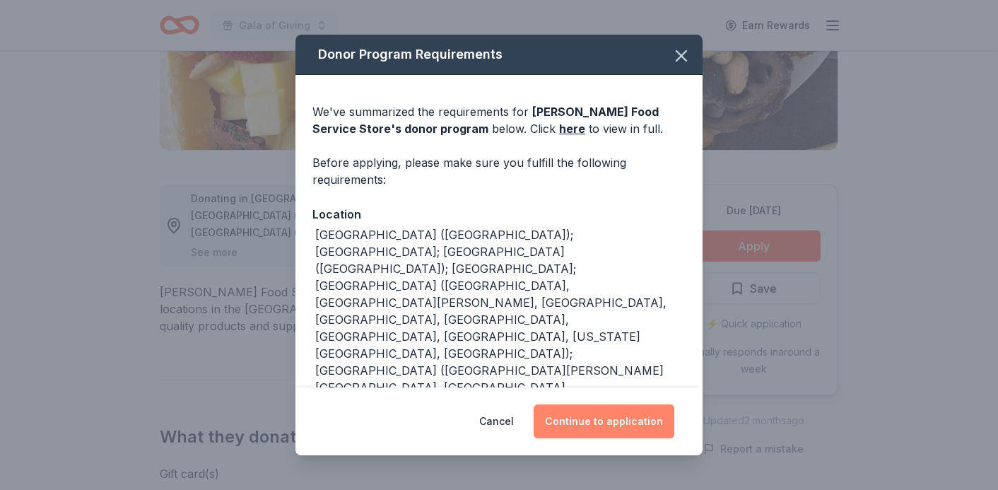
click at [587, 414] on button "Continue to application" at bounding box center [604, 421] width 141 height 34
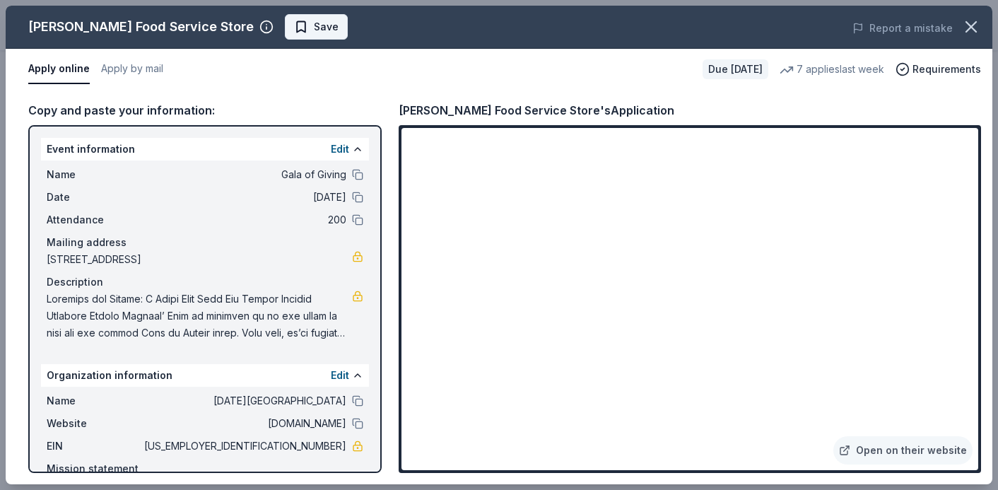
click at [285, 29] on button "Save" at bounding box center [316, 26] width 63 height 25
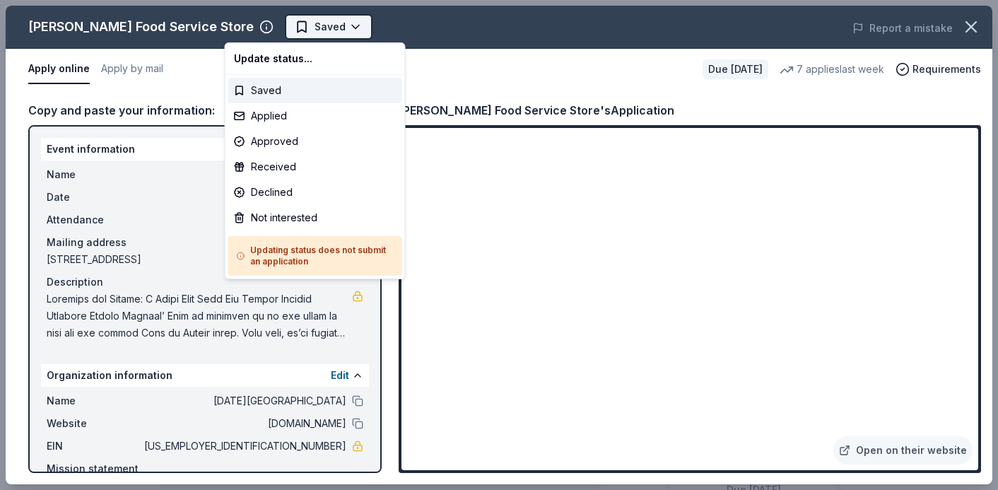
click at [296, 33] on body "Gala of Giving Earn Rewards Due in 136 days Share Gordon Food Service Store 4.7…" at bounding box center [499, 245] width 998 height 490
click at [291, 117] on div "Applied" at bounding box center [315, 115] width 174 height 25
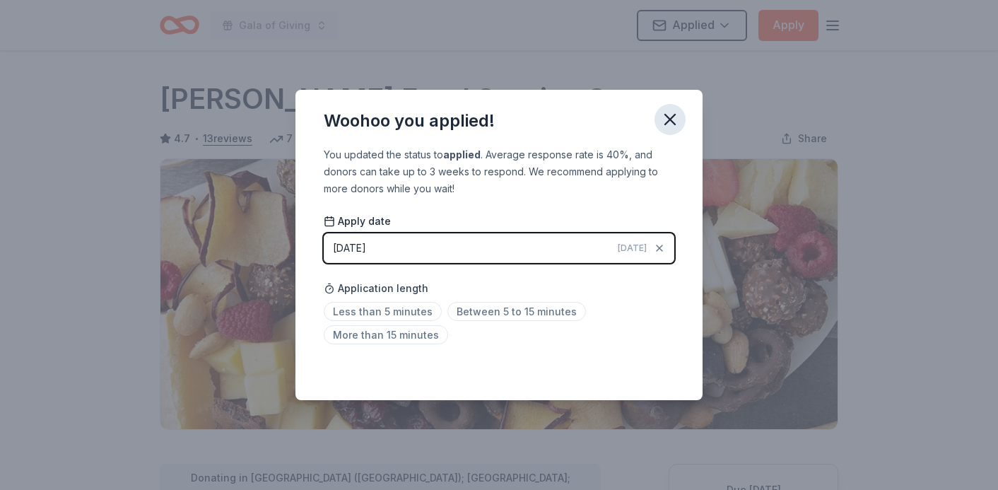
click at [674, 126] on icon "button" at bounding box center [670, 120] width 20 height 20
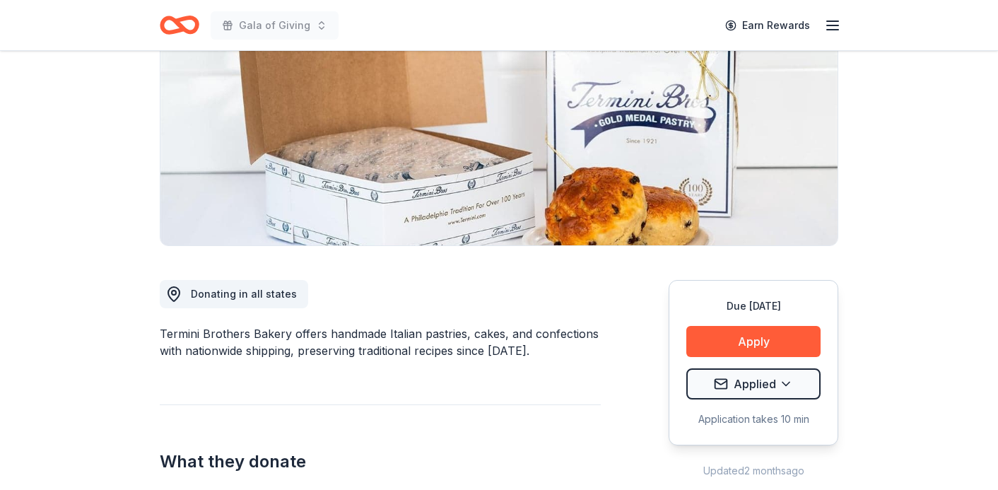
scroll to position [203, 0]
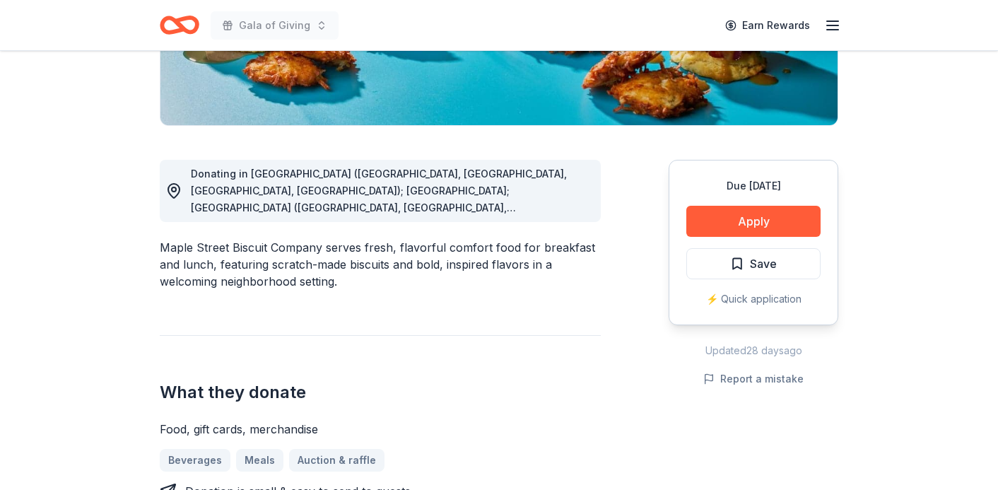
scroll to position [316, 0]
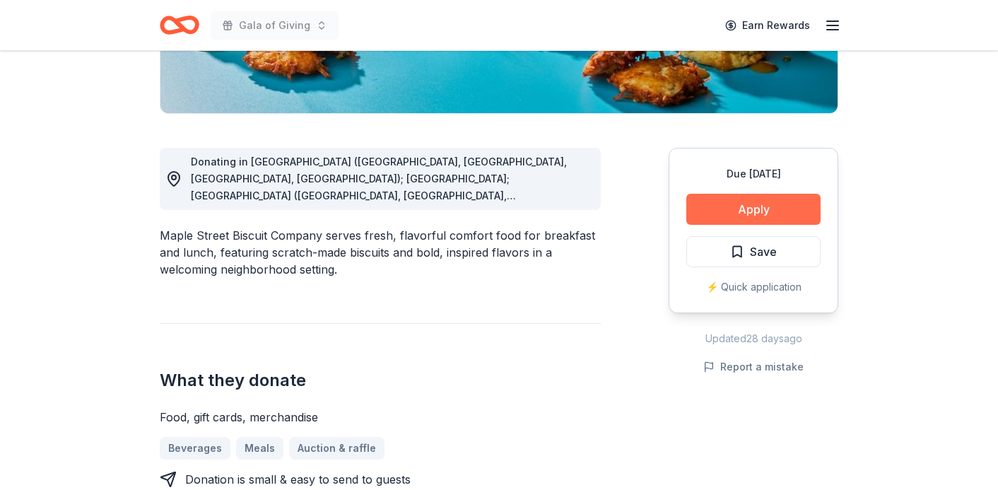
click at [751, 208] on button "Apply" at bounding box center [753, 209] width 134 height 31
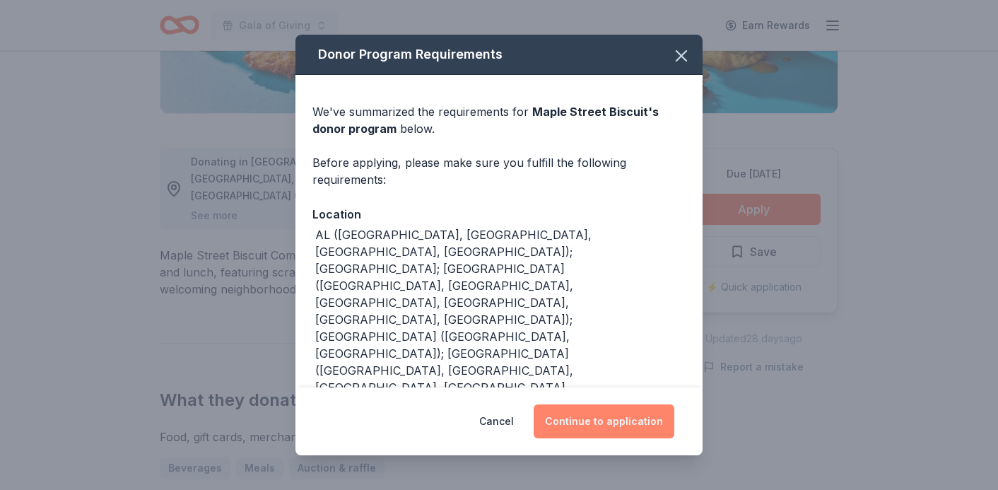
click at [606, 432] on button "Continue to application" at bounding box center [604, 421] width 141 height 34
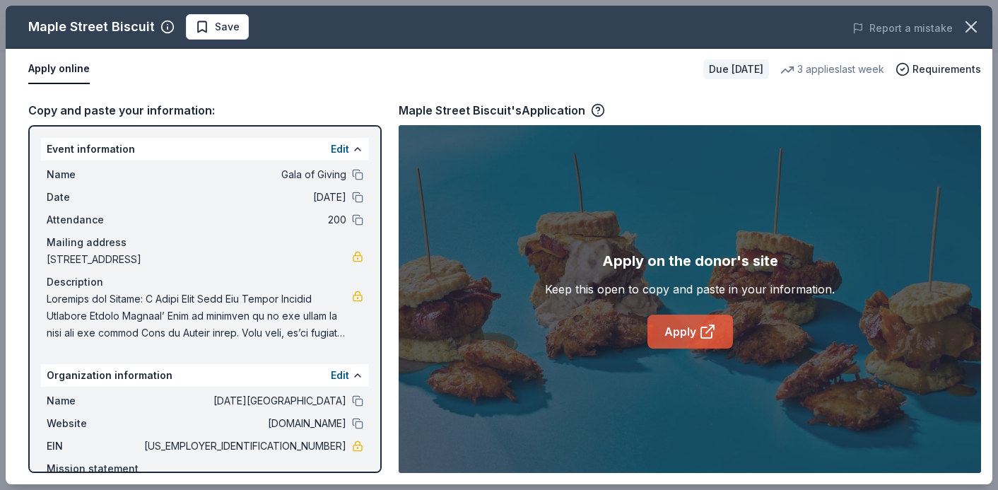
click at [685, 338] on link "Apply" at bounding box center [690, 332] width 86 height 34
click at [223, 28] on span "Save" at bounding box center [227, 26] width 25 height 17
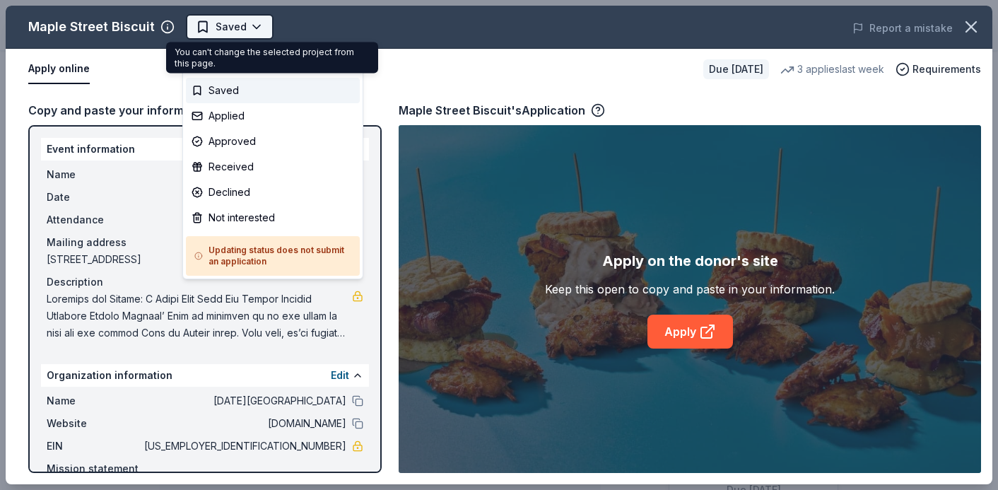
scroll to position [0, 0]
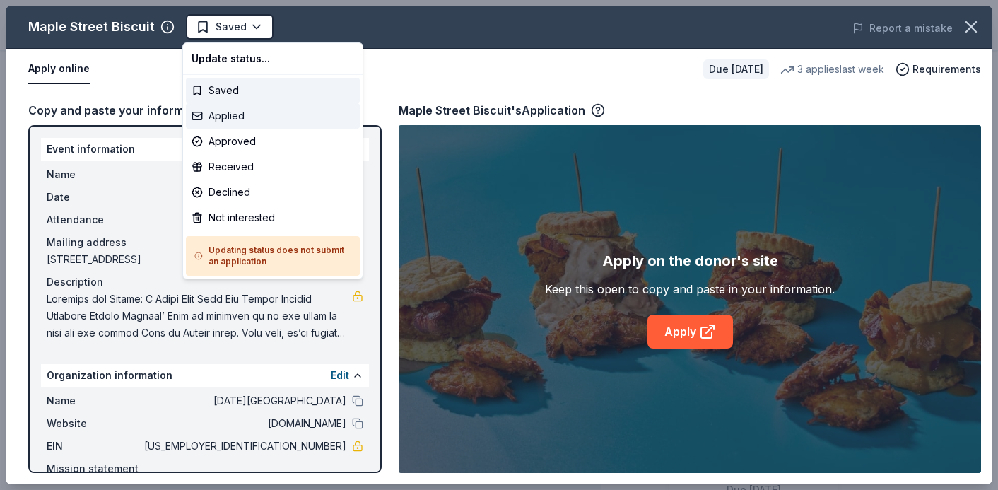
click at [233, 115] on div "Applied" at bounding box center [273, 115] width 174 height 25
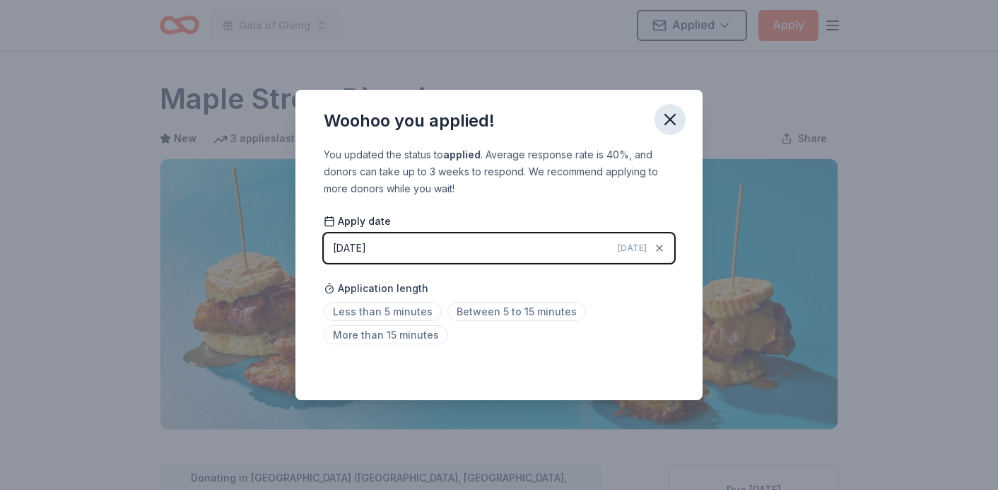
click at [668, 123] on icon "button" at bounding box center [670, 120] width 20 height 20
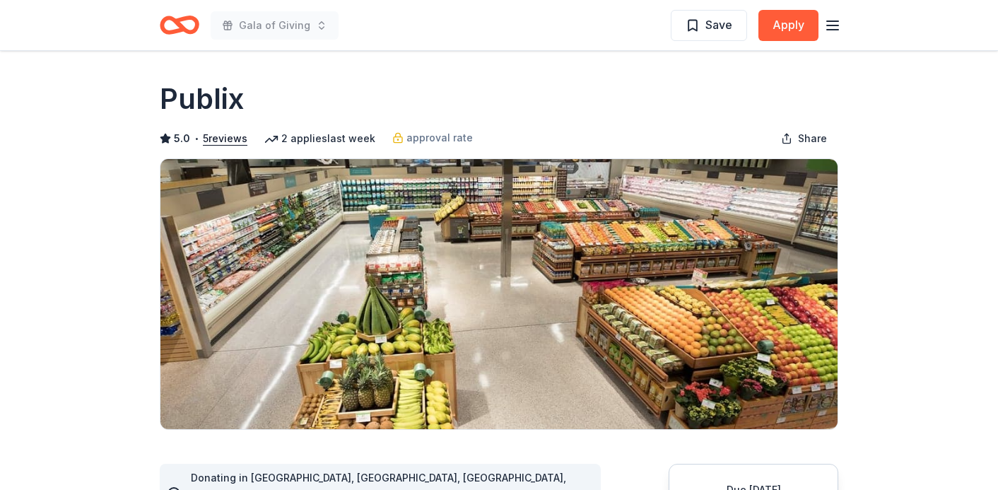
scroll to position [249, 0]
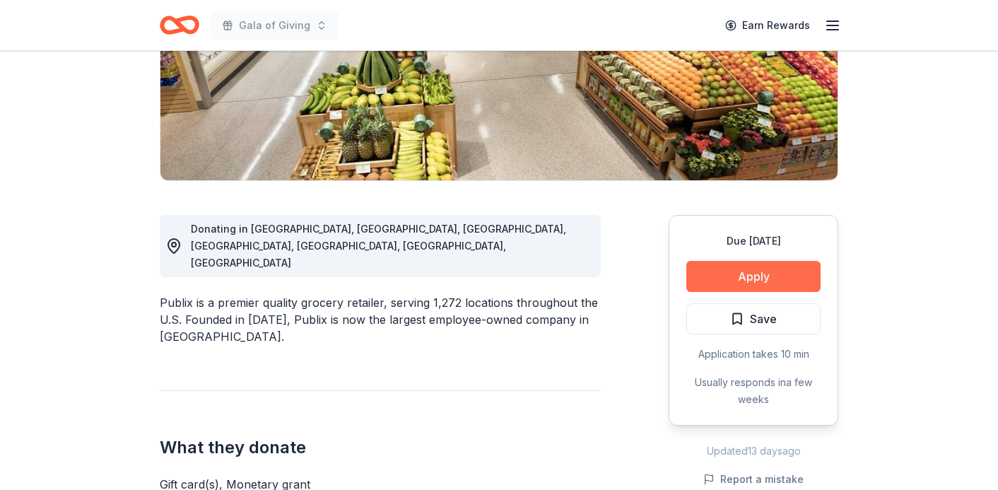
click at [715, 285] on button "Apply" at bounding box center [753, 276] width 134 height 31
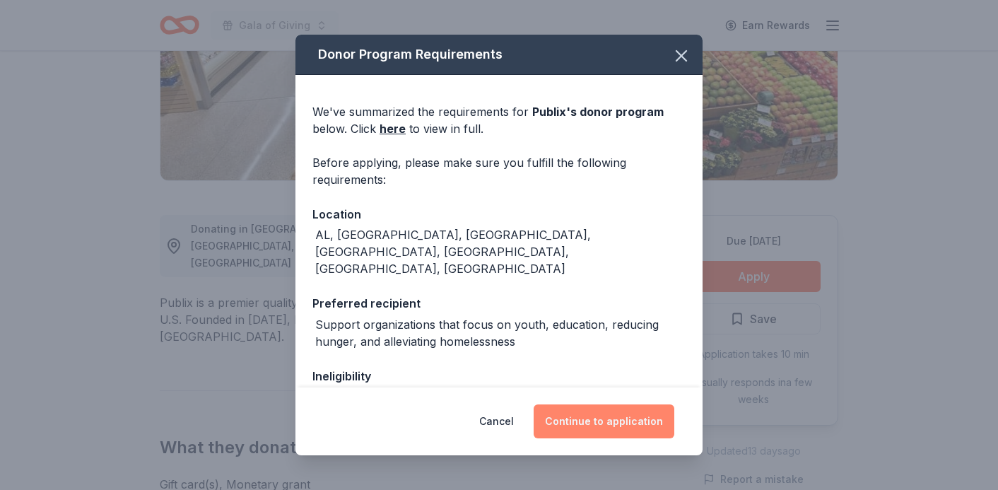
click at [567, 417] on button "Continue to application" at bounding box center [604, 421] width 141 height 34
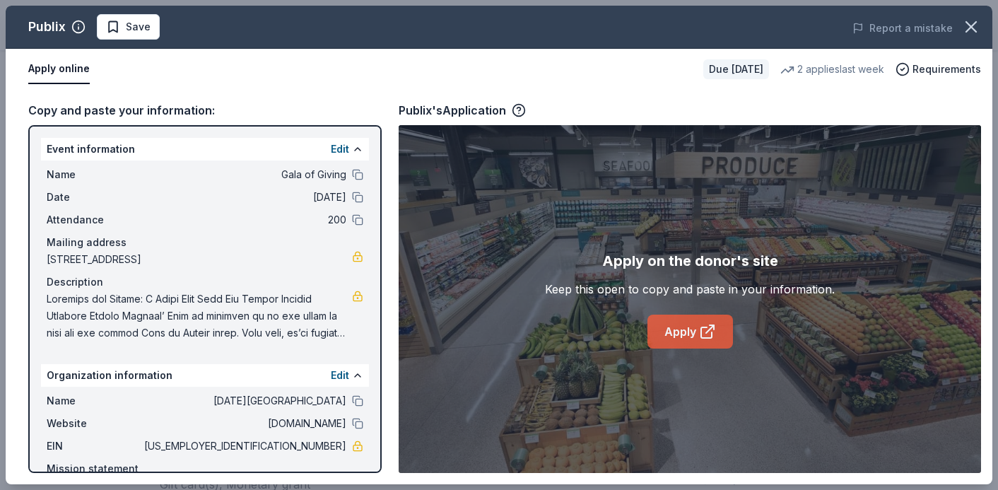
click at [694, 324] on link "Apply" at bounding box center [690, 332] width 86 height 34
click at [700, 322] on link "Apply" at bounding box center [690, 332] width 86 height 34
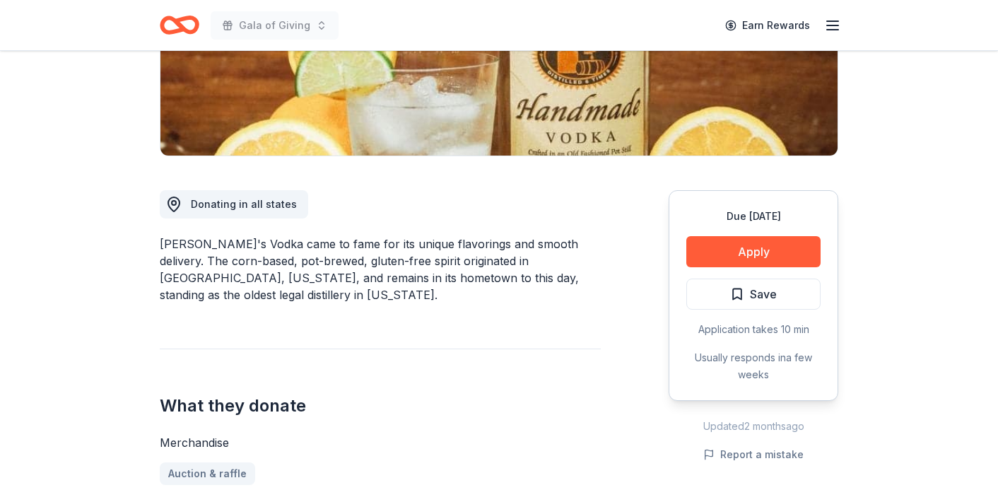
scroll to position [276, 0]
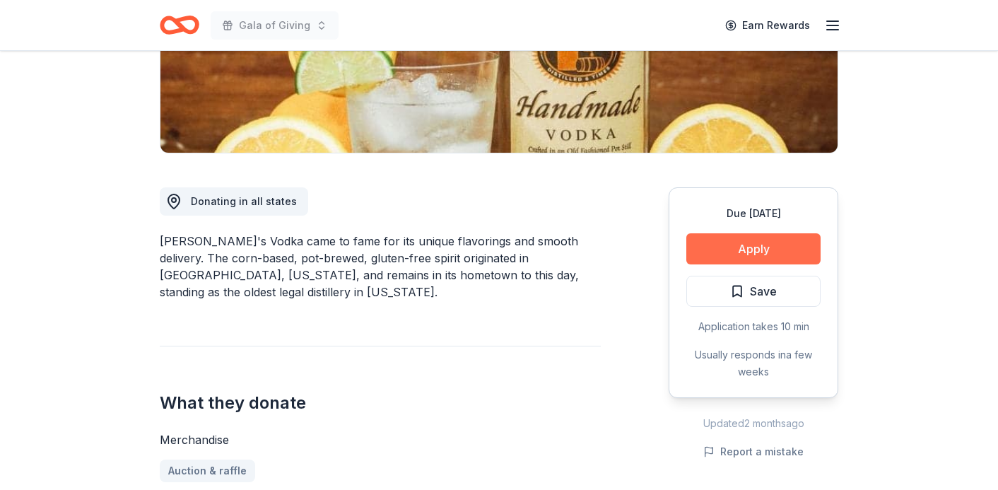
click at [710, 250] on button "Apply" at bounding box center [753, 248] width 134 height 31
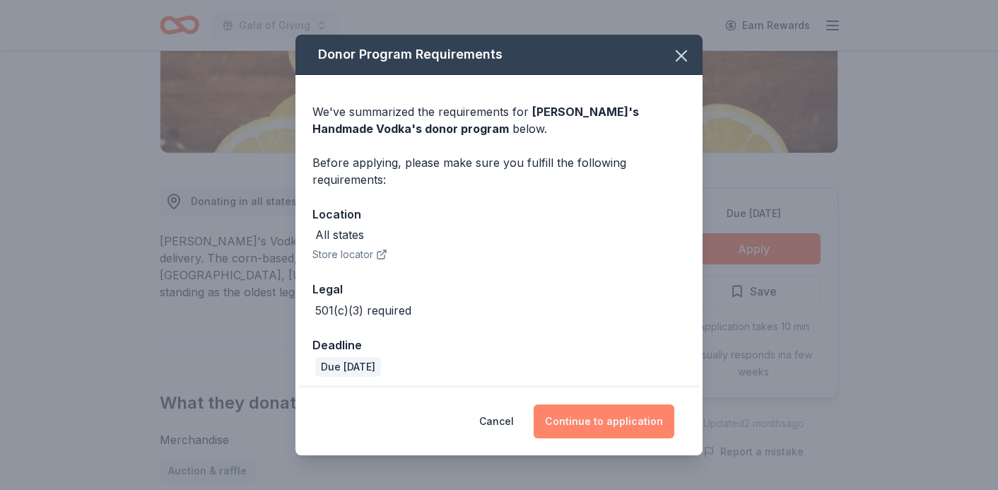
click at [591, 419] on button "Continue to application" at bounding box center [604, 421] width 141 height 34
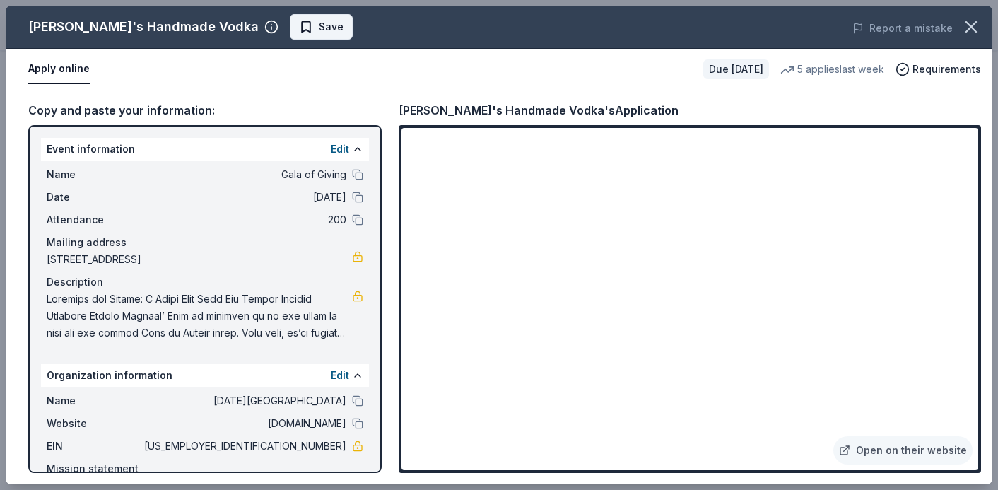
click at [319, 32] on span "Save" at bounding box center [331, 26] width 25 height 17
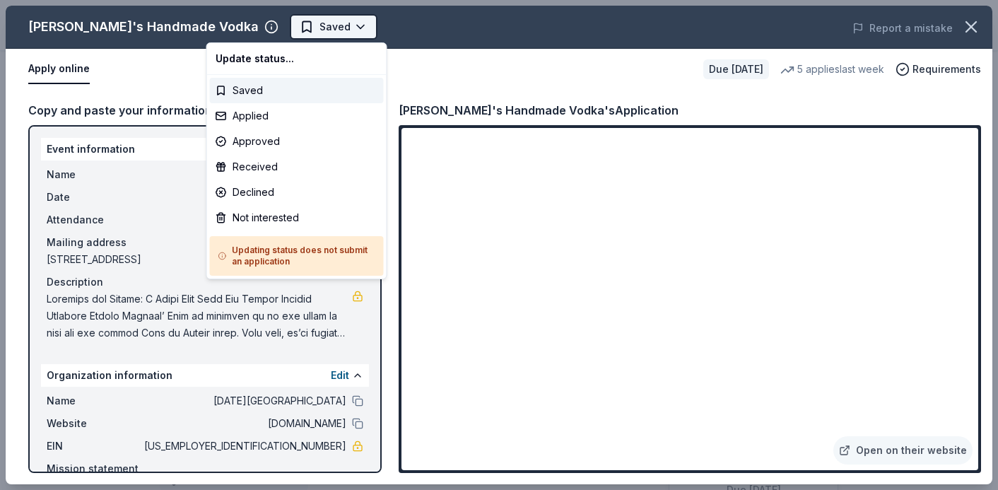
click at [272, 32] on body "Gala of Giving Saved Apply Due [DATE] Share [PERSON_NAME]'s Handmade Vodka 4.8 …" at bounding box center [499, 245] width 998 height 490
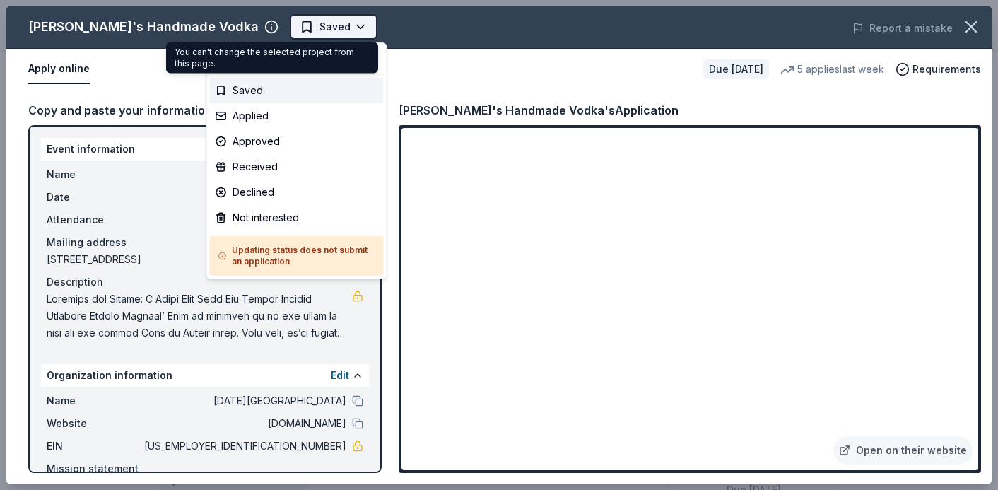
scroll to position [0, 0]
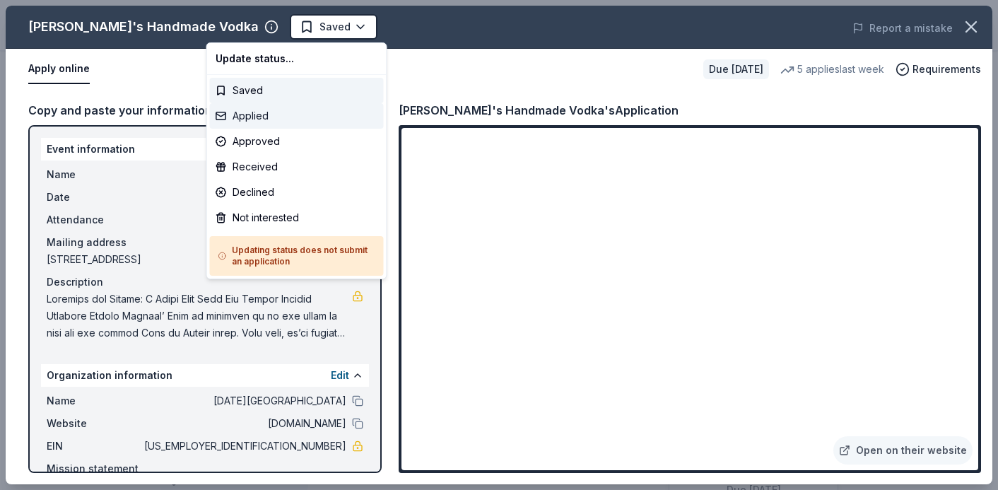
click at [244, 117] on div "Applied" at bounding box center [297, 115] width 174 height 25
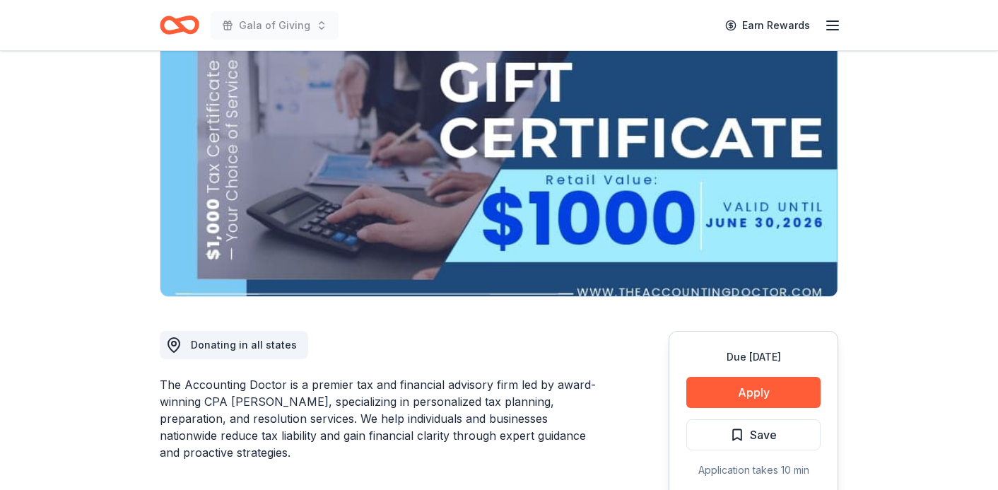
scroll to position [134, 0]
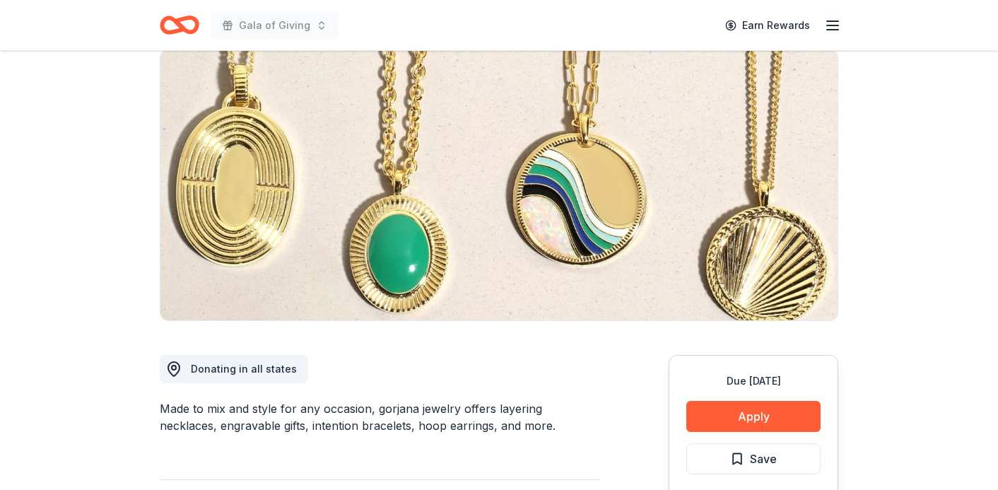
scroll to position [399, 0]
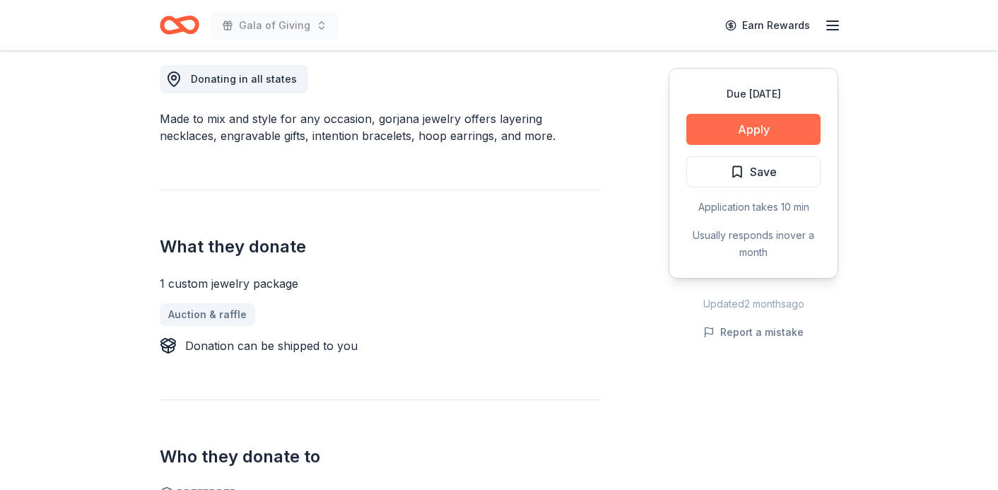
click at [749, 115] on button "Apply" at bounding box center [753, 129] width 134 height 31
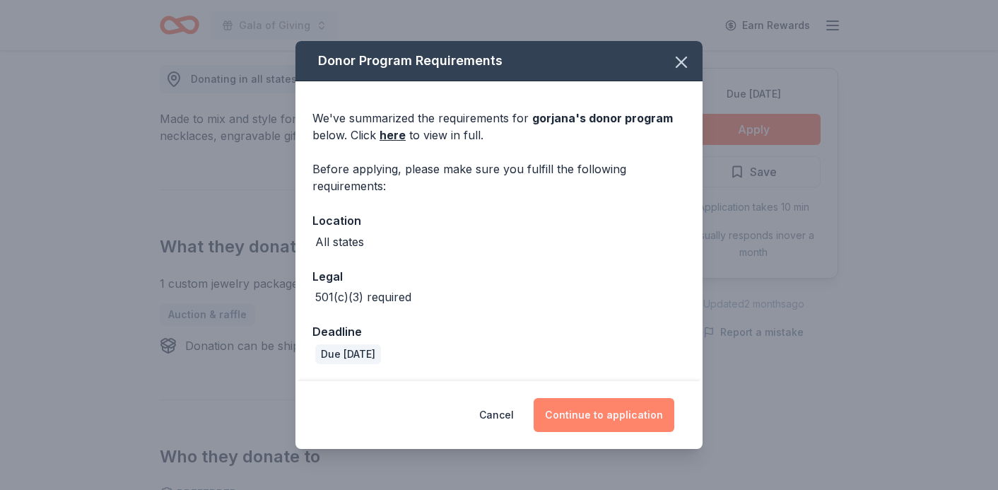
click at [580, 416] on button "Continue to application" at bounding box center [604, 415] width 141 height 34
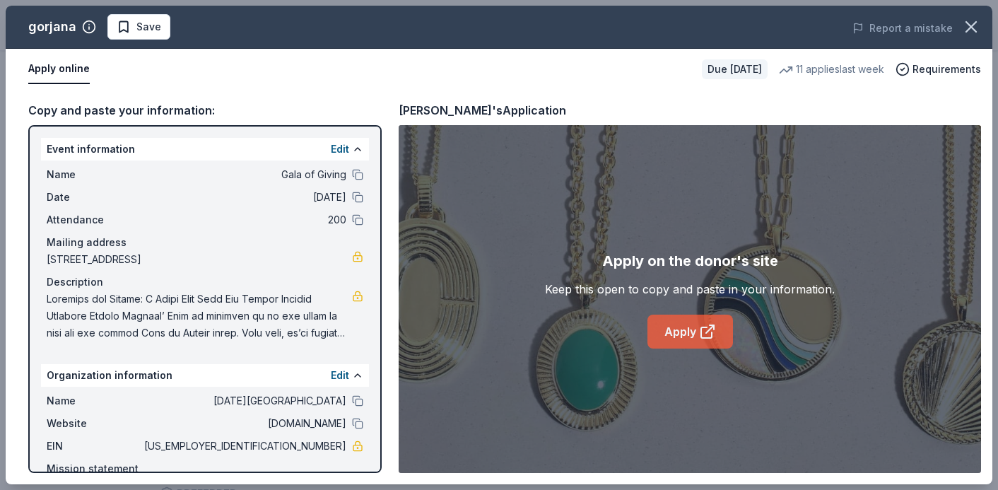
click at [681, 340] on link "Apply" at bounding box center [690, 332] width 86 height 34
click at [150, 20] on span "Save" at bounding box center [148, 26] width 25 height 17
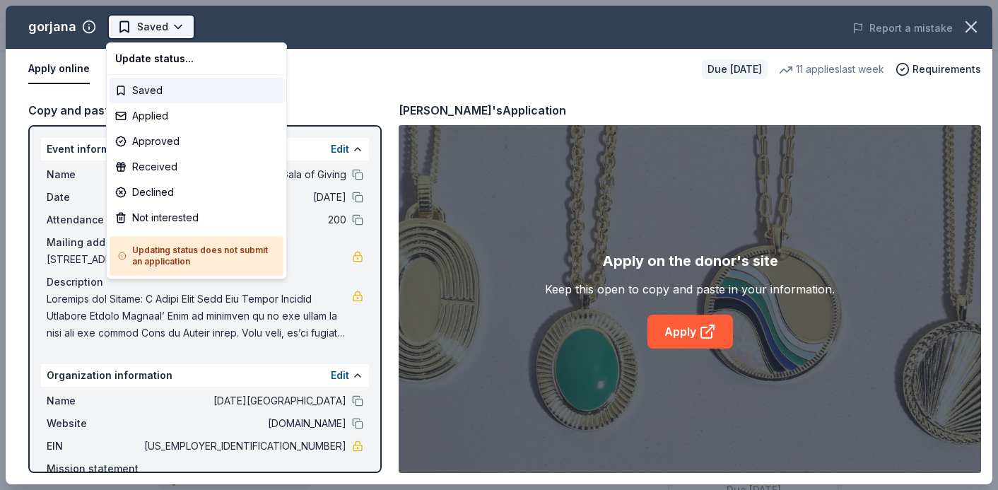
click at [183, 25] on html "Gala of Giving Earn Rewards Due in 136 days Share gorjana 5.0 • 7 reviews 11 ap…" at bounding box center [499, 245] width 998 height 490
click at [153, 113] on div "Applied" at bounding box center [197, 115] width 174 height 25
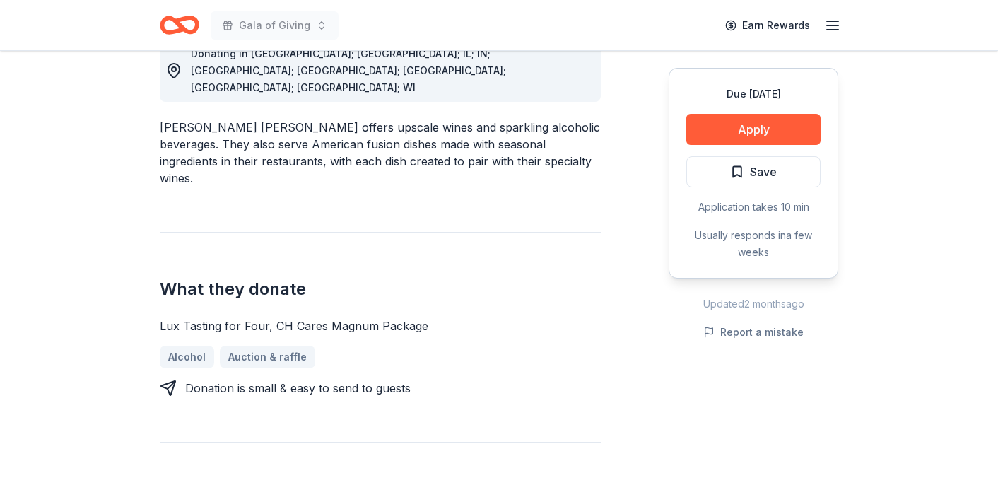
scroll to position [538, 0]
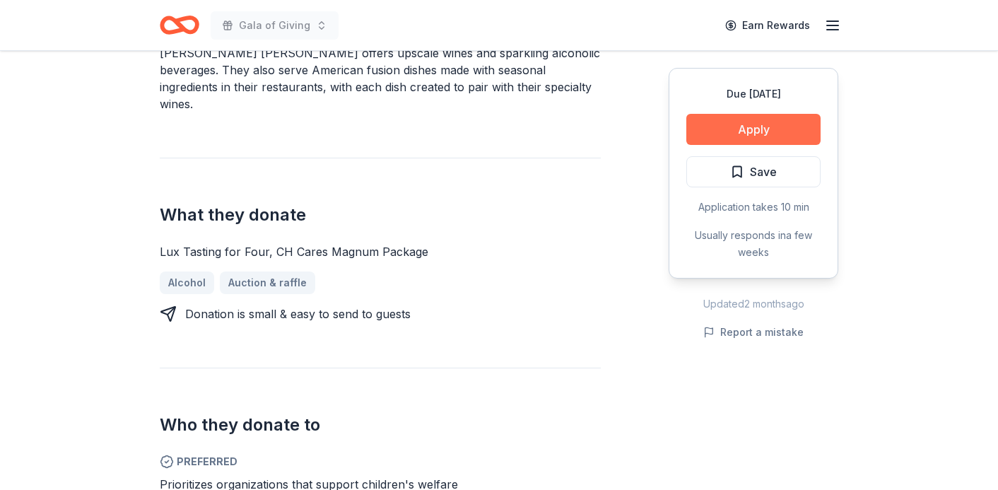
click at [729, 131] on button "Apply" at bounding box center [753, 129] width 134 height 31
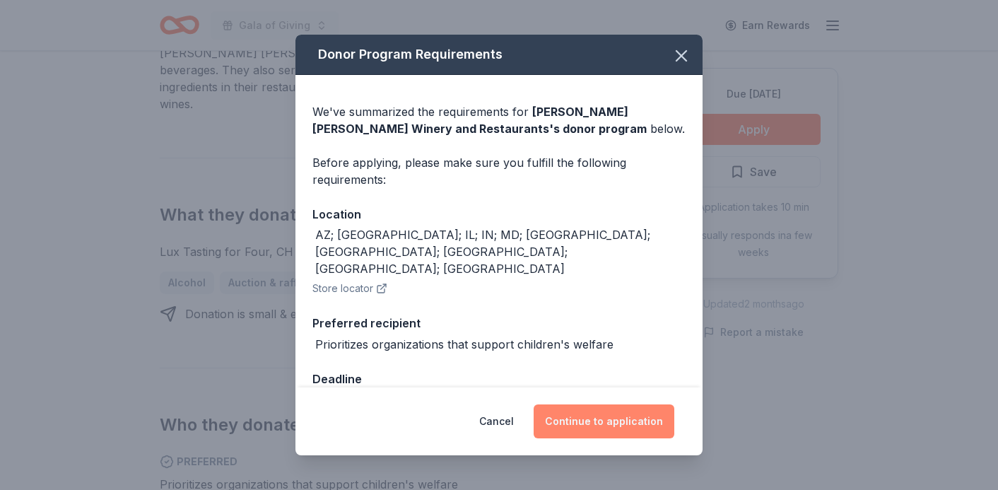
click at [568, 427] on button "Continue to application" at bounding box center [604, 421] width 141 height 34
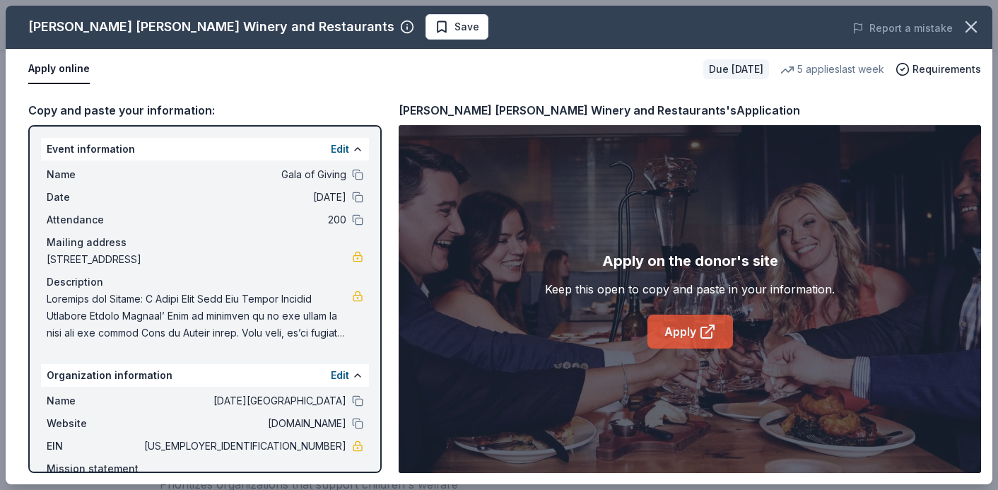
click at [703, 334] on icon at bounding box center [707, 331] width 17 height 17
click at [342, 40] on div "[PERSON_NAME] [PERSON_NAME] Winery and Restaurants Save Report a mistake" at bounding box center [499, 27] width 987 height 43
click at [455, 24] on span "Save" at bounding box center [467, 26] width 25 height 17
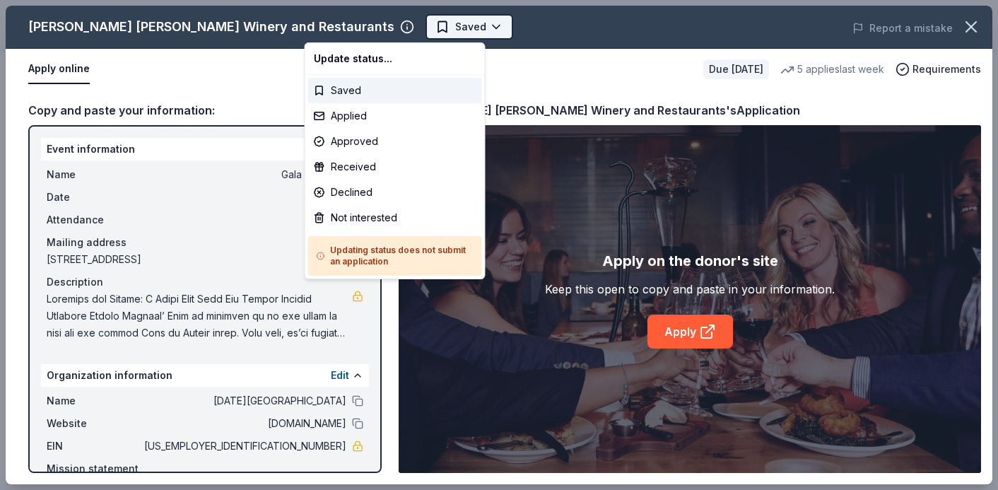
click at [378, 28] on html "Gala of Giving Earn Rewards Due [DATE] Share [PERSON_NAME] [PERSON_NAME] Winery…" at bounding box center [499, 245] width 998 height 490
click at [351, 121] on div "Applied" at bounding box center [395, 115] width 174 height 25
